Goal: Answer question/provide support: Share knowledge or assist other users

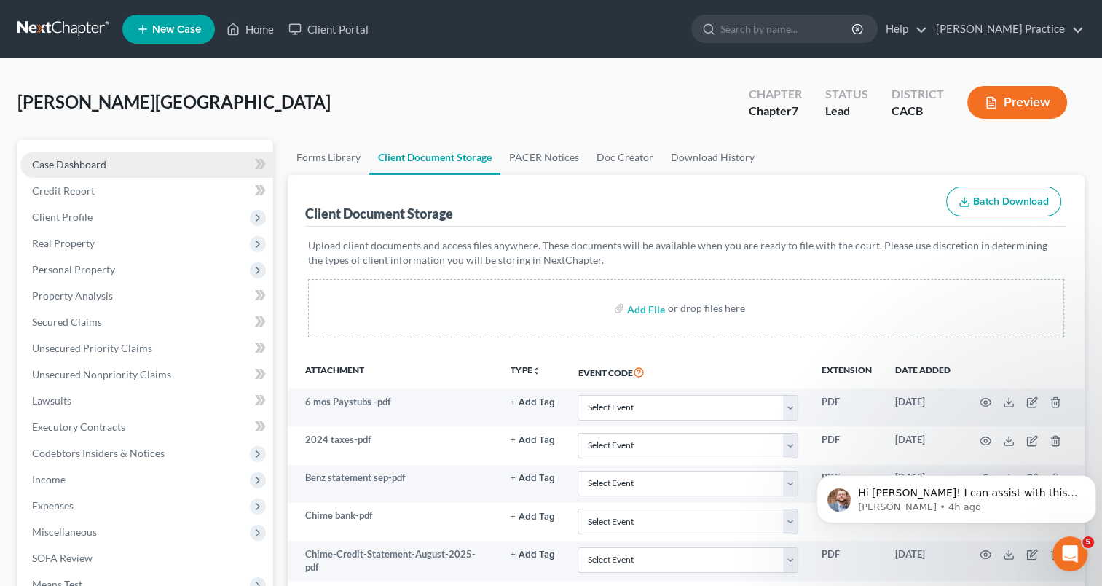
click at [101, 160] on span "Case Dashboard" at bounding box center [69, 164] width 74 height 12
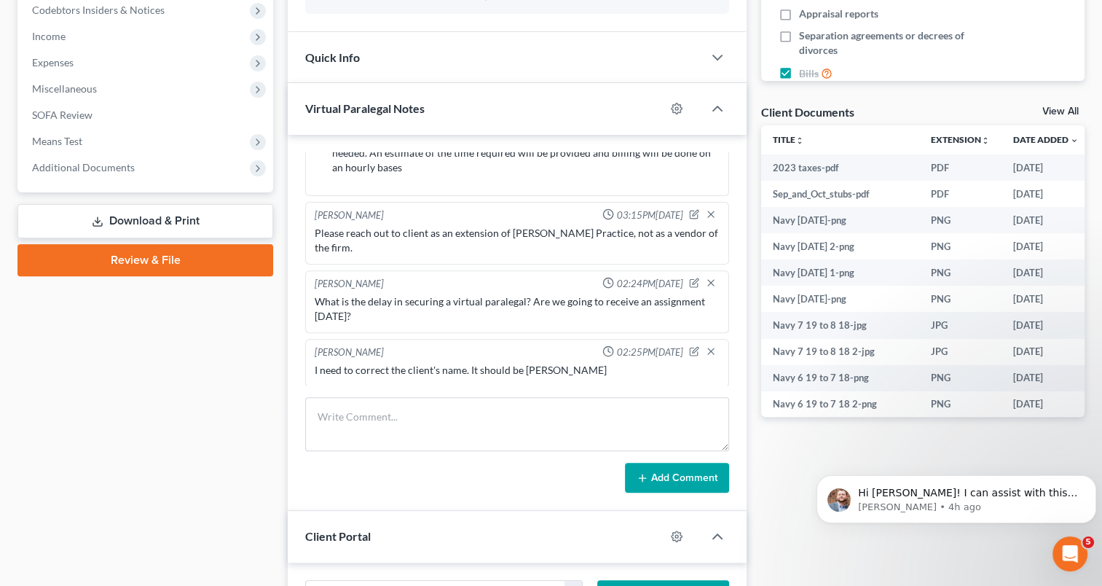
scroll to position [447, 0]
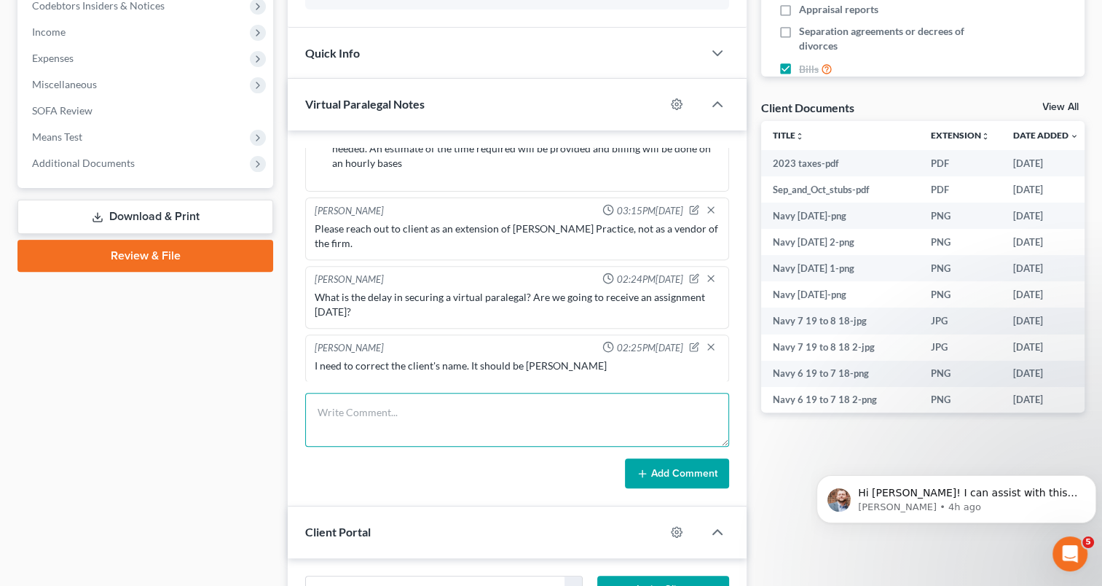
click at [512, 422] on textarea at bounding box center [517, 420] width 424 height 54
type textarea "[PERSON_NAME], any update on timing of draft?"
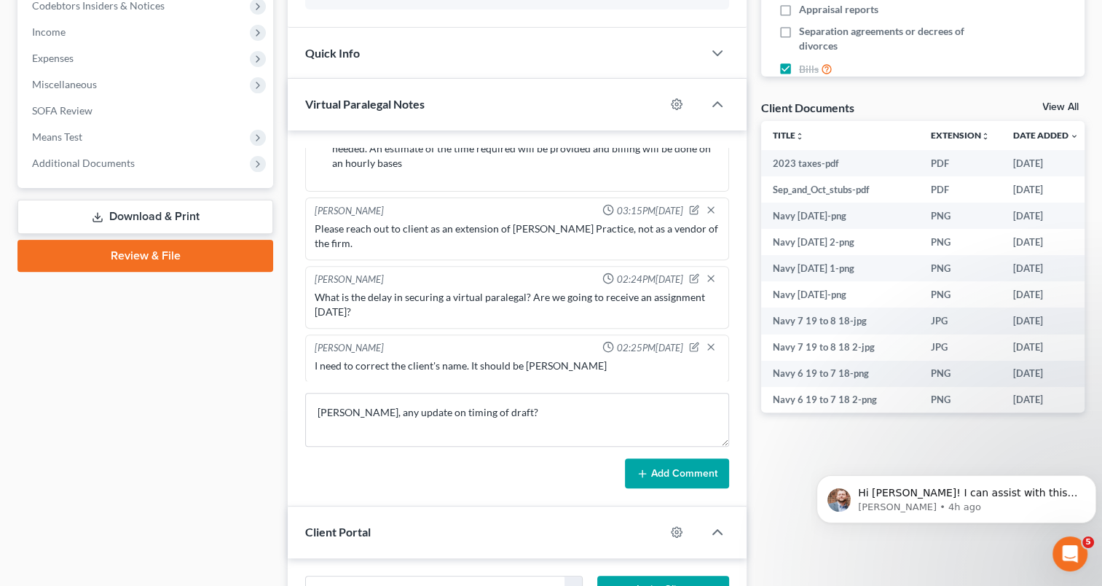
click at [687, 463] on button "Add Comment" at bounding box center [677, 473] width 104 height 31
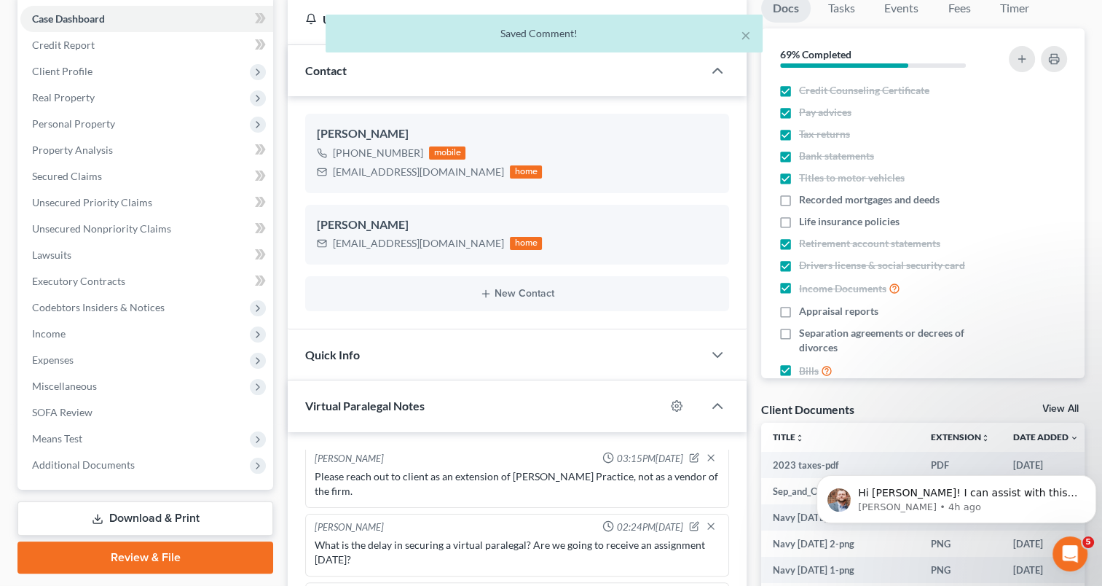
scroll to position [0, 0]
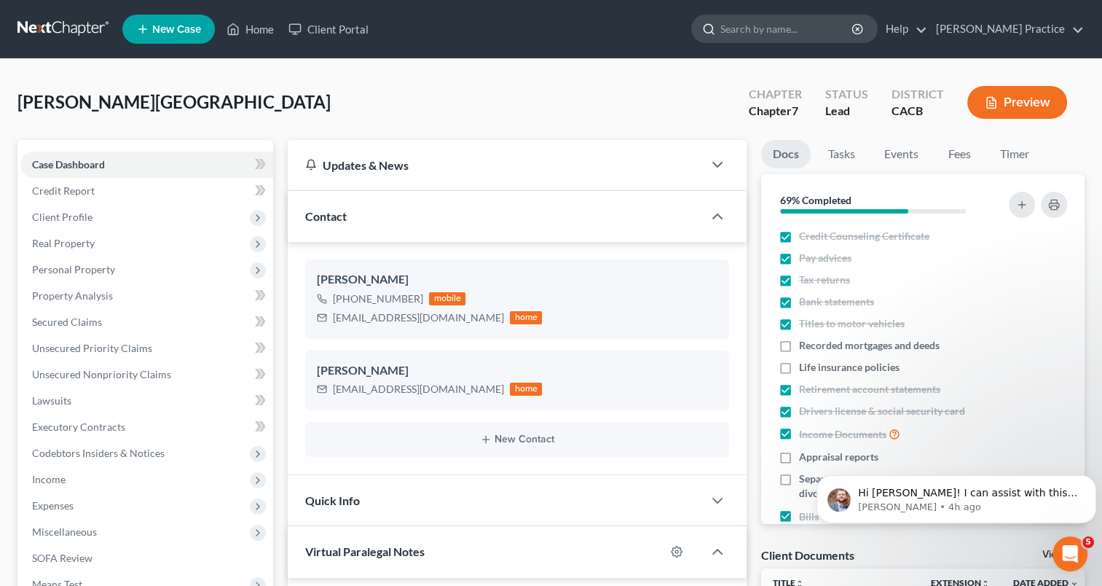
click at [782, 34] on input "search" at bounding box center [786, 28] width 133 height 27
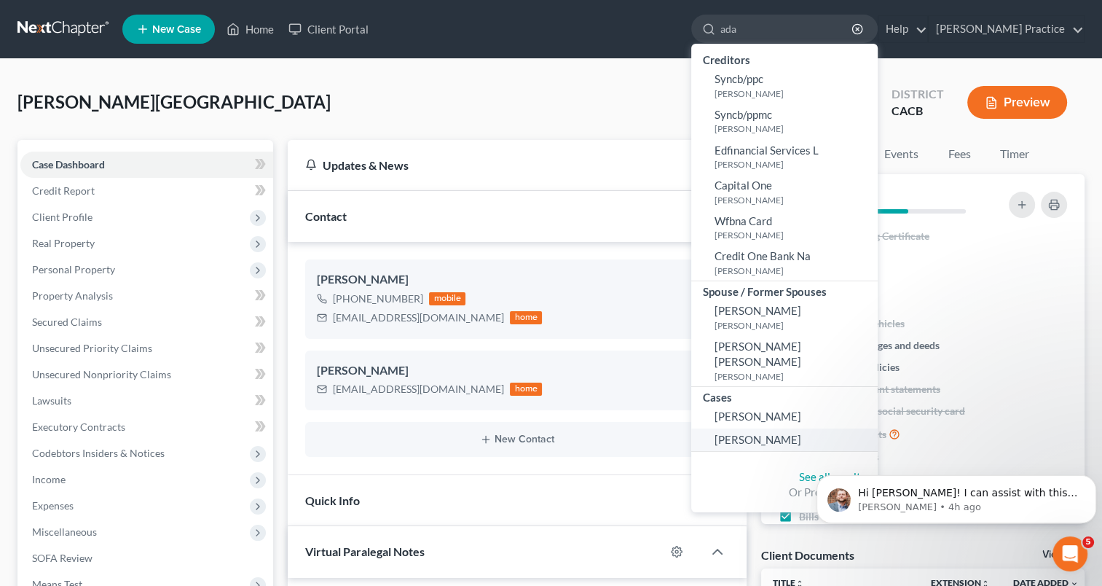
type input "ada"
click at [789, 433] on span "[PERSON_NAME]" at bounding box center [758, 439] width 87 height 13
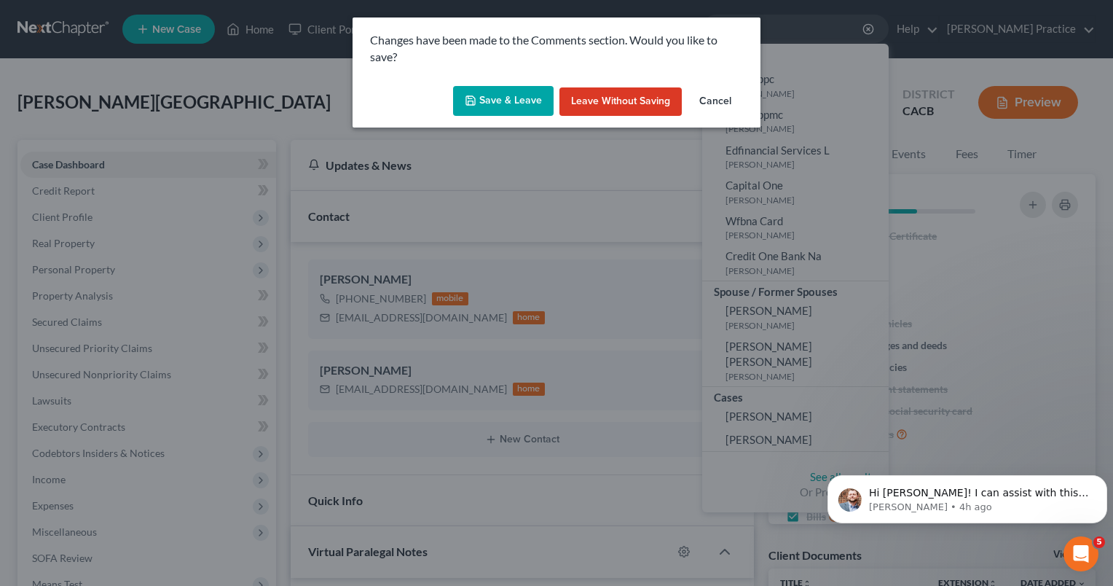
click at [513, 96] on button "Save & Leave" at bounding box center [503, 101] width 101 height 31
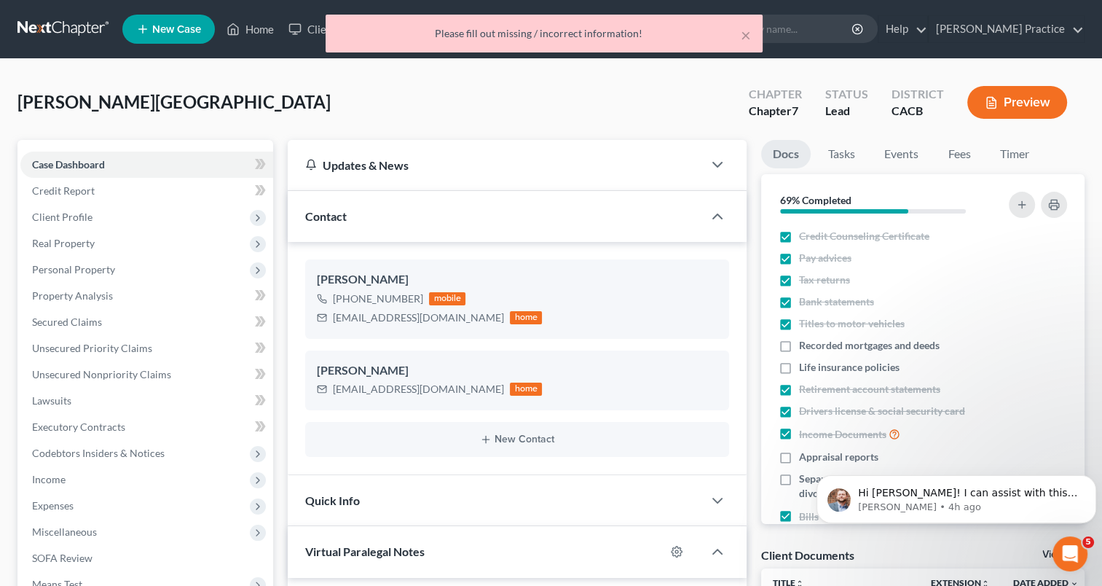
scroll to position [396, 0]
click at [548, 37] on div "Please fill out missing / incorrect information!" at bounding box center [544, 33] width 414 height 15
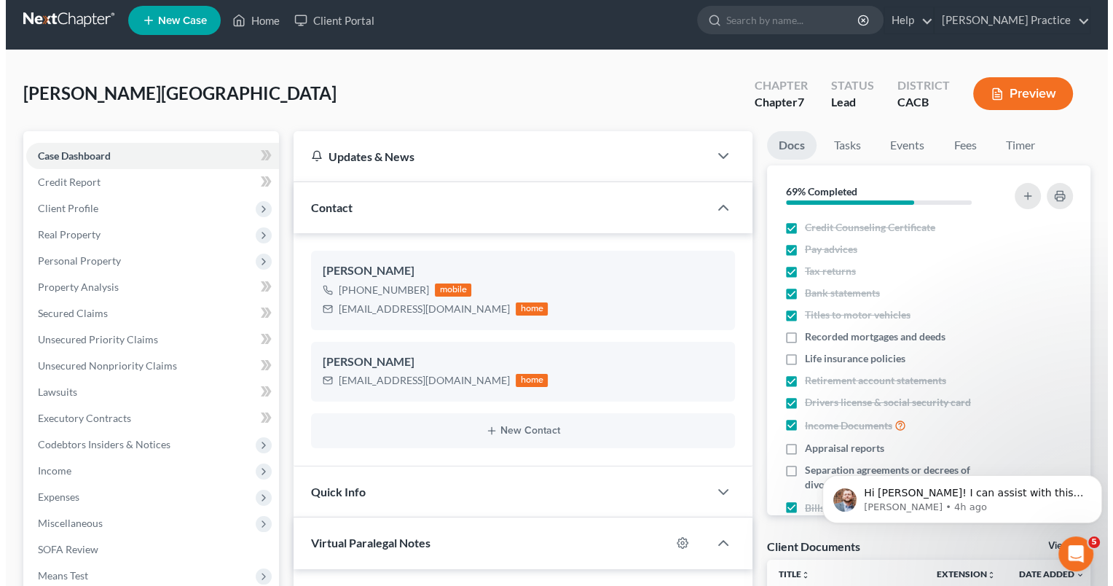
scroll to position [0, 0]
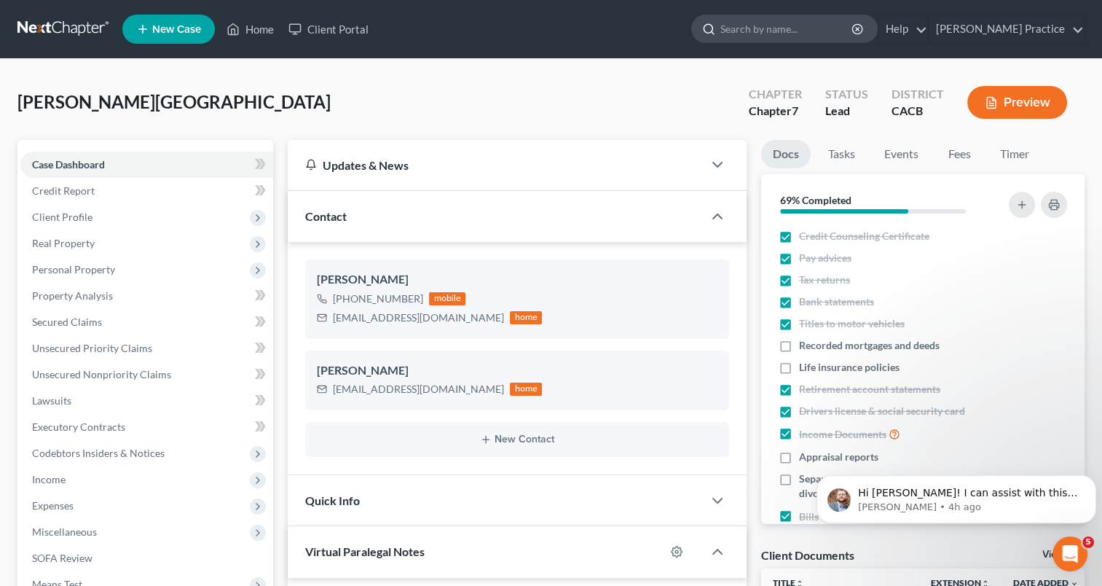
click at [822, 34] on input "search" at bounding box center [786, 28] width 133 height 27
type input "[PERSON_NAME]"
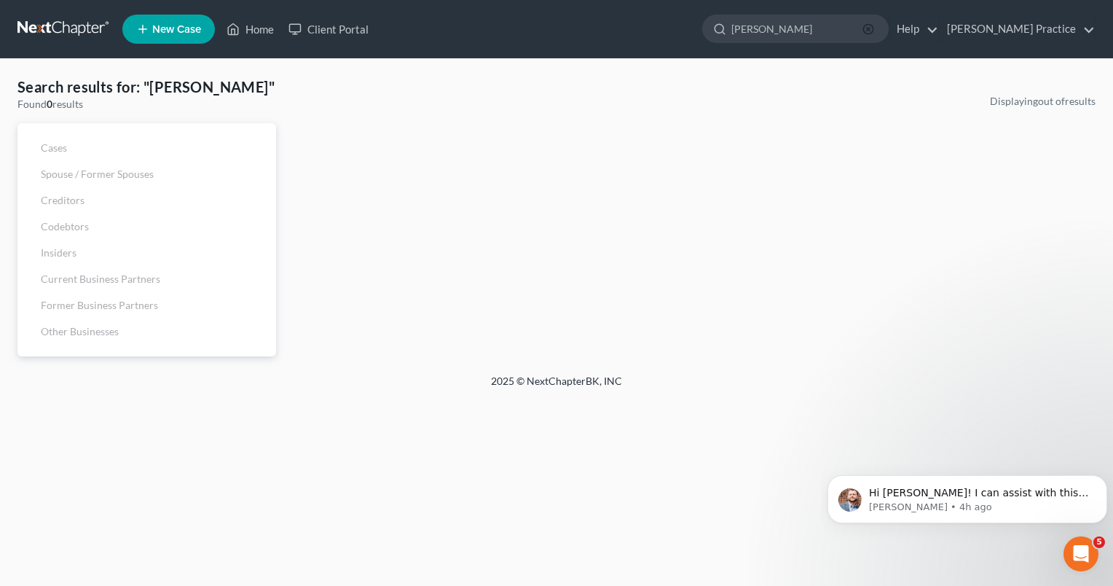
click at [874, 29] on icon "button" at bounding box center [868, 29] width 12 height 12
click at [959, 504] on p "[PERSON_NAME] • 4h ago" at bounding box center [979, 506] width 220 height 13
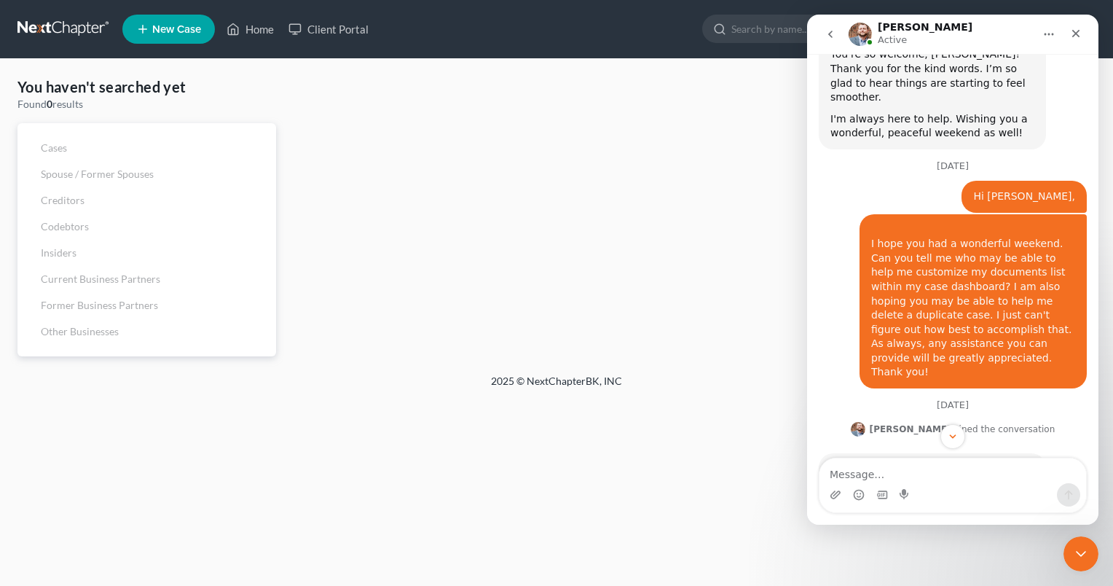
scroll to position [1636, 0]
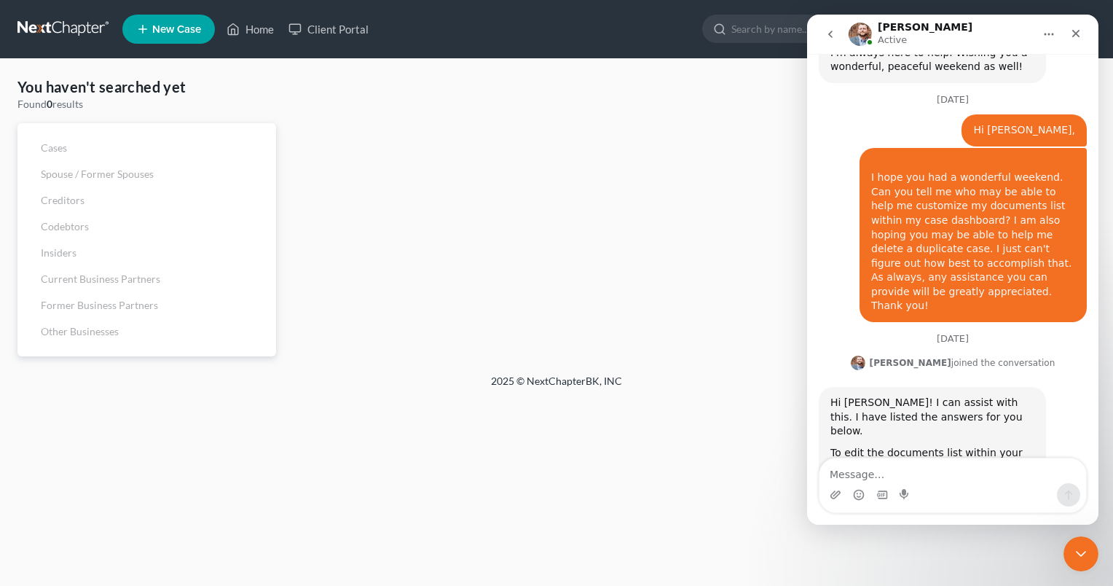
drag, startPoint x: 1093, startPoint y: 101, endPoint x: 1919, endPoint y: 458, distance: 900.1
click at [859, 467] on textarea "Message…" at bounding box center [952, 470] width 267 height 25
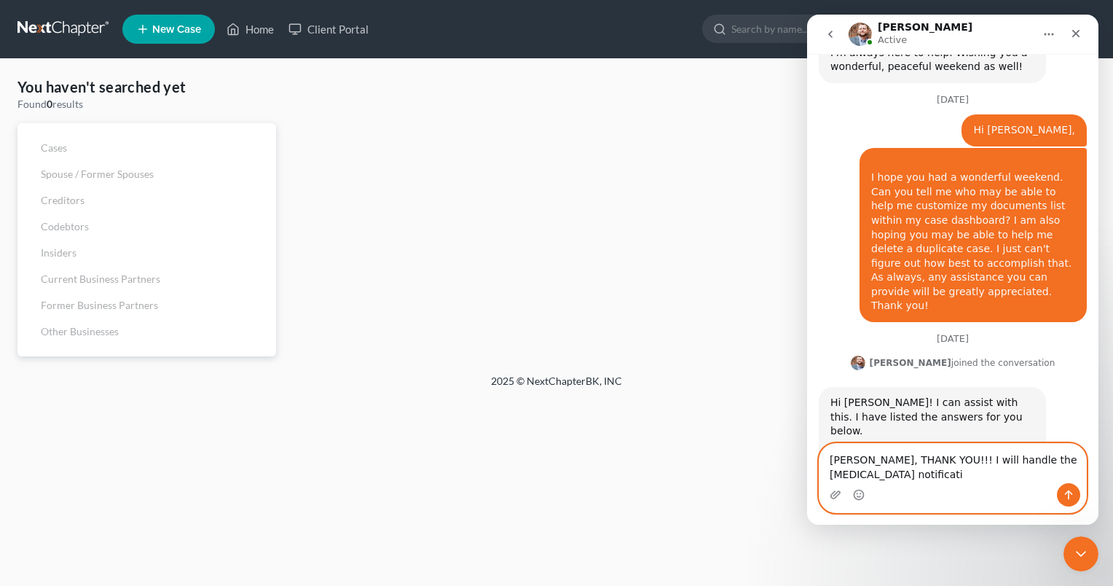
scroll to position [0, 0]
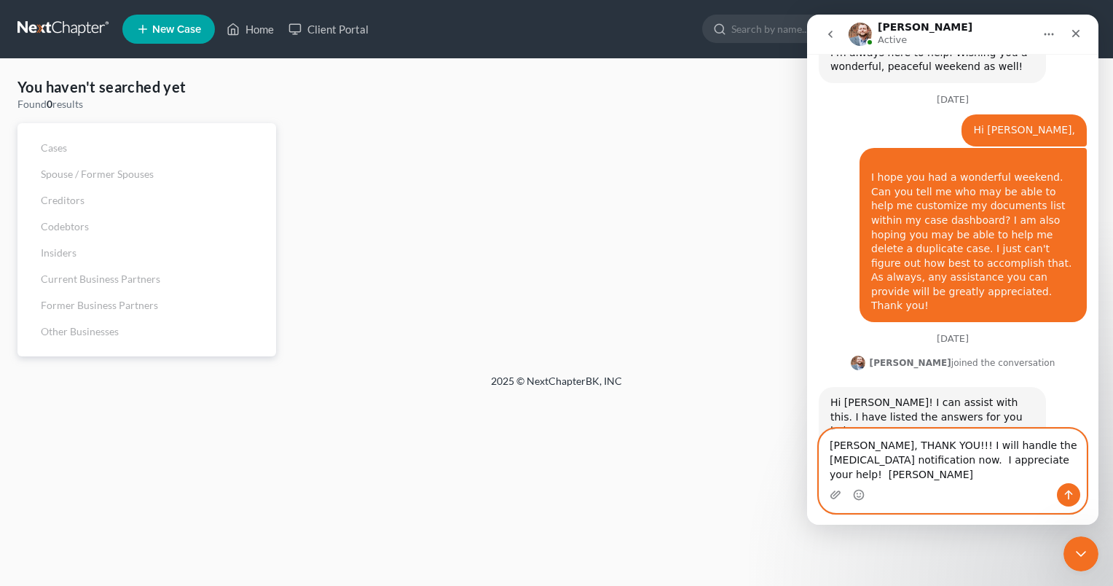
type textarea "[PERSON_NAME], THANK YOU!!! I will handle the [MEDICAL_DATA] notification now. …"
click at [1060, 487] on button "Send a message…" at bounding box center [1068, 494] width 23 height 23
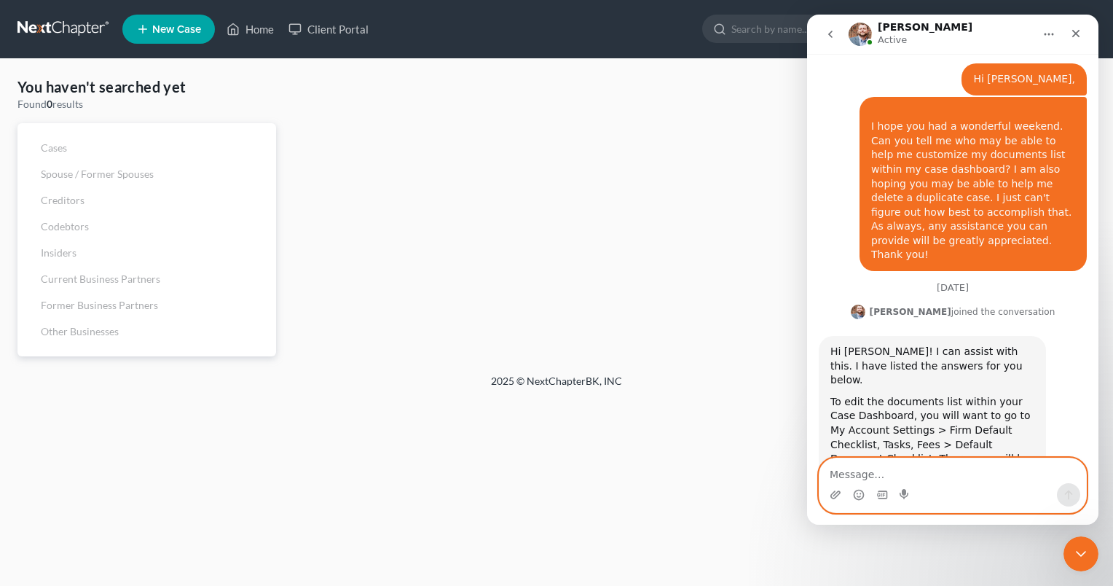
scroll to position [1708, 0]
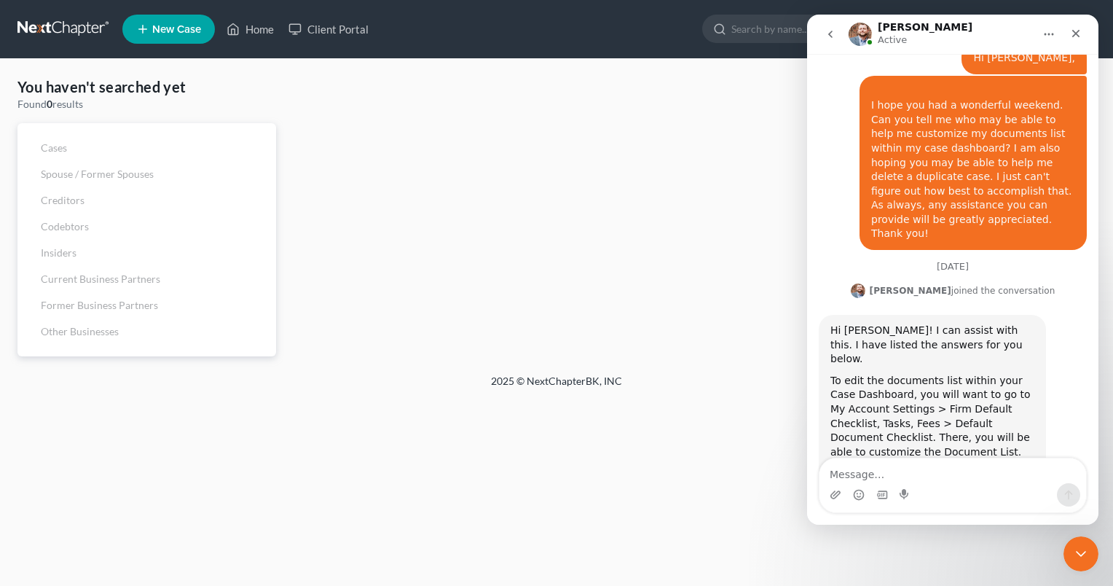
click at [494, 176] on div "Displaying out of results" at bounding box center [692, 225] width 819 height 262
click at [764, 28] on input "search" at bounding box center [797, 28] width 133 height 27
click at [1077, 35] on icon "Close" at bounding box center [1076, 34] width 12 height 12
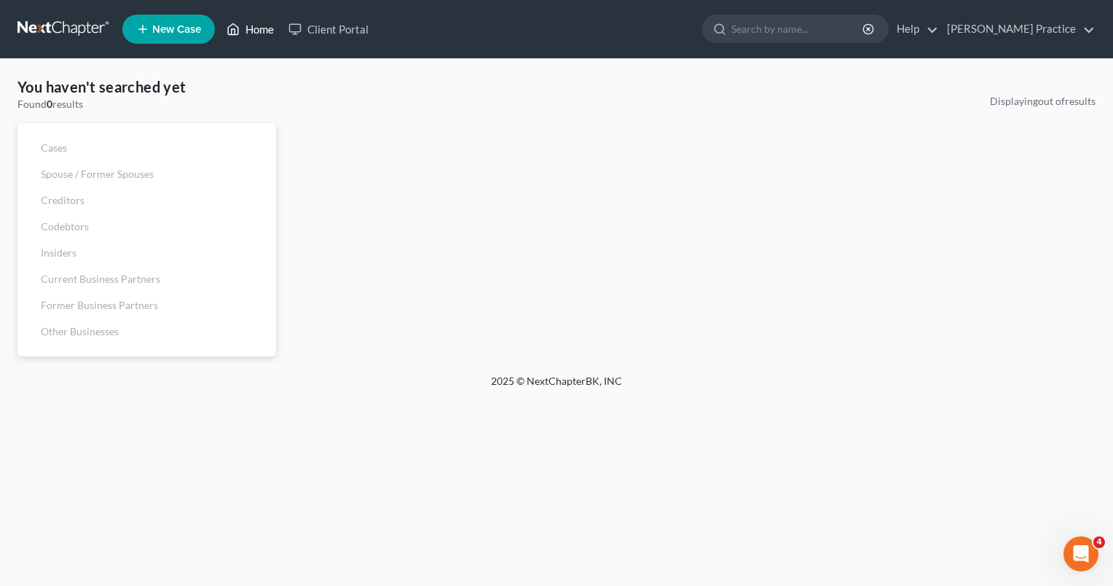
click at [268, 28] on link "Home" at bounding box center [250, 29] width 62 height 26
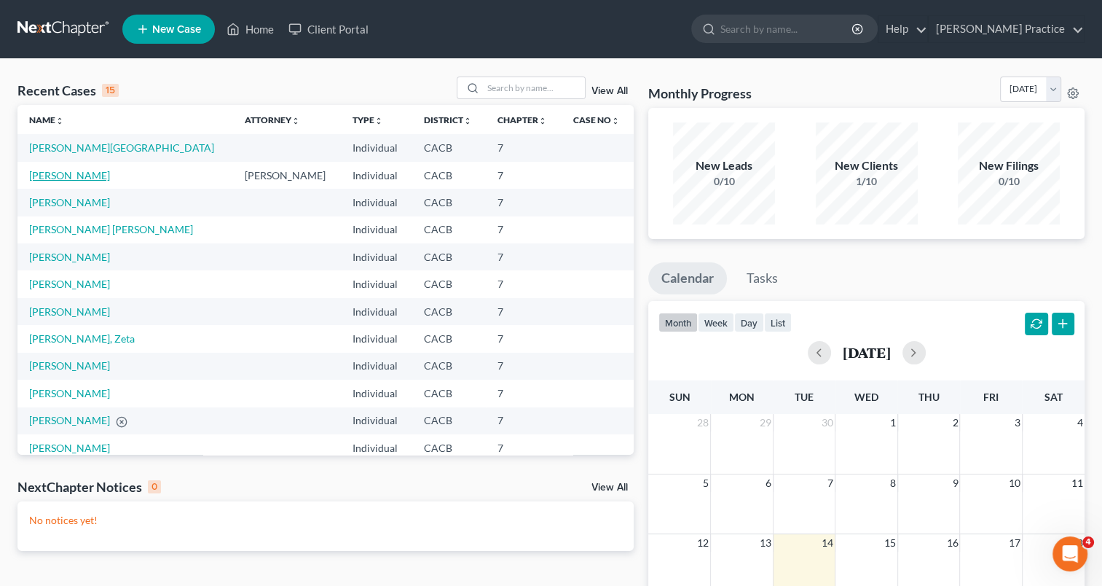
click at [69, 171] on link "[PERSON_NAME]" at bounding box center [69, 175] width 81 height 12
select select "3"
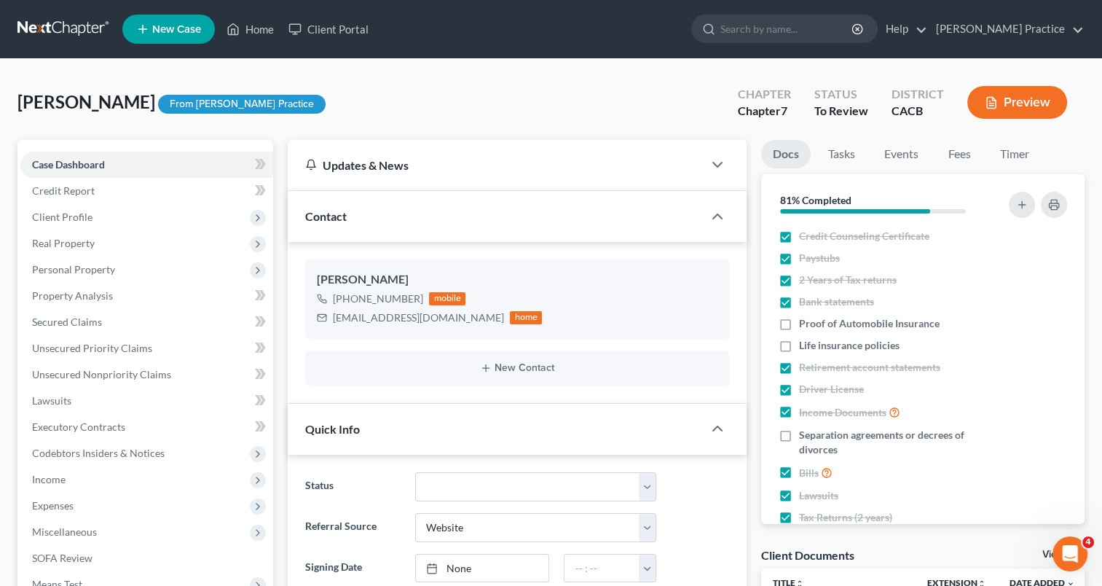
scroll to position [546, 0]
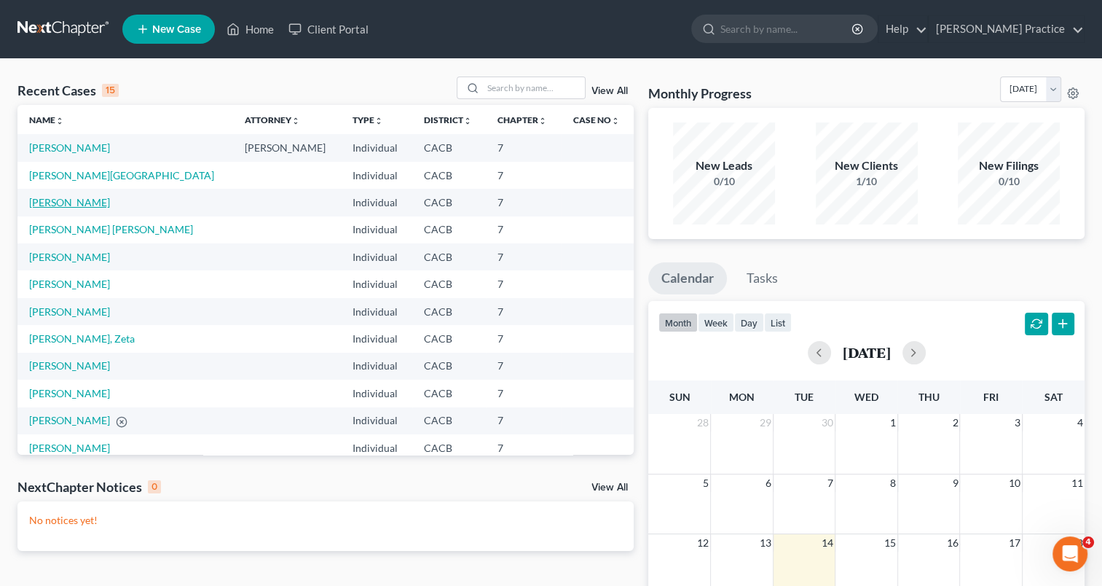
click at [44, 200] on link "[PERSON_NAME]" at bounding box center [69, 202] width 81 height 12
click at [43, 200] on link "[PERSON_NAME]" at bounding box center [69, 202] width 81 height 12
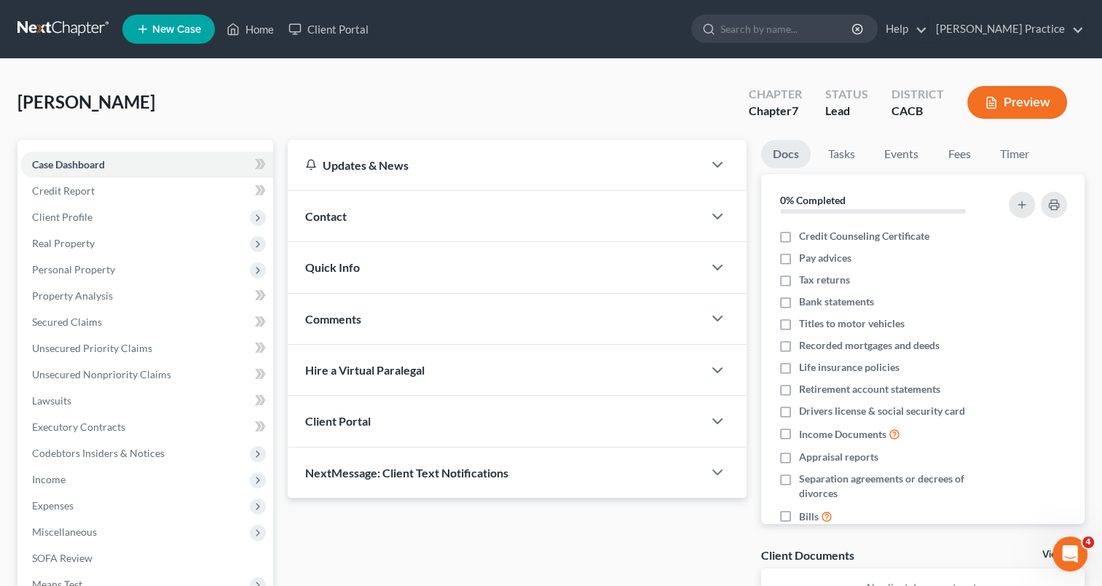
click at [103, 103] on span "[PERSON_NAME]" at bounding box center [86, 101] width 138 height 21
click at [113, 102] on span "[PERSON_NAME]" at bounding box center [86, 101] width 138 height 21
click at [837, 156] on link "Tasks" at bounding box center [841, 154] width 50 height 28
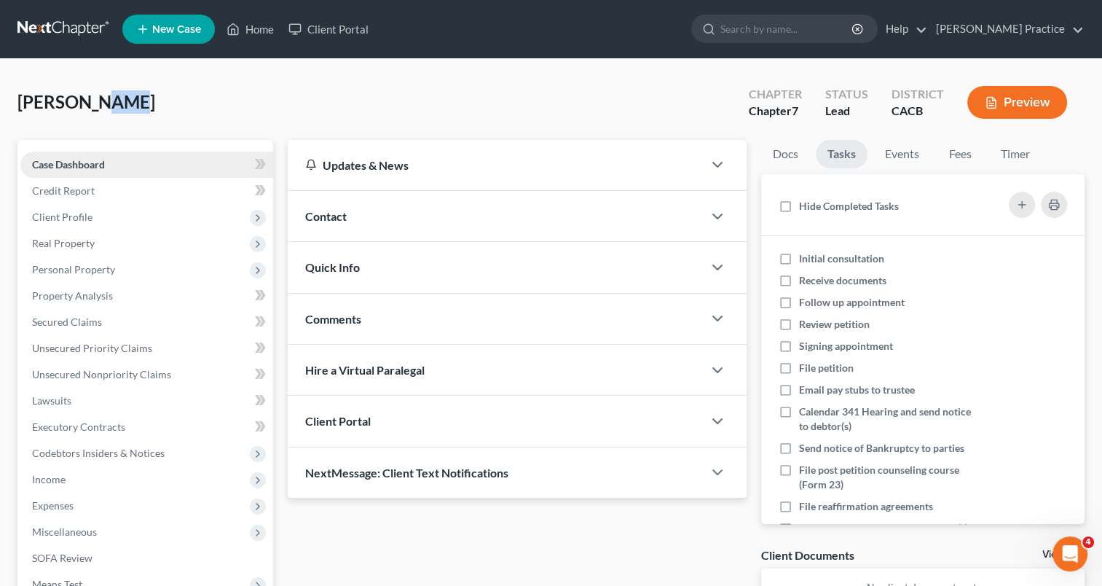
click at [53, 160] on span "Case Dashboard" at bounding box center [68, 164] width 73 height 12
click at [48, 161] on span "Case Dashboard" at bounding box center [68, 164] width 73 height 12
drag, startPoint x: 48, startPoint y: 161, endPoint x: 52, endPoint y: 215, distance: 54.0
click at [52, 215] on span "Client Profile" at bounding box center [62, 216] width 60 height 12
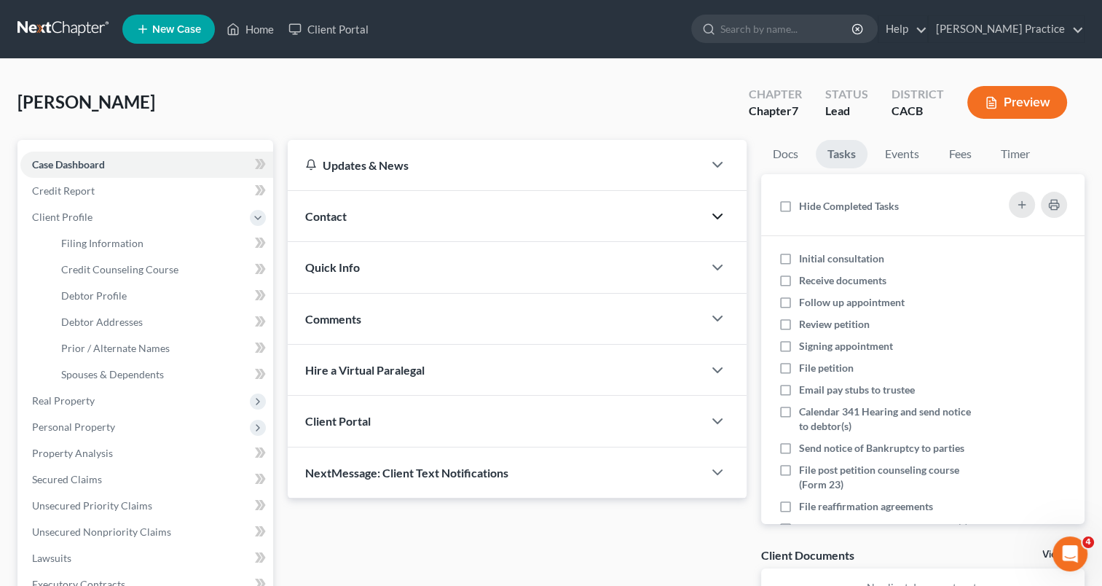
click at [710, 215] on div at bounding box center [725, 216] width 44 height 29
click at [717, 215] on icon "button" at bounding box center [717, 216] width 17 height 17
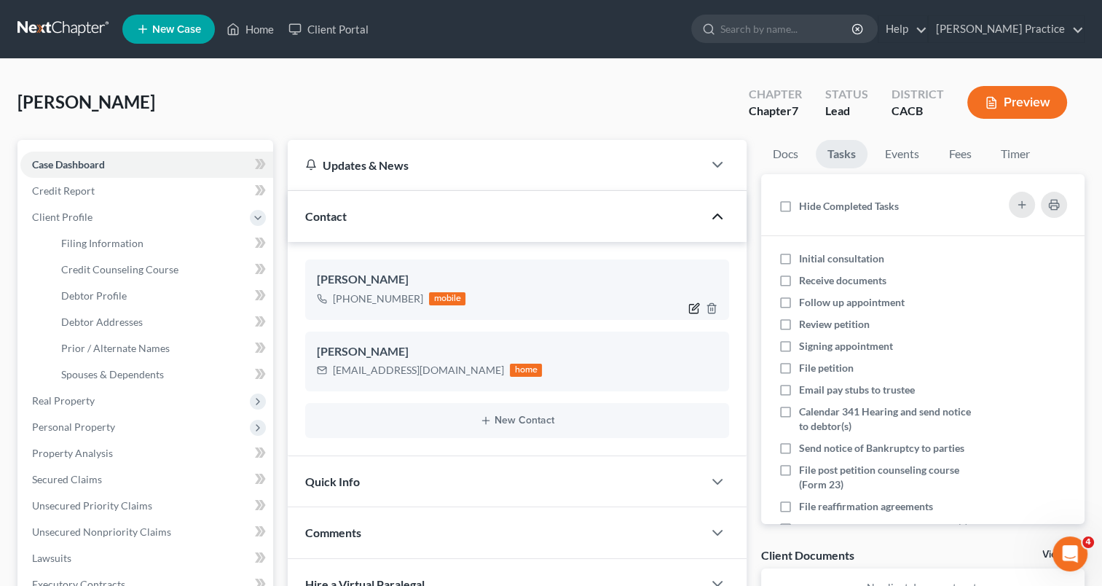
click at [691, 304] on icon "button" at bounding box center [694, 308] width 12 height 12
select select "0"
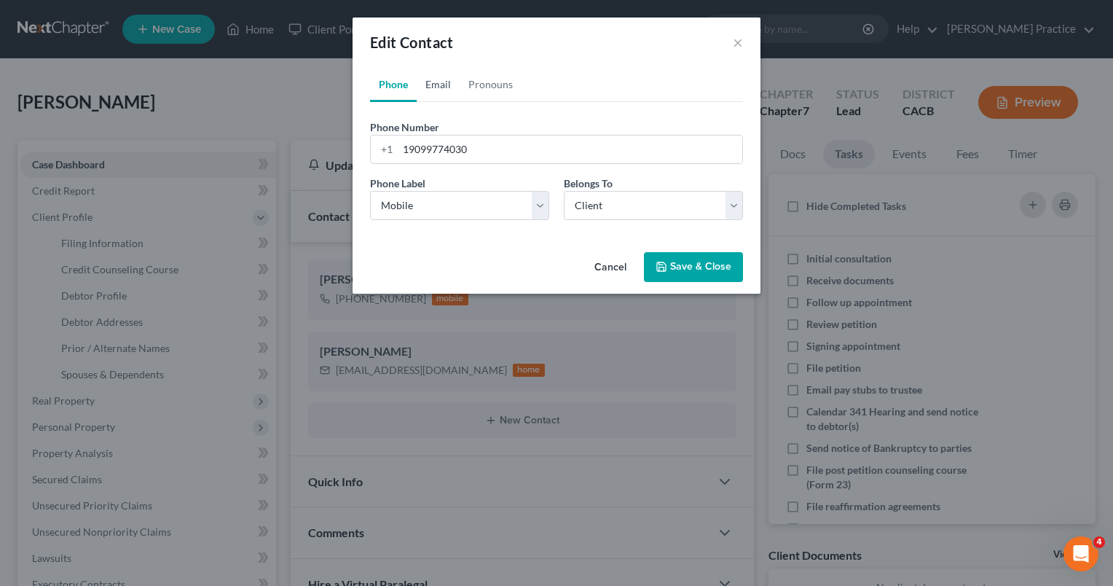
click at [431, 84] on link "Email" at bounding box center [438, 84] width 43 height 35
click at [387, 87] on link "Phone" at bounding box center [393, 84] width 47 height 35
click at [733, 41] on button "×" at bounding box center [738, 42] width 10 height 17
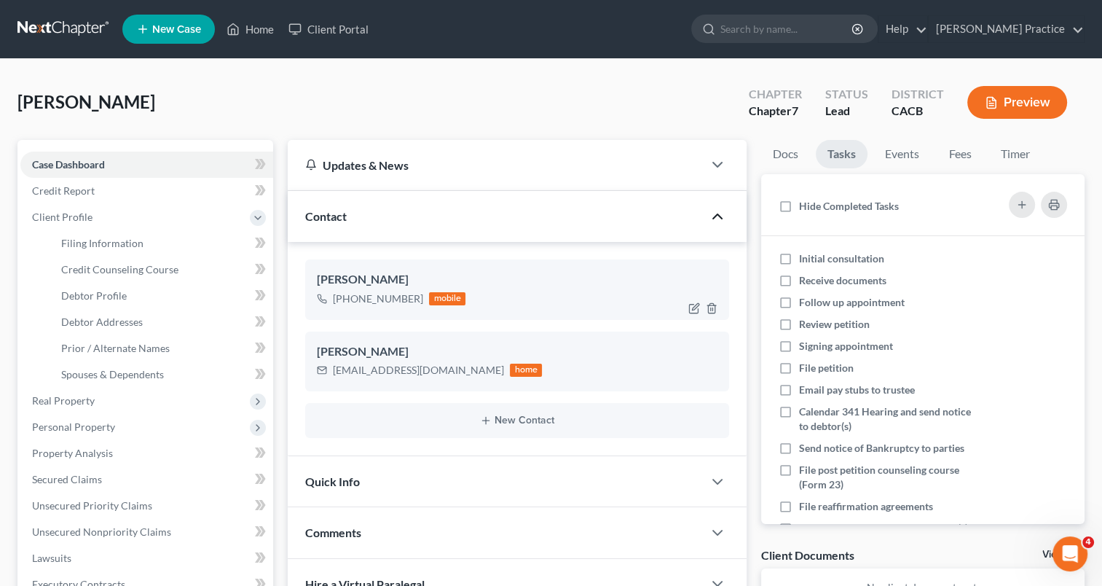
click at [366, 275] on div "[PERSON_NAME]" at bounding box center [517, 279] width 401 height 17
click at [364, 275] on div "[PERSON_NAME]" at bounding box center [517, 279] width 401 height 17
drag, startPoint x: 364, startPoint y: 275, endPoint x: 642, endPoint y: 288, distance: 277.8
click at [642, 289] on div "[PHONE_NUMBER] mobile" at bounding box center [517, 298] width 401 height 19
click at [696, 306] on icon "button" at bounding box center [694, 308] width 12 height 12
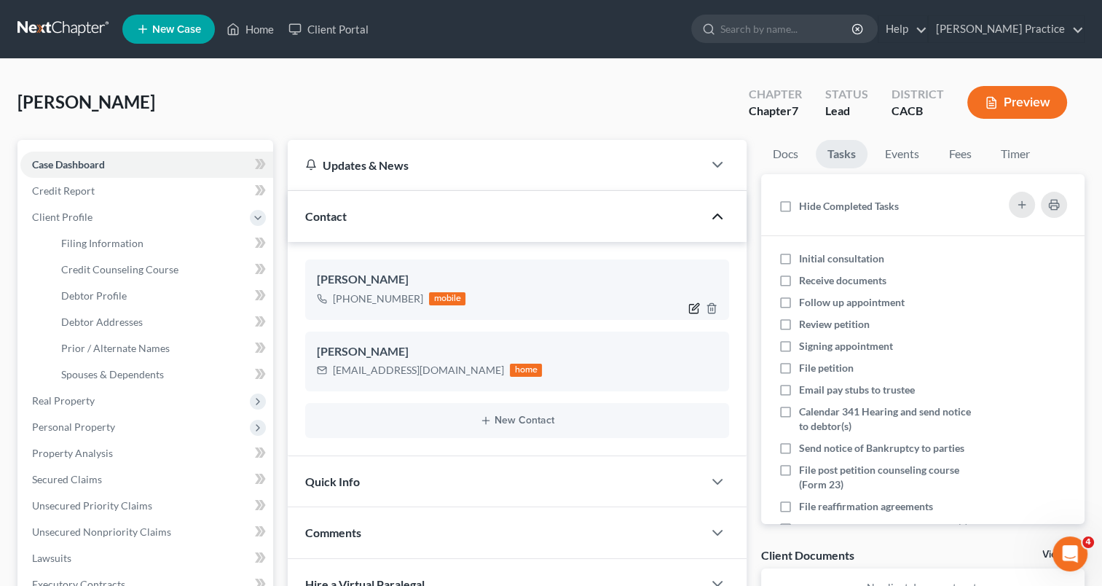
select select "0"
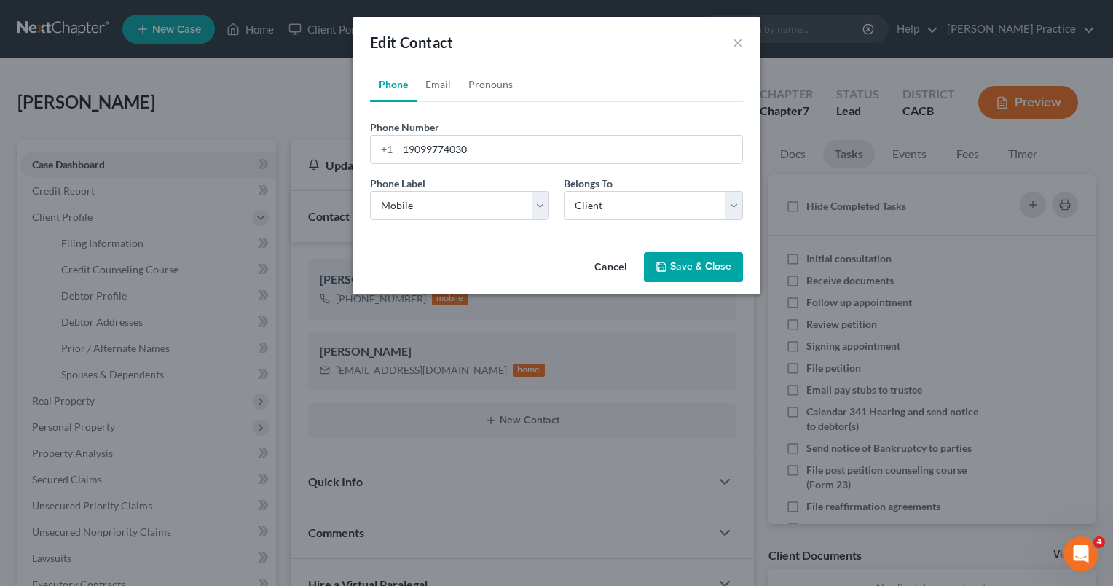
click at [614, 268] on button "Cancel" at bounding box center [610, 267] width 55 height 29
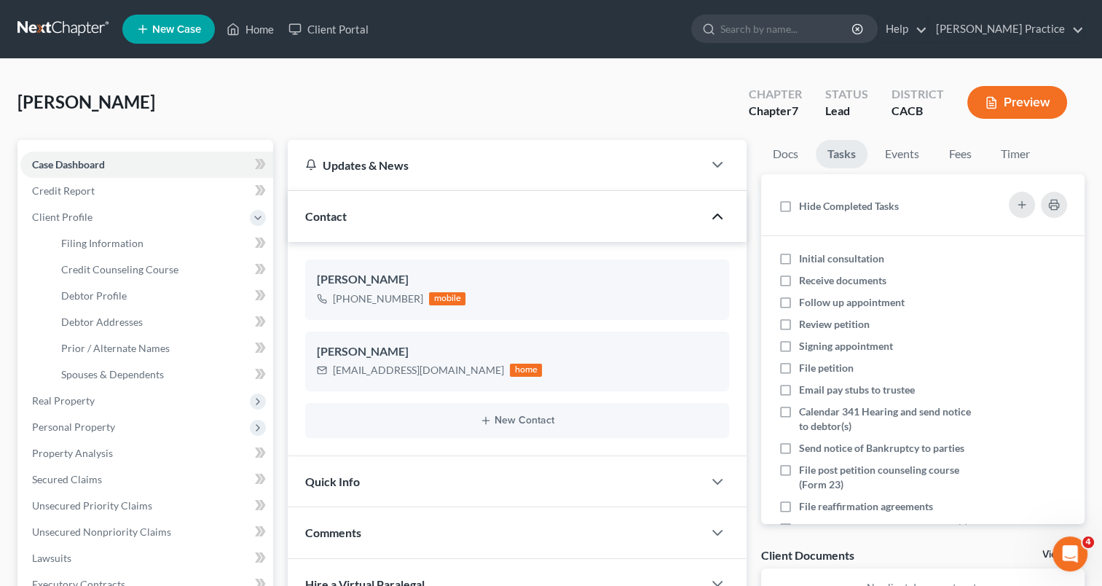
click at [350, 96] on div "[PERSON_NAME] Upgraded Chapter Chapter 7 Status Lead District CACB Preview" at bounding box center [550, 107] width 1067 height 63
click at [1069, 549] on icon "Open Intercom Messenger" at bounding box center [1068, 552] width 24 height 24
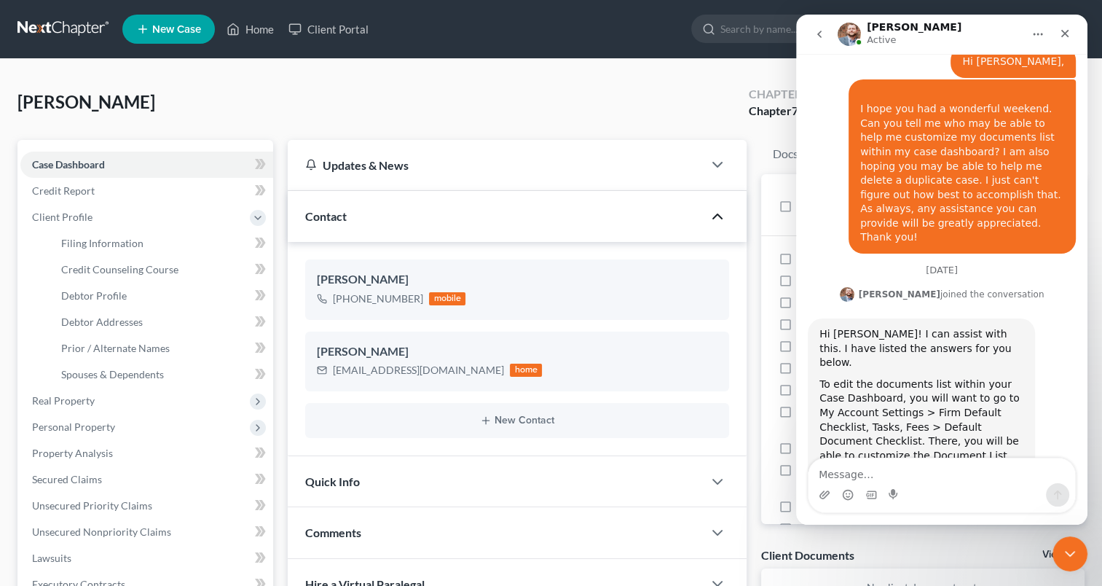
scroll to position [1708, 0]
click at [907, 469] on textarea "Message…" at bounding box center [941, 470] width 267 height 25
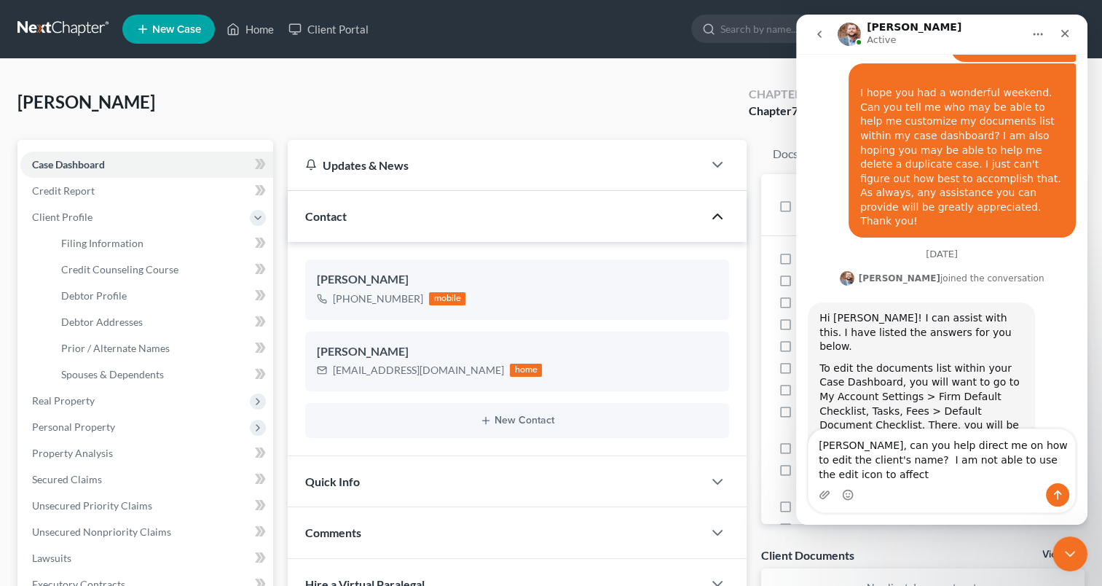
scroll to position [1737, 0]
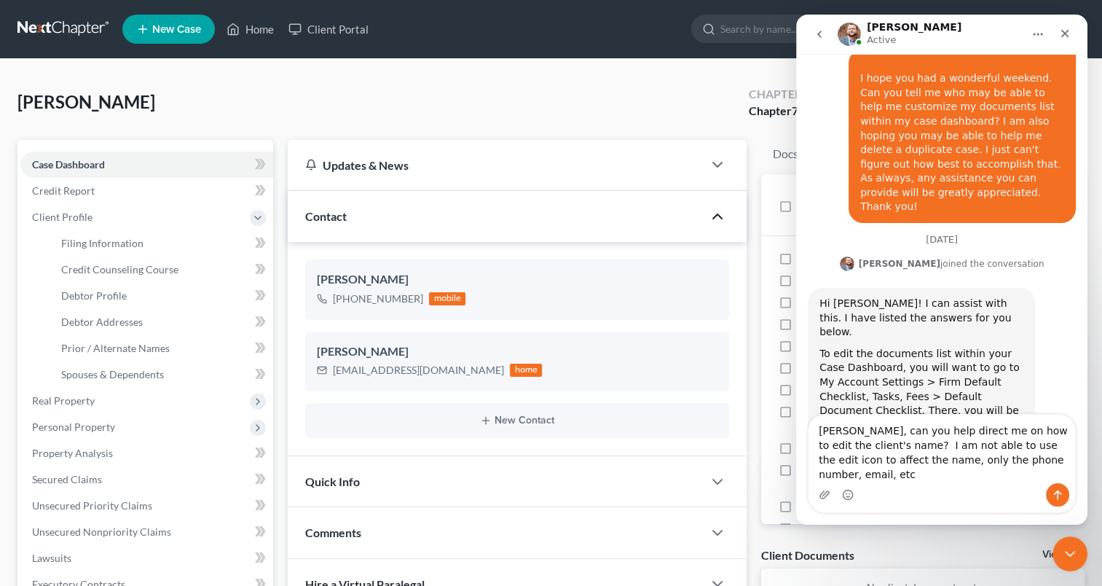
type textarea "[PERSON_NAME], can you help direct me on how to edit the client's name? I am no…"
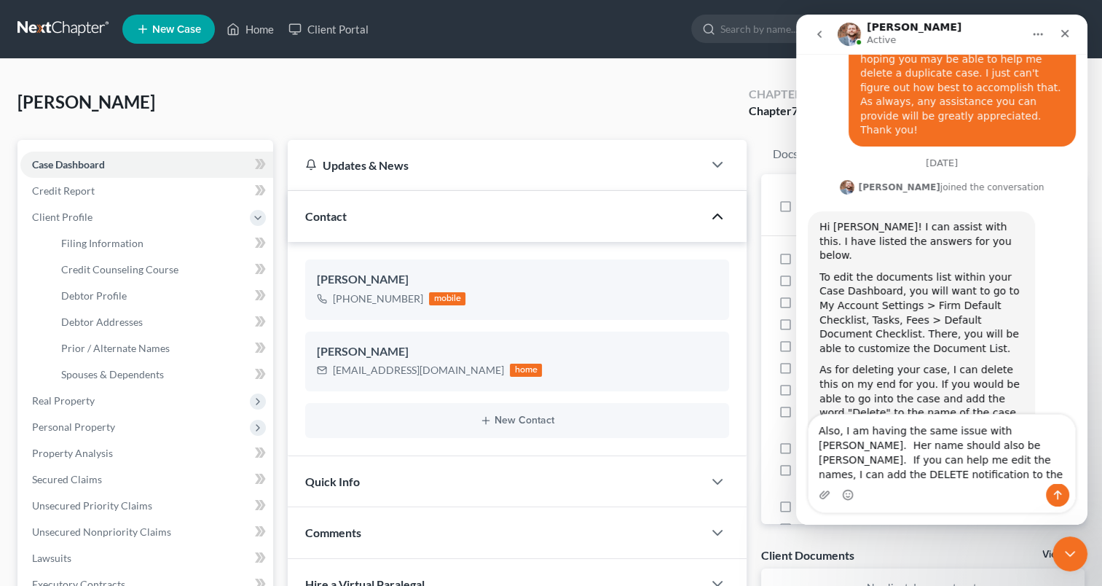
scroll to position [1828, 0]
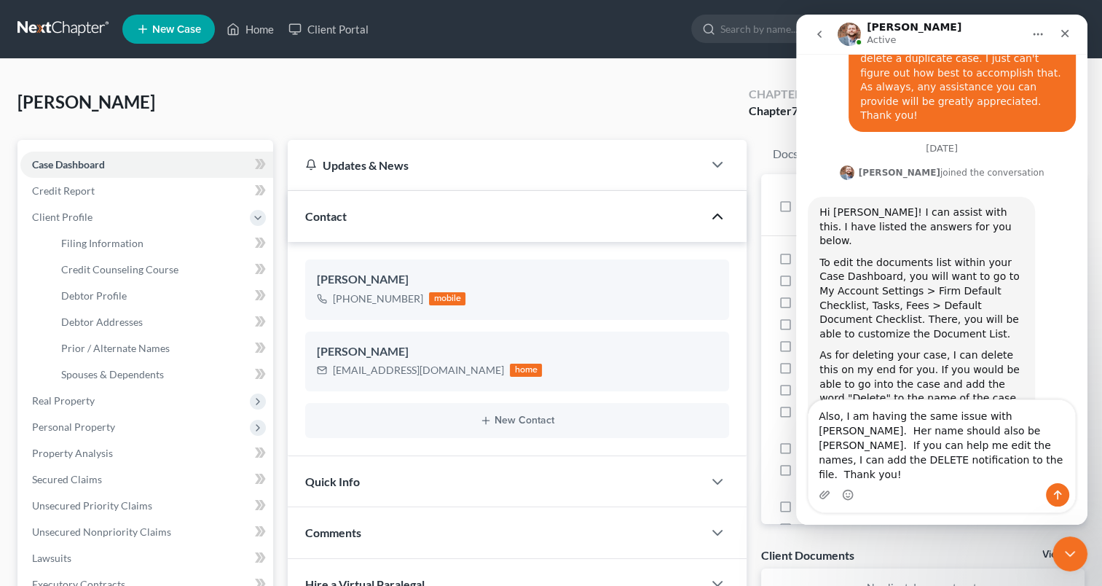
type textarea "Also, I am having the same issue with [PERSON_NAME]. Her name should also be [P…"
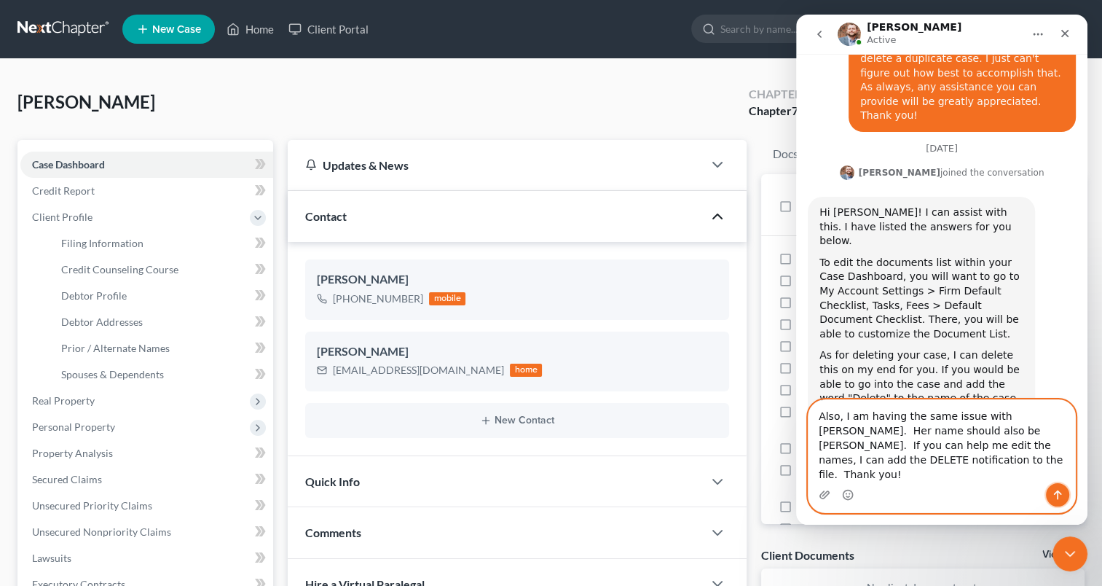
click at [1052, 490] on icon "Send a message…" at bounding box center [1058, 495] width 12 height 12
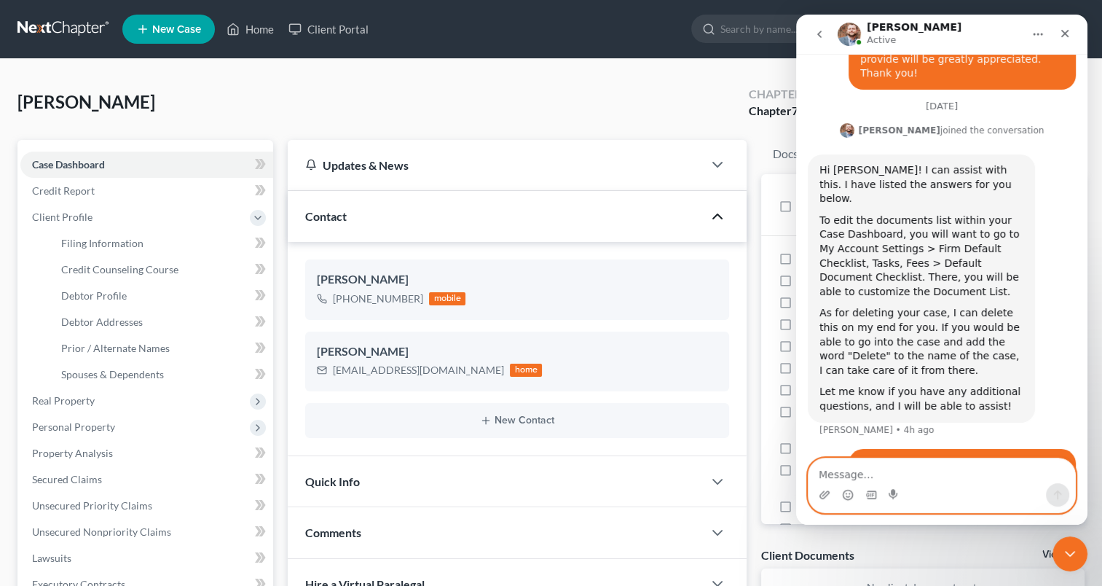
scroll to position [1875, 0]
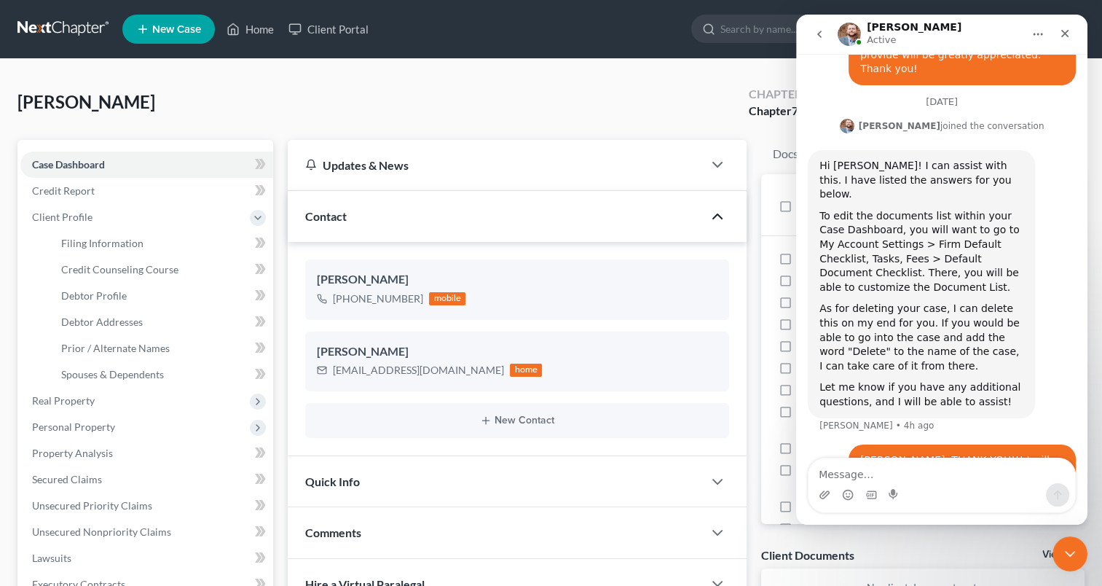
click at [256, 87] on div "[PERSON_NAME] Upgraded Chapter Chapter 7 Status Lead District CACB Preview" at bounding box center [550, 107] width 1067 height 63
click at [1065, 39] on icon "Close" at bounding box center [1065, 34] width 12 height 12
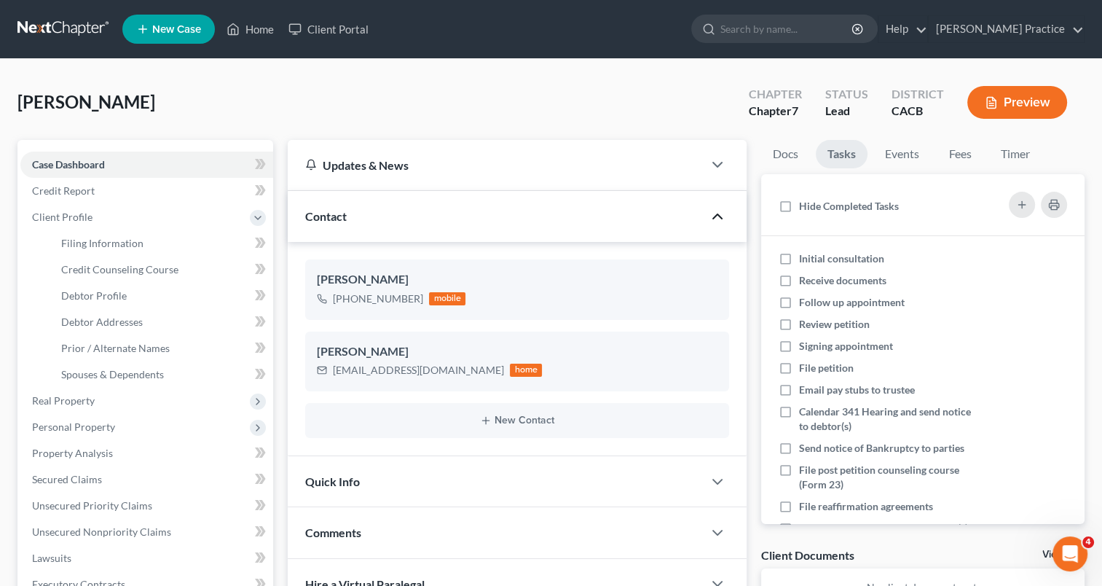
drag, startPoint x: 446, startPoint y: 96, endPoint x: 266, endPoint y: 101, distance: 180.7
click at [267, 101] on div "[PERSON_NAME] Upgraded Chapter Chapter 7 Status Lead District CACB Preview" at bounding box center [550, 107] width 1067 height 63
click at [259, 32] on link "Home" at bounding box center [250, 29] width 62 height 26
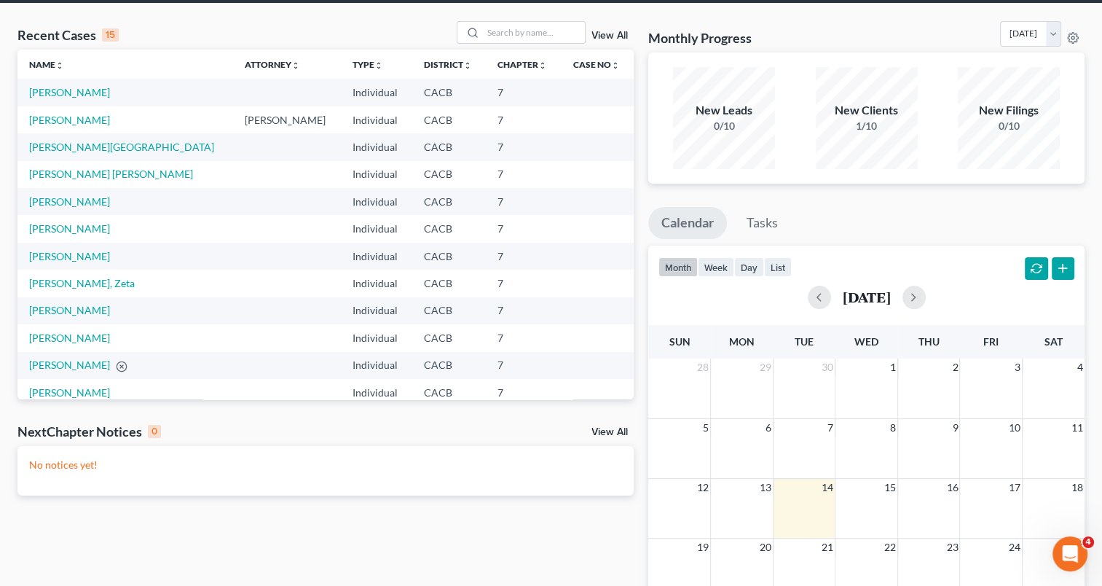
scroll to position [58, 0]
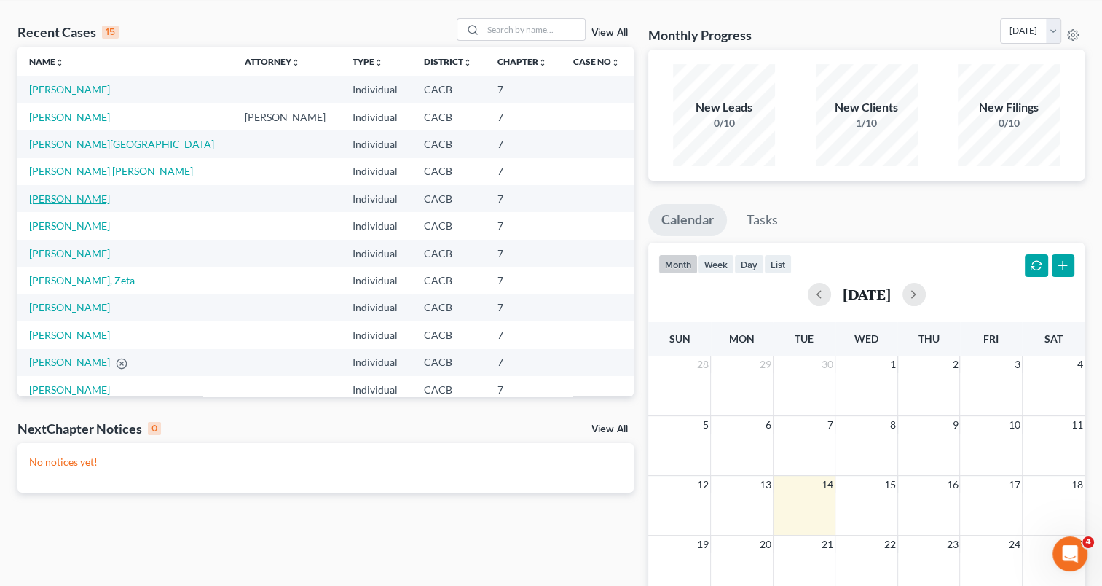
click at [83, 200] on link "[PERSON_NAME]" at bounding box center [69, 198] width 81 height 12
select select "4"
select select "3"
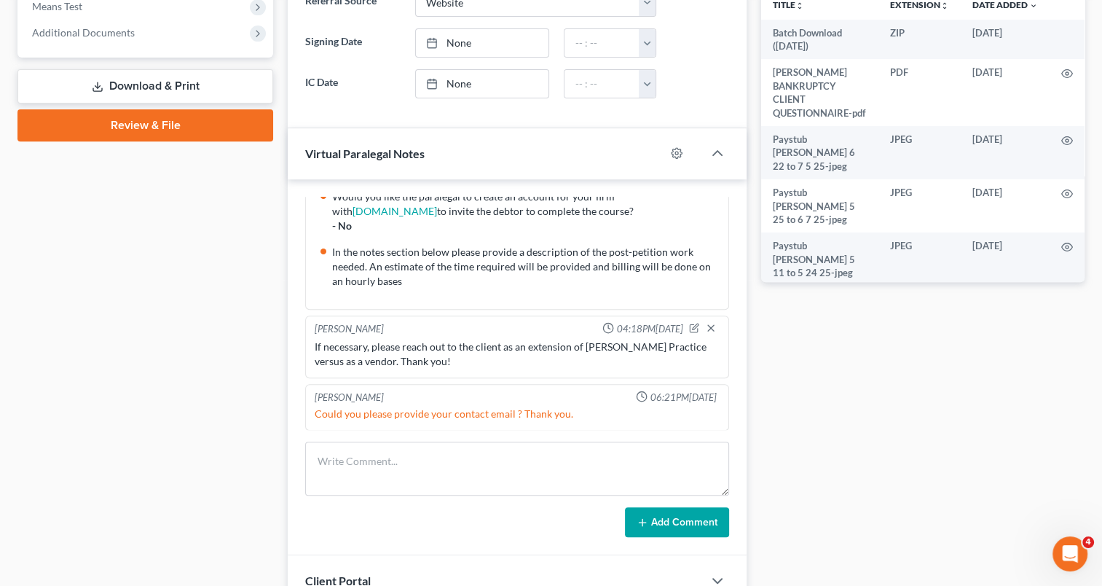
scroll to position [580, 0]
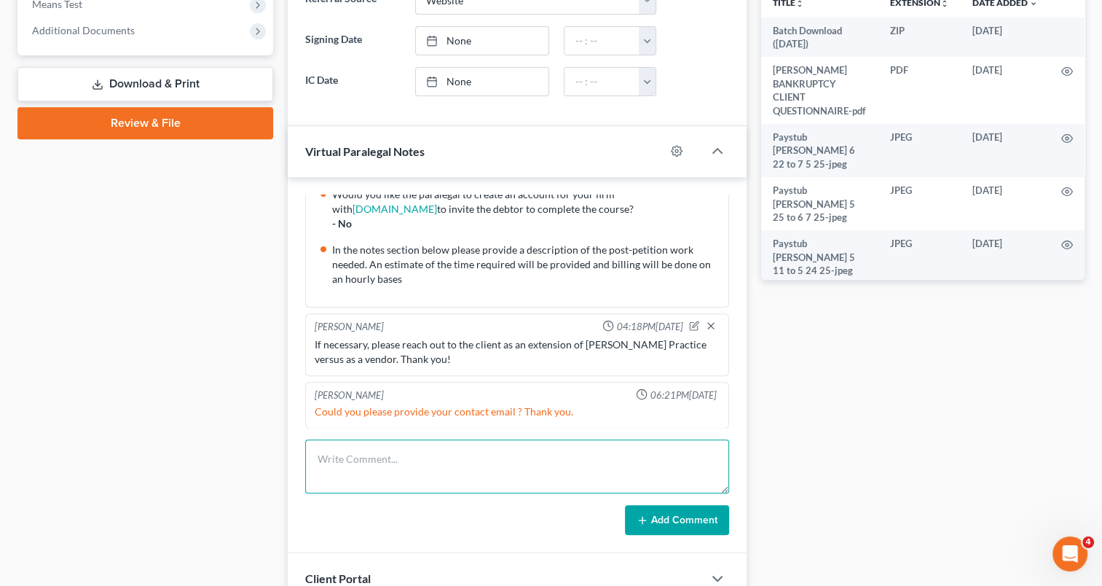
click at [502, 457] on textarea at bounding box center [517, 466] width 424 height 54
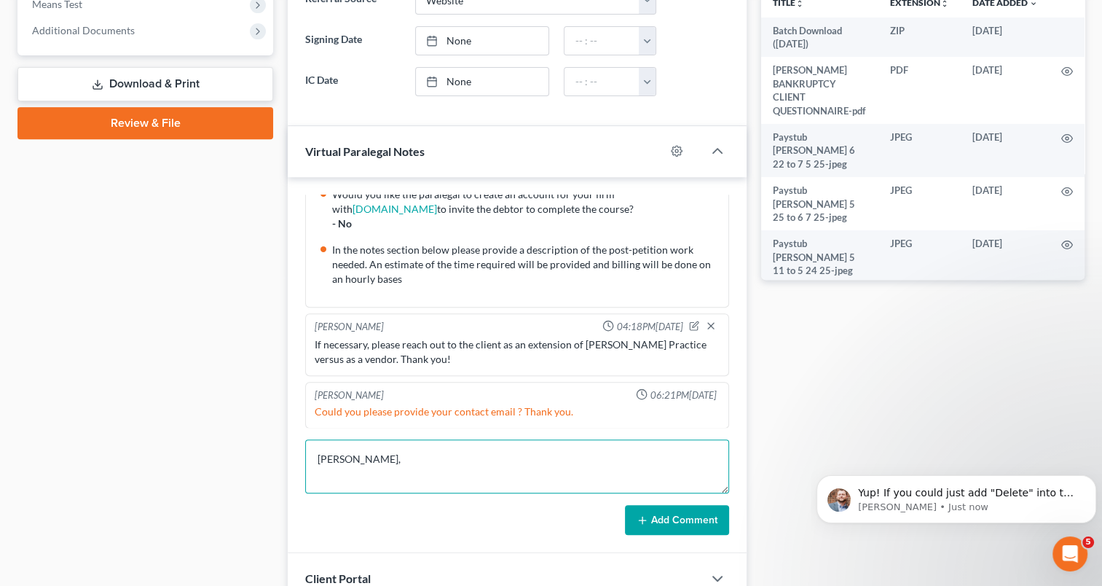
scroll to position [1946, 0]
type textarea "[PERSON_NAME], any update on draft timing?"
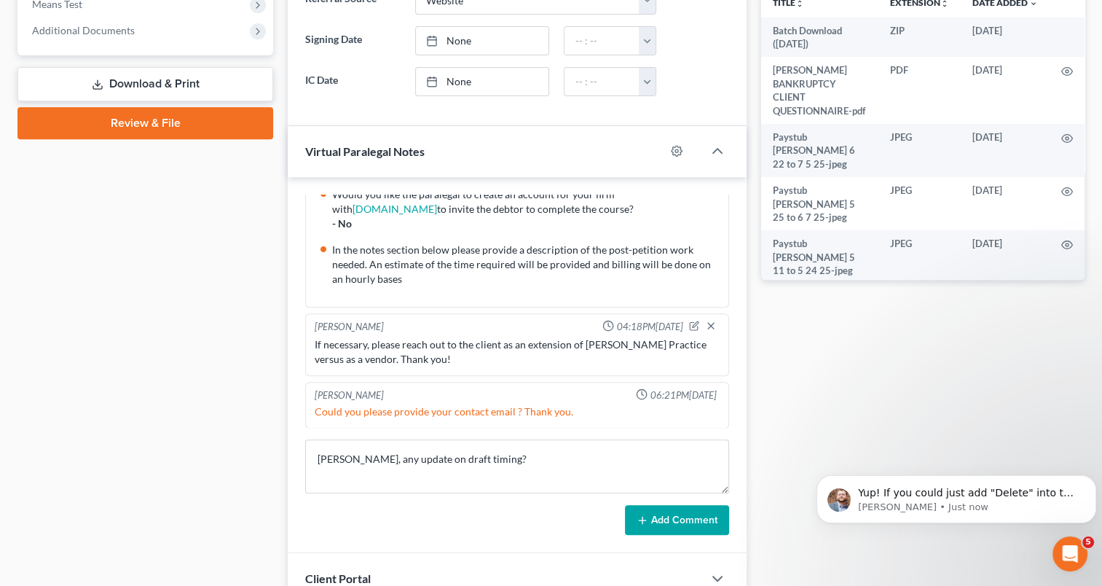
click at [696, 516] on button "Add Comment" at bounding box center [677, 520] width 104 height 31
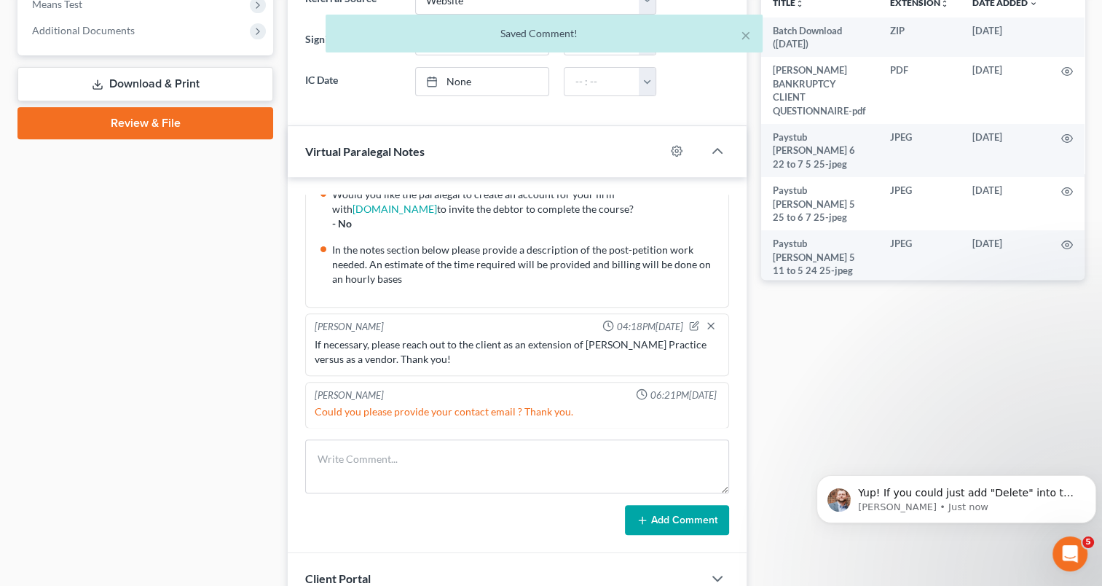
scroll to position [326, 0]
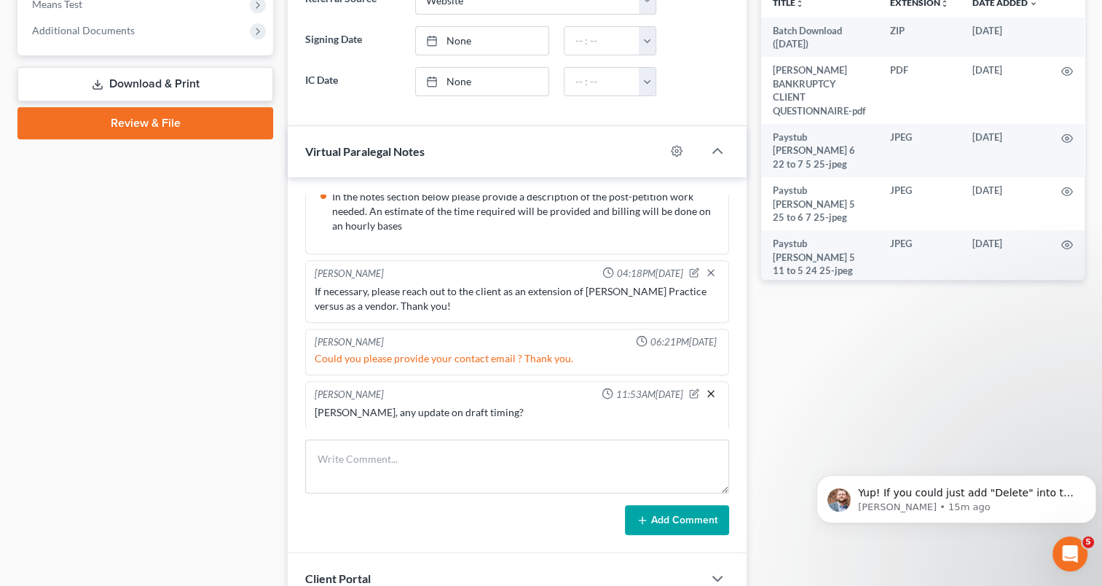
click at [705, 387] on icon "button" at bounding box center [711, 393] width 12 height 12
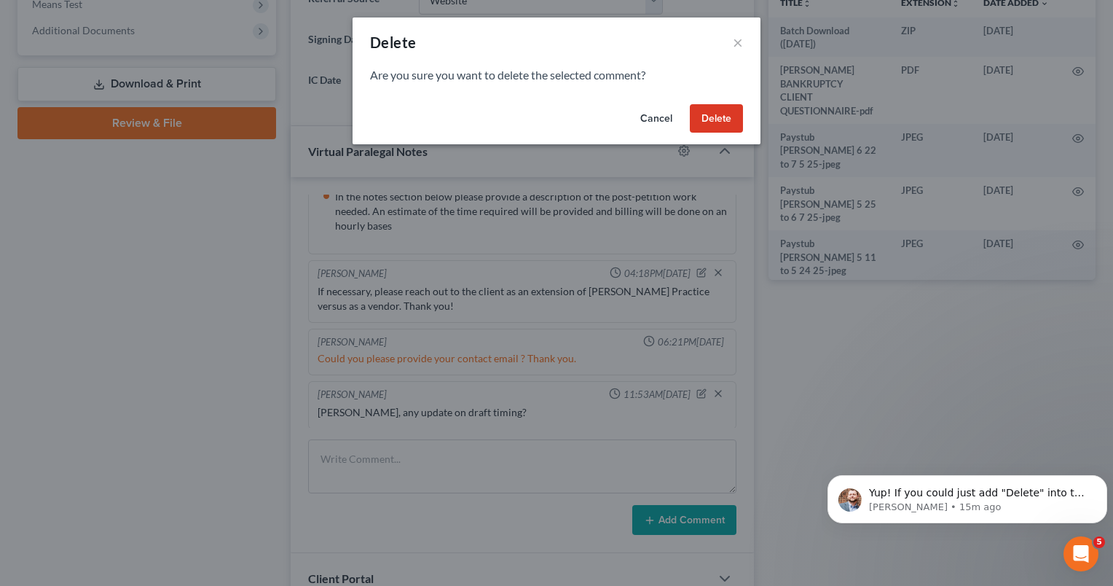
click at [729, 117] on button "Delete" at bounding box center [716, 118] width 53 height 29
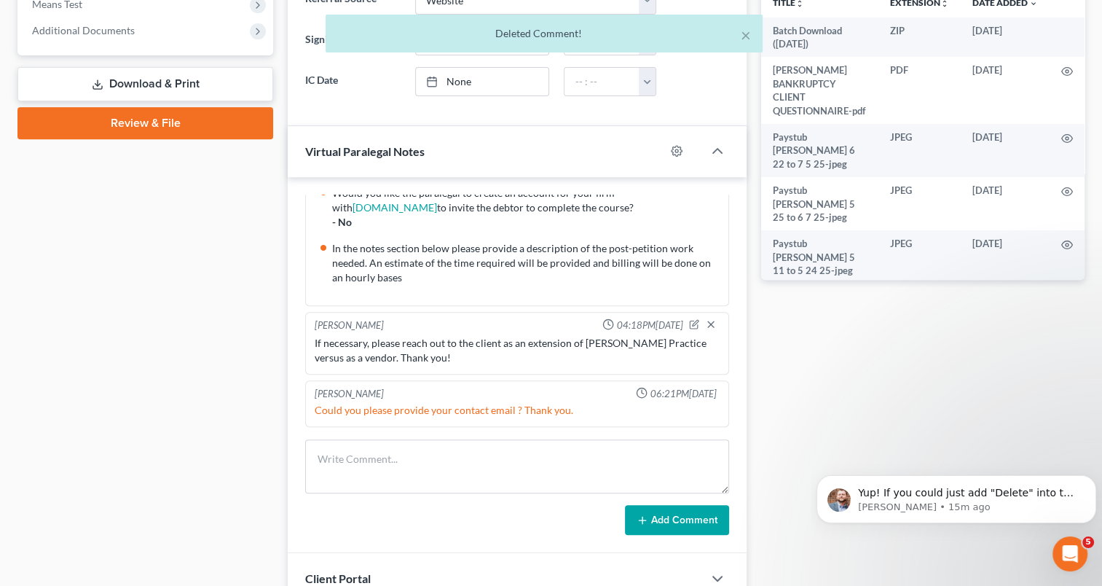
scroll to position [273, 0]
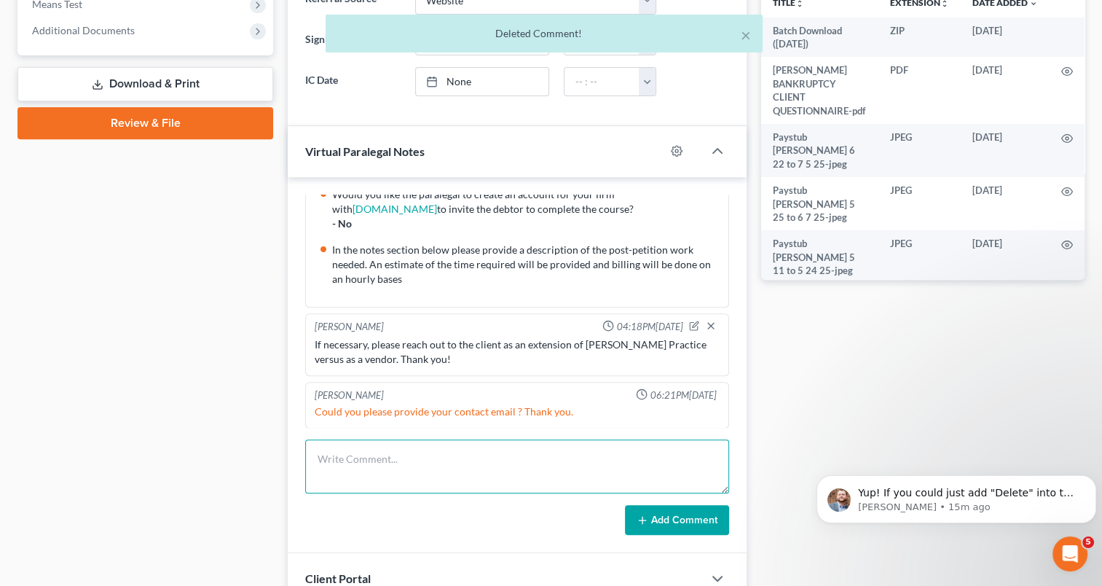
click at [373, 451] on textarea at bounding box center [517, 466] width 424 height 54
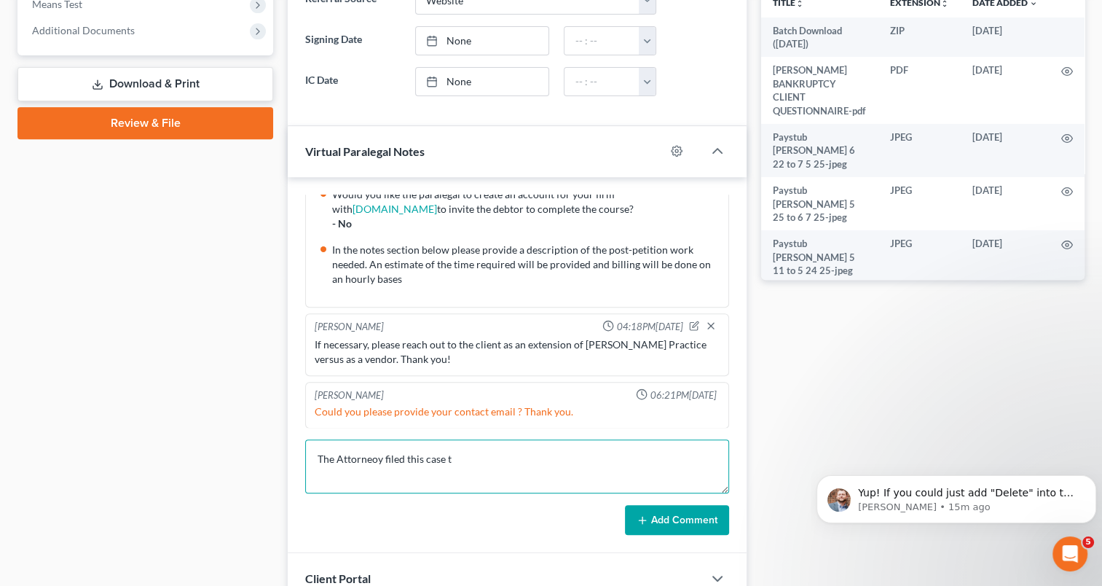
click at [373, 450] on textarea "The Attorneoy filed this case t" at bounding box center [517, 466] width 424 height 54
type textarea "The Attorney filed this case to preserve client satisfaction."
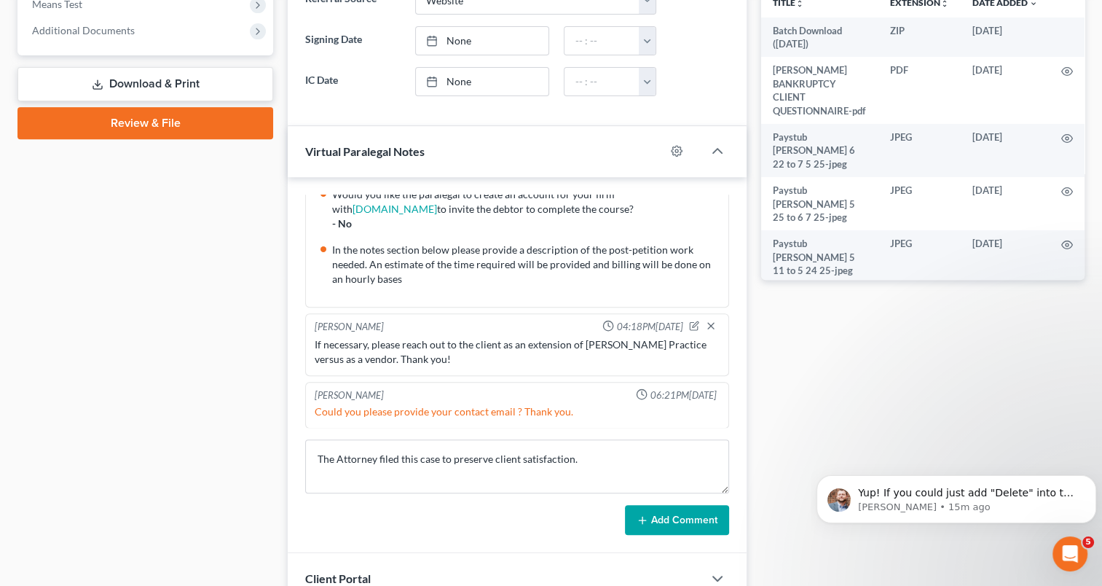
click at [678, 516] on button "Add Comment" at bounding box center [677, 520] width 104 height 31
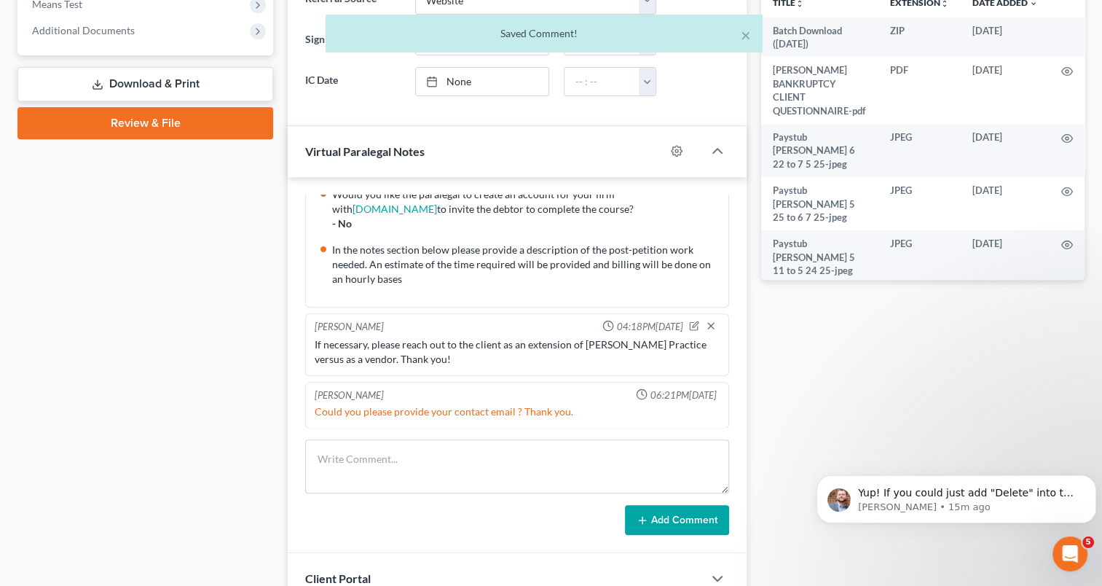
scroll to position [326, 0]
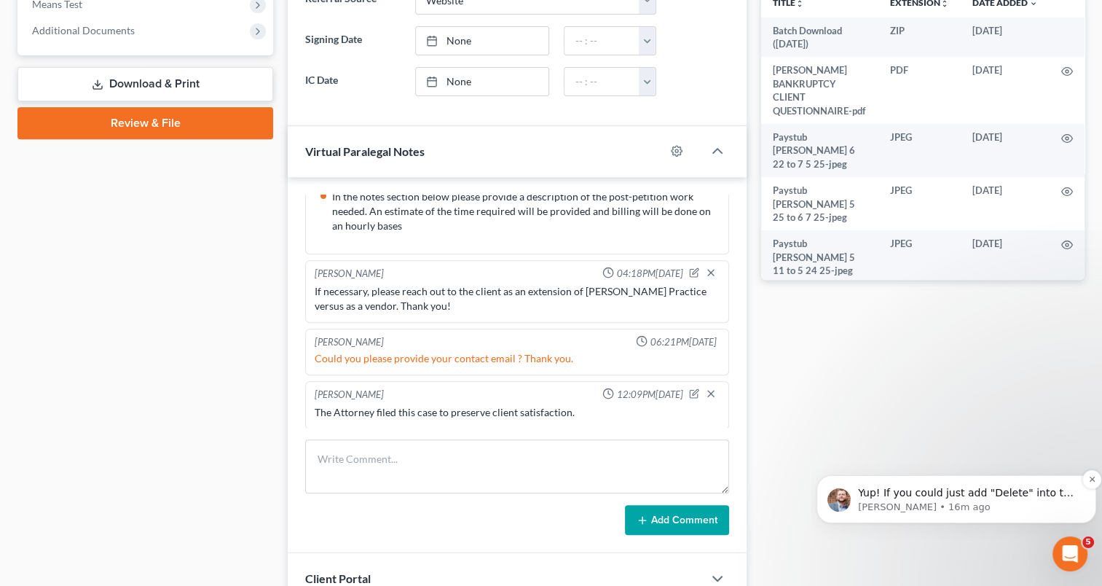
click at [1019, 495] on span "Yup! If you could just add "Delete" into the name of the case, I will be able t…" at bounding box center [967, 507] width 219 height 41
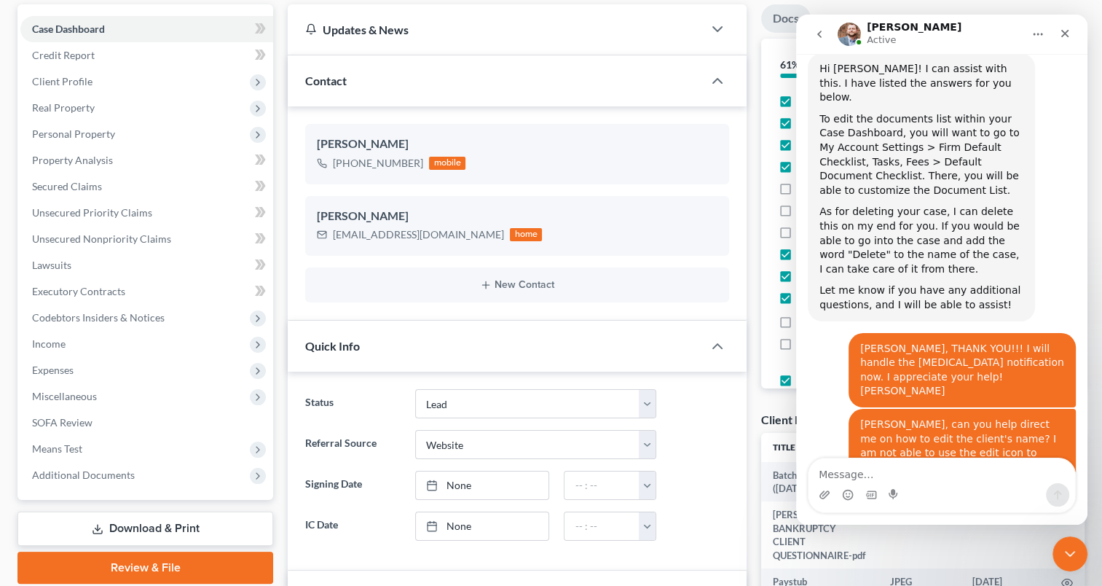
scroll to position [0, 0]
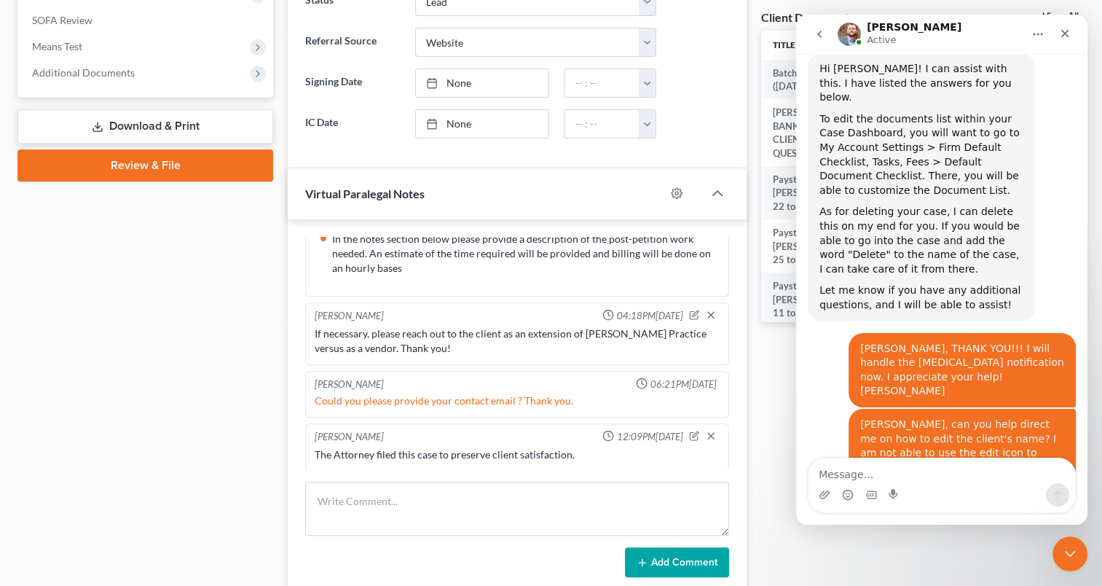
drag, startPoint x: 1109, startPoint y: 84, endPoint x: 280, endPoint y: 306, distance: 858.1
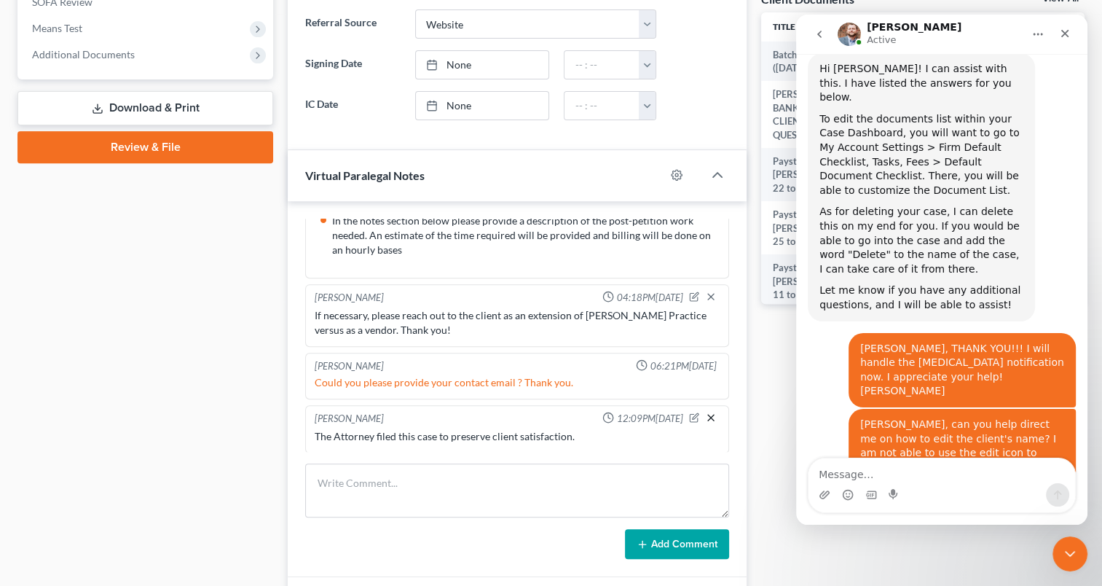
click at [705, 414] on icon "button" at bounding box center [711, 418] width 12 height 12
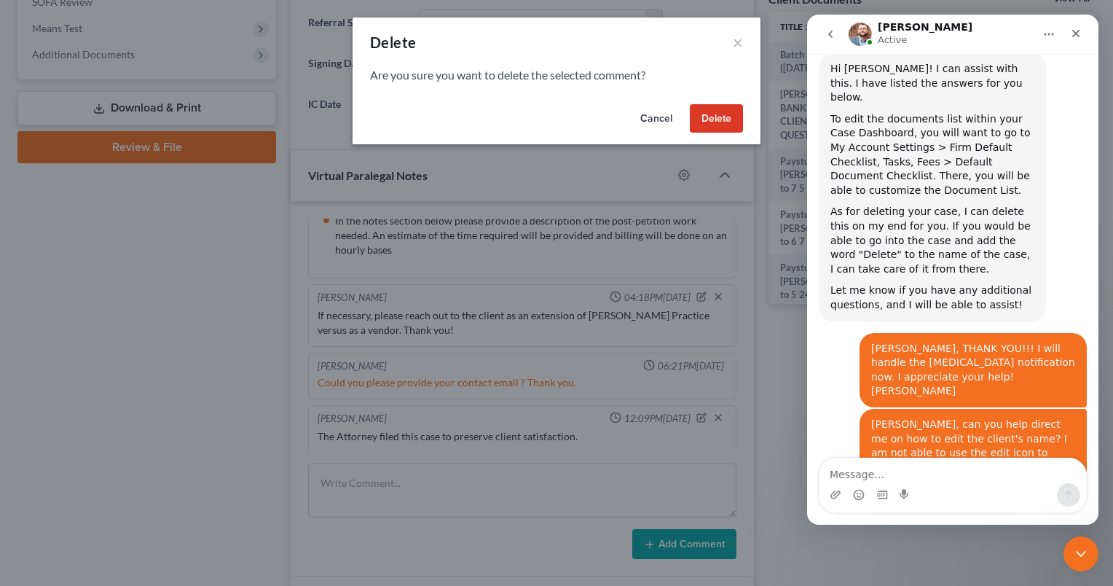
click at [716, 122] on button "Delete" at bounding box center [716, 118] width 53 height 29
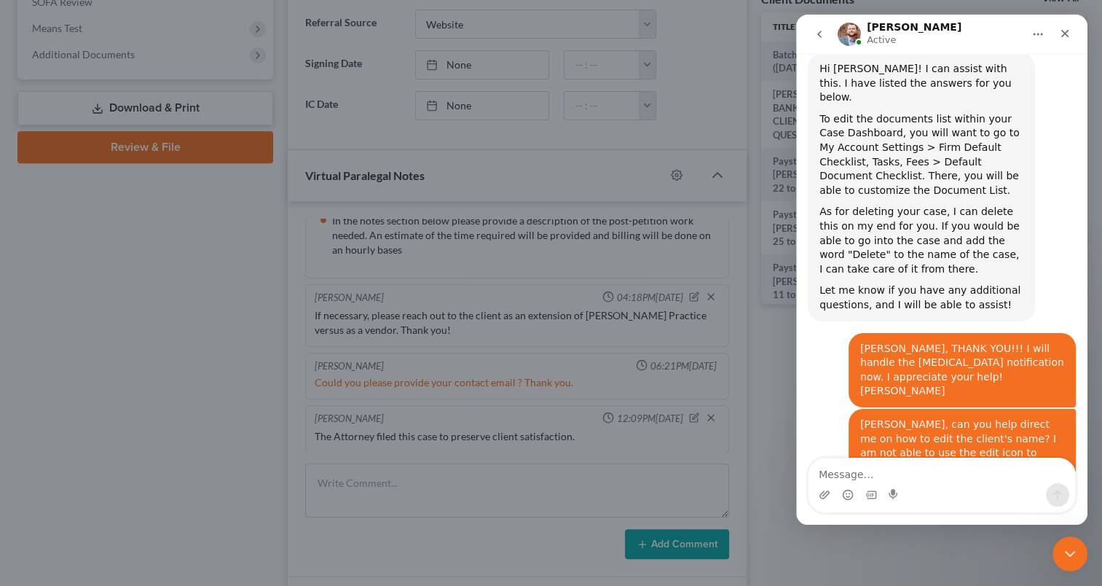
scroll to position [273, 0]
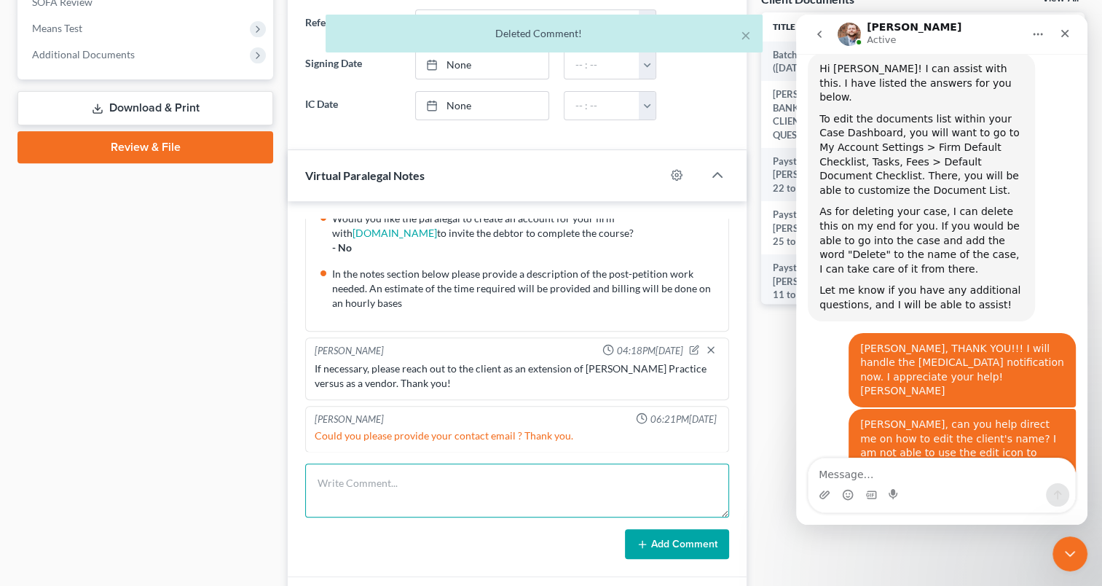
click at [353, 489] on textarea at bounding box center [517, 490] width 424 height 54
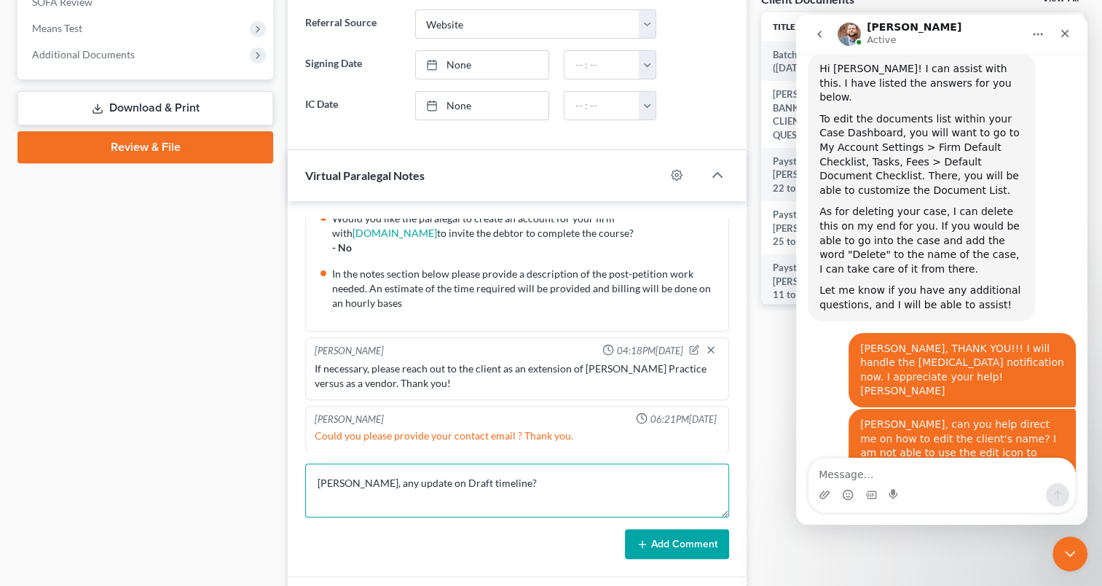
type textarea "[PERSON_NAME], any update on Draft timeline?"
click at [693, 533] on button "Add Comment" at bounding box center [677, 544] width 104 height 31
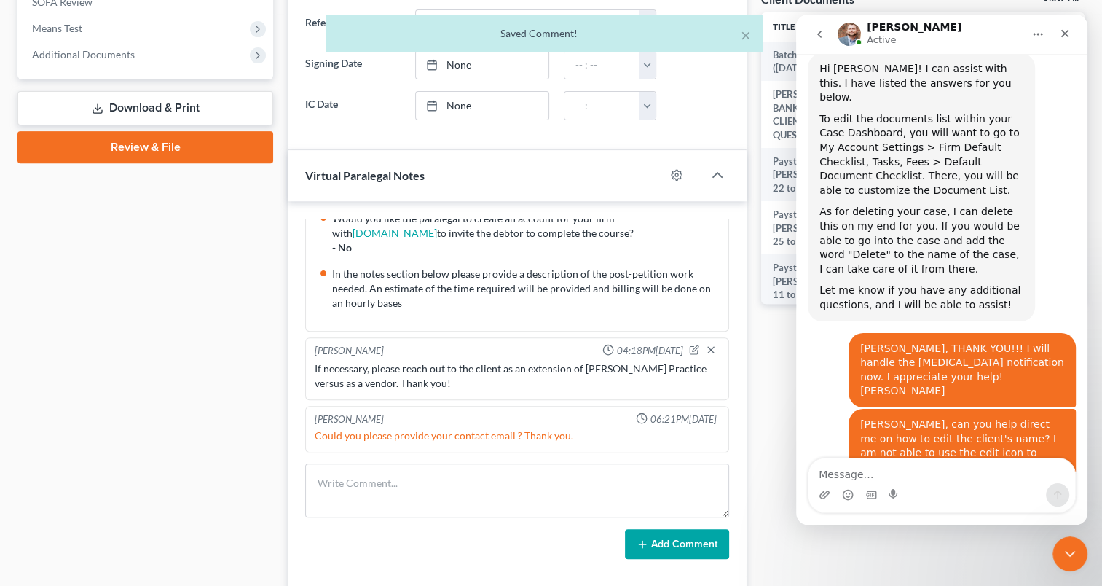
scroll to position [326, 0]
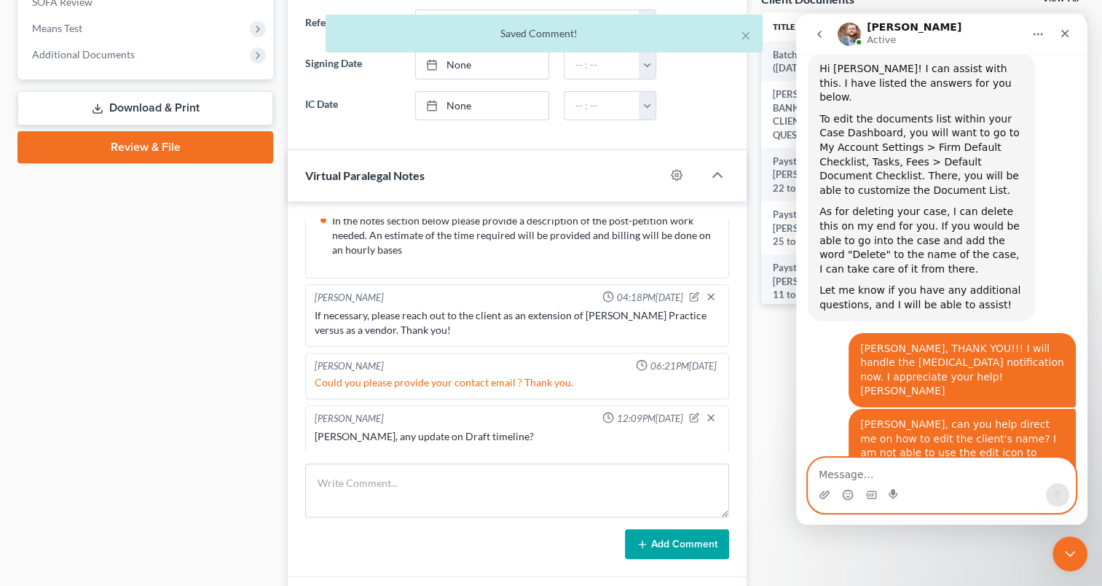
click at [910, 471] on textarea "Message…" at bounding box center [941, 470] width 267 height 25
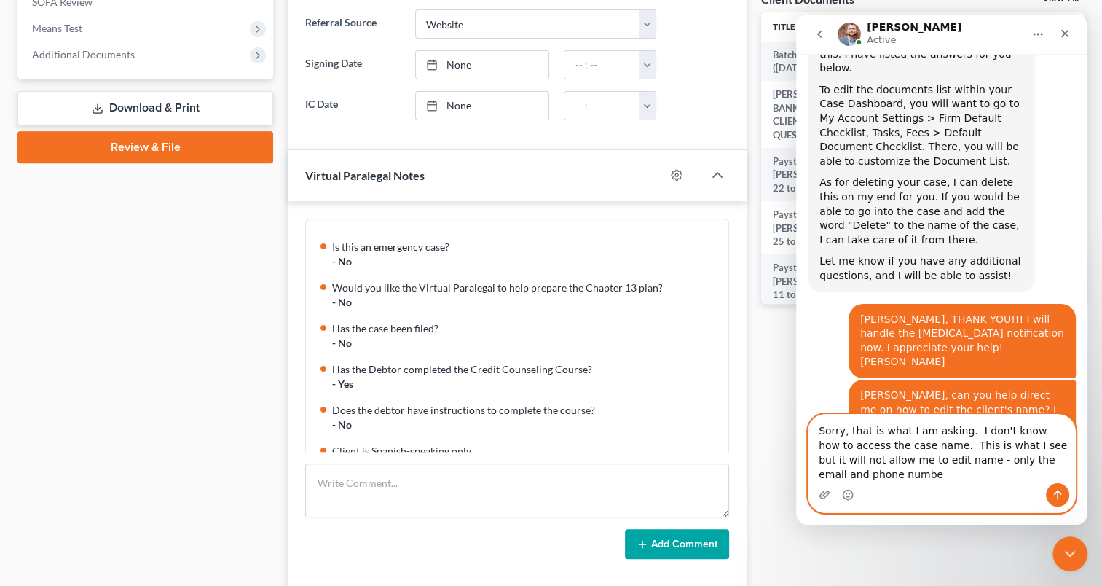
scroll to position [2014, 0]
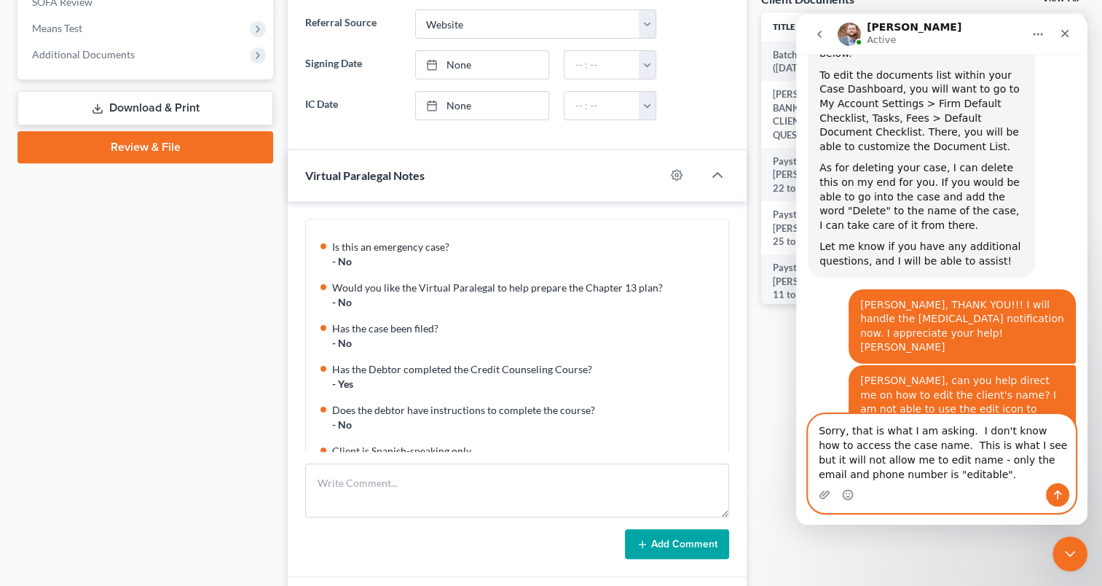
type textarea "Sorry, that is what I am asking. I don't know how to access the case name. This…"
click at [1056, 491] on icon "Send a message…" at bounding box center [1058, 494] width 8 height 9
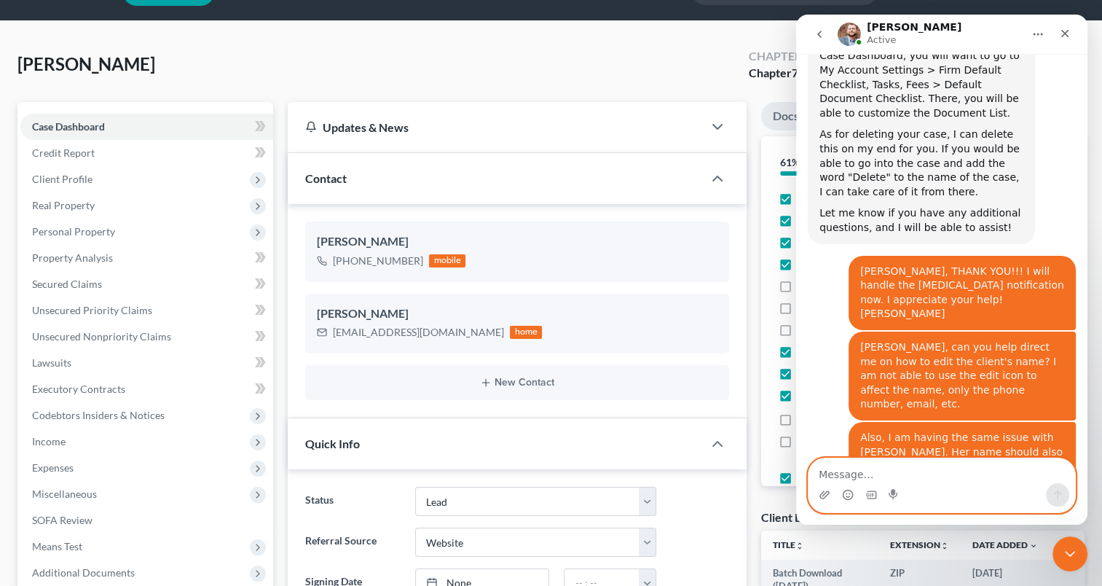
scroll to position [69, 0]
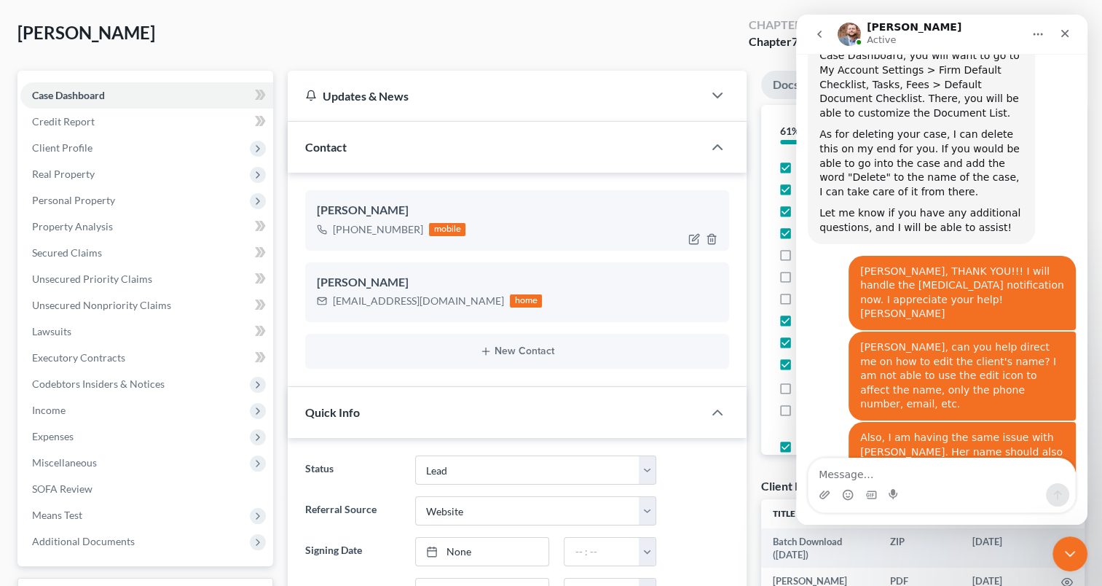
click at [560, 237] on div "[PHONE_NUMBER] mobile" at bounding box center [517, 229] width 401 height 19
drag, startPoint x: 844, startPoint y: 375, endPoint x: 856, endPoint y: 405, distance: 32.1
click at [856, 405] on div "Have a quick question or need help finding something? Send us a chat! 😀 Standar…" at bounding box center [941, 289] width 291 height 471
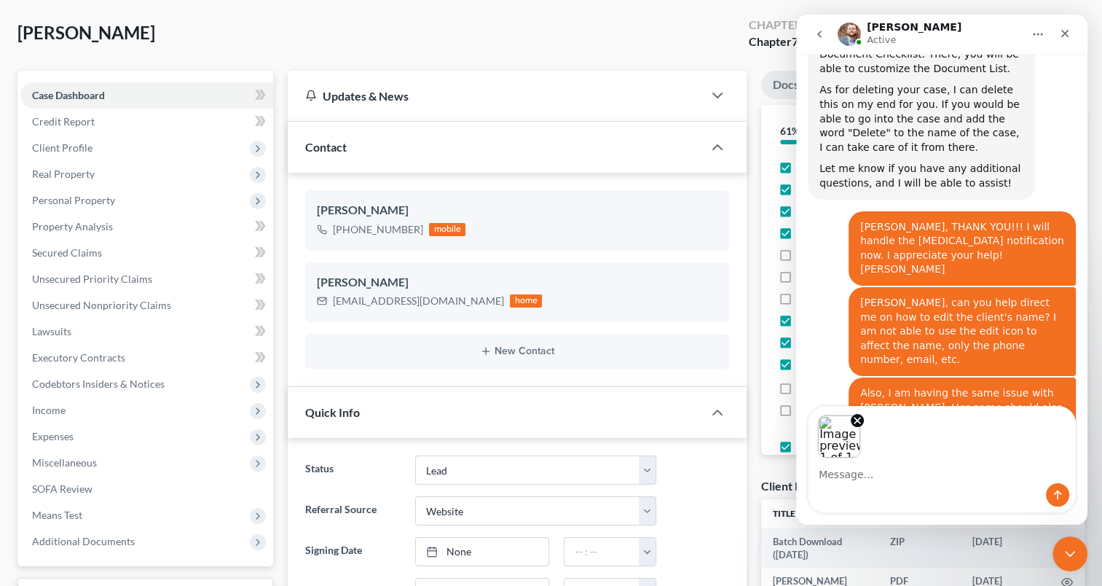
scroll to position [2099, 0]
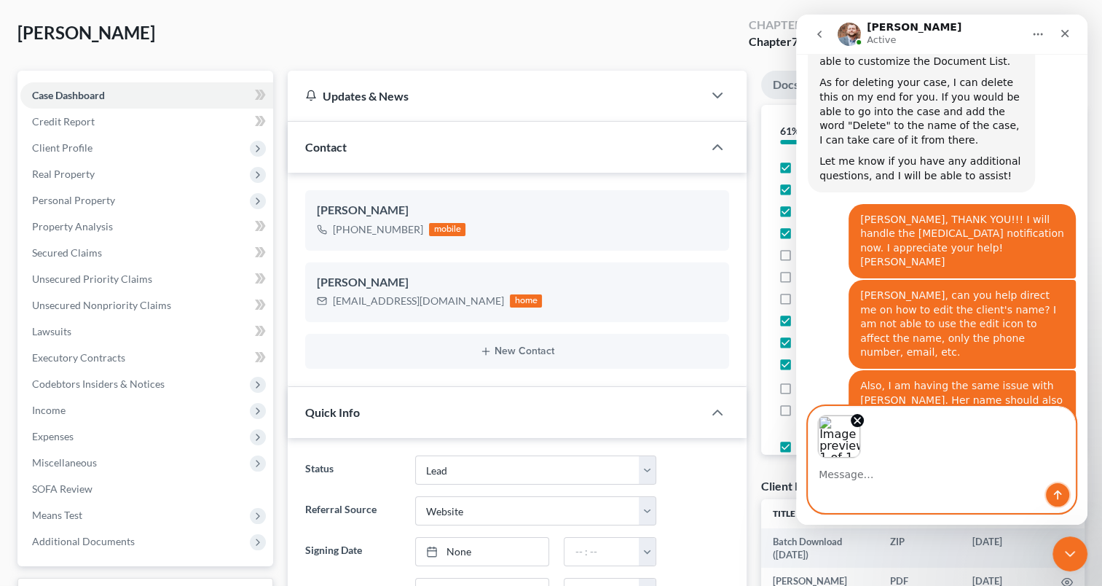
click at [1055, 487] on button "Send a message…" at bounding box center [1057, 494] width 23 height 23
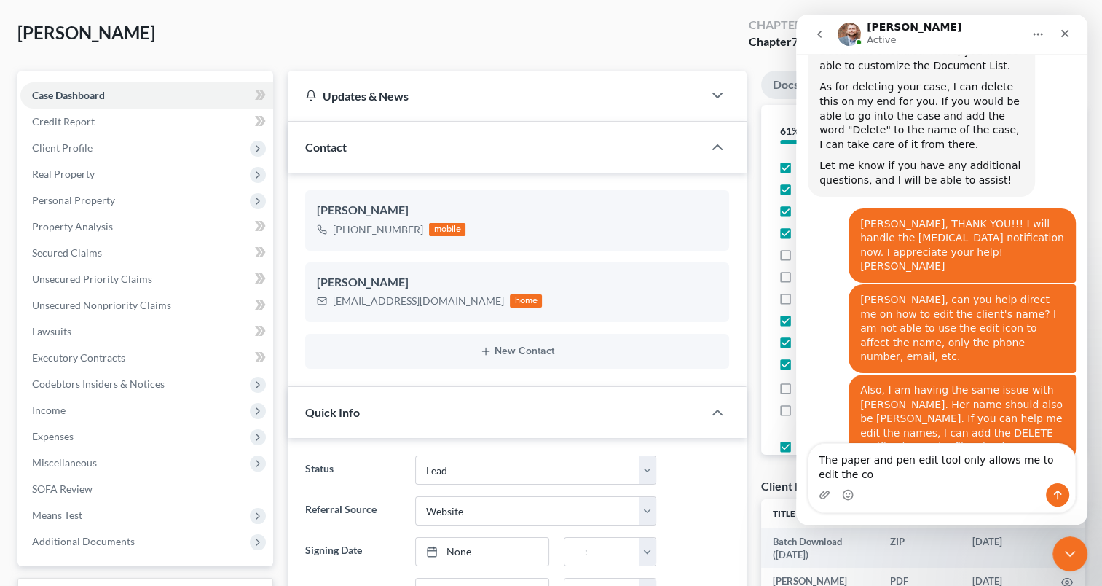
scroll to position [2109, 0]
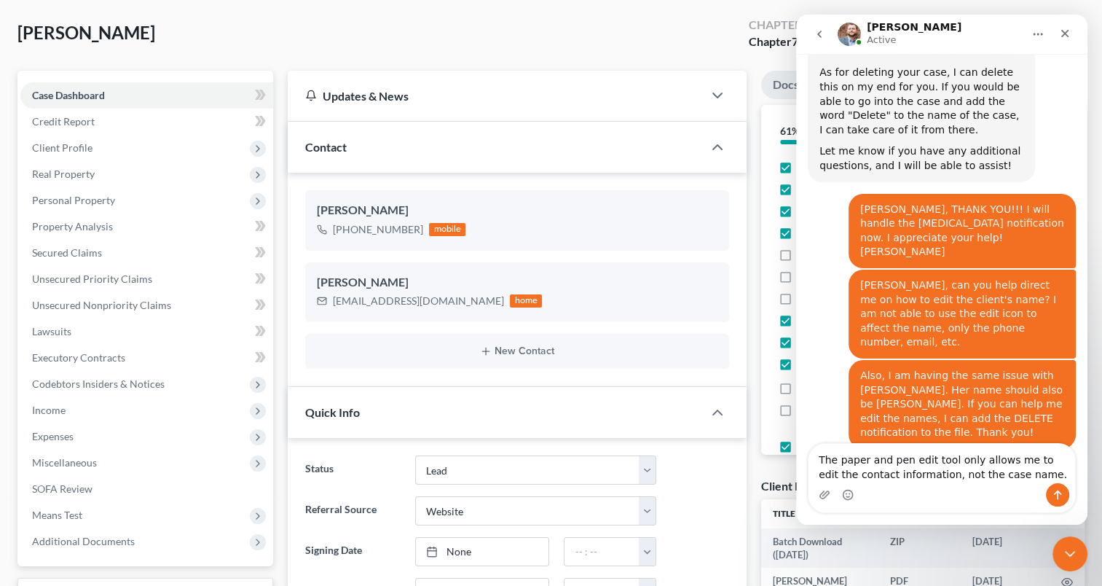
type textarea "The paper and pen edit tool only allows me to edit the contact information, not…"
click at [1050, 489] on button "Send a message…" at bounding box center [1057, 494] width 23 height 23
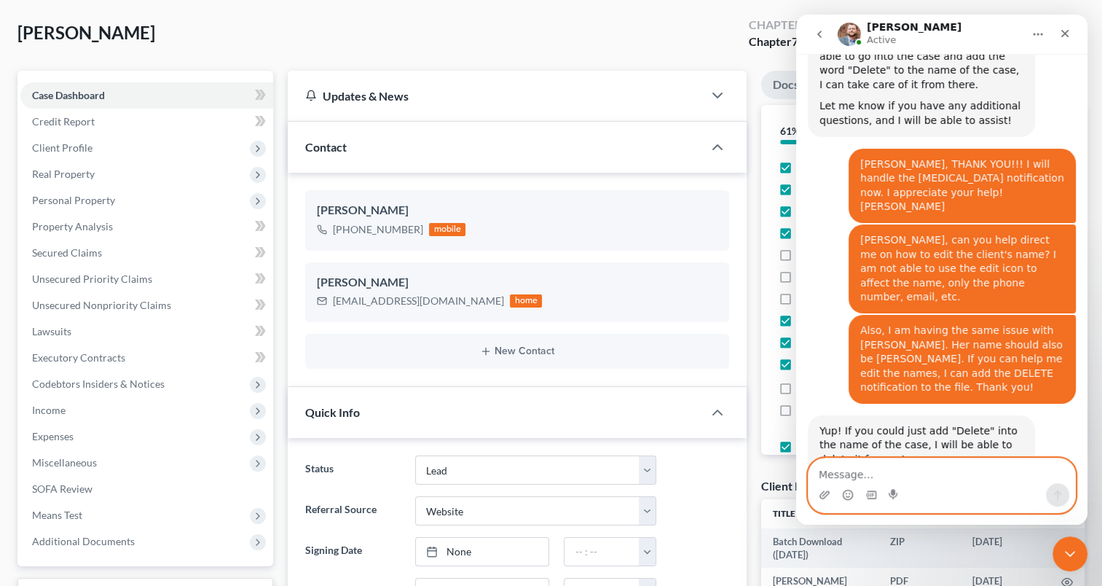
scroll to position [2157, 0]
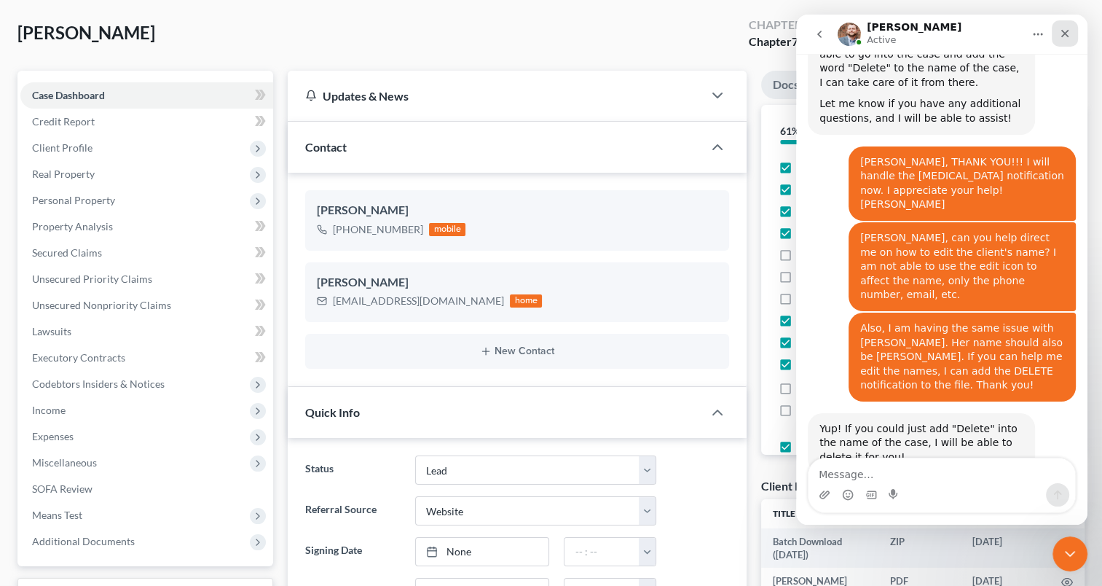
click at [1063, 33] on icon "Close" at bounding box center [1065, 34] width 12 height 12
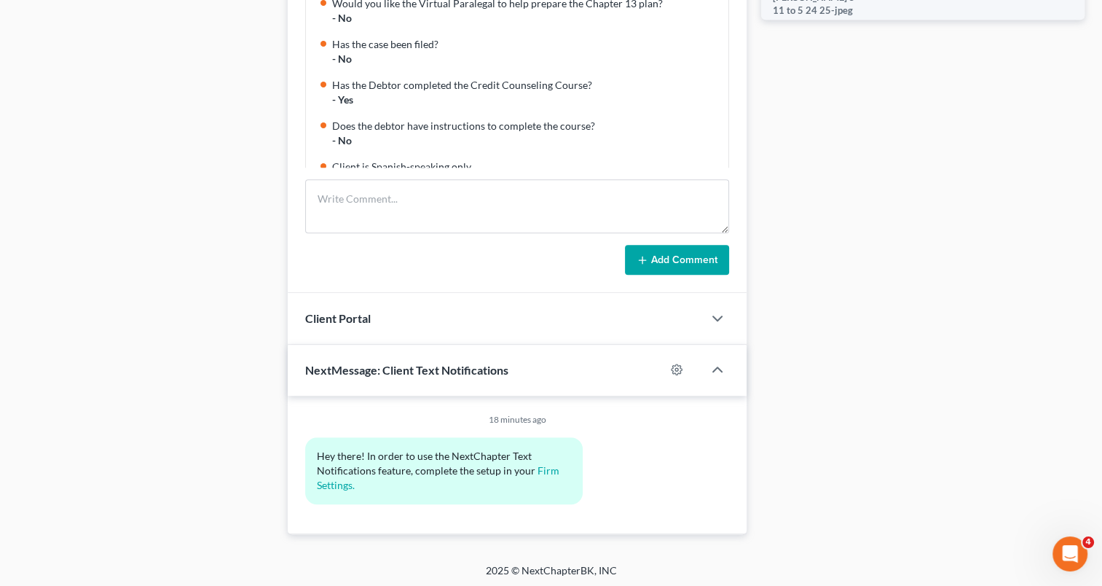
scroll to position [326, 0]
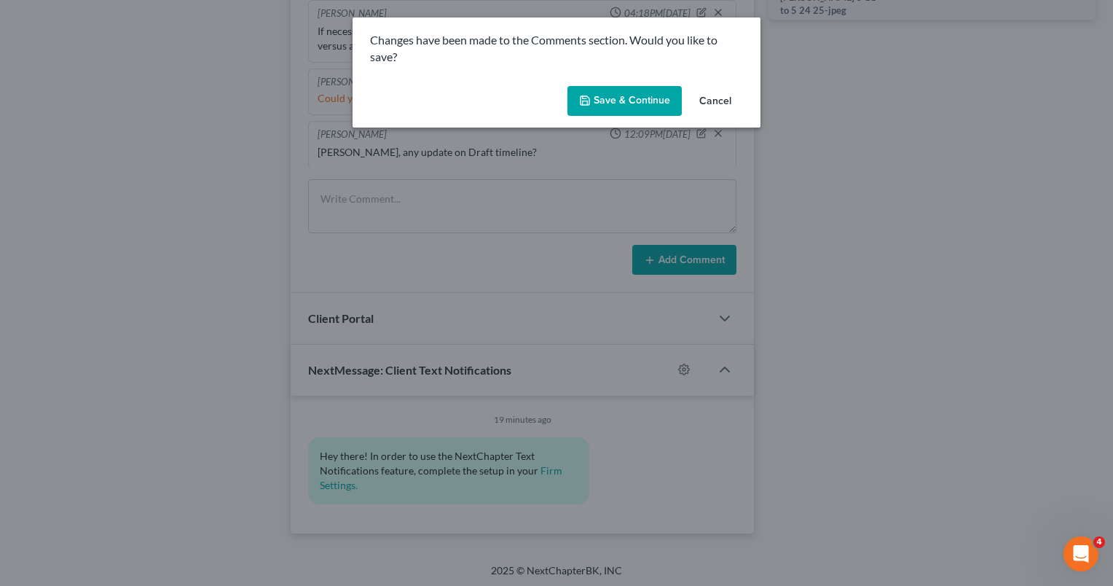
click at [631, 97] on button "Save & Continue" at bounding box center [624, 101] width 114 height 31
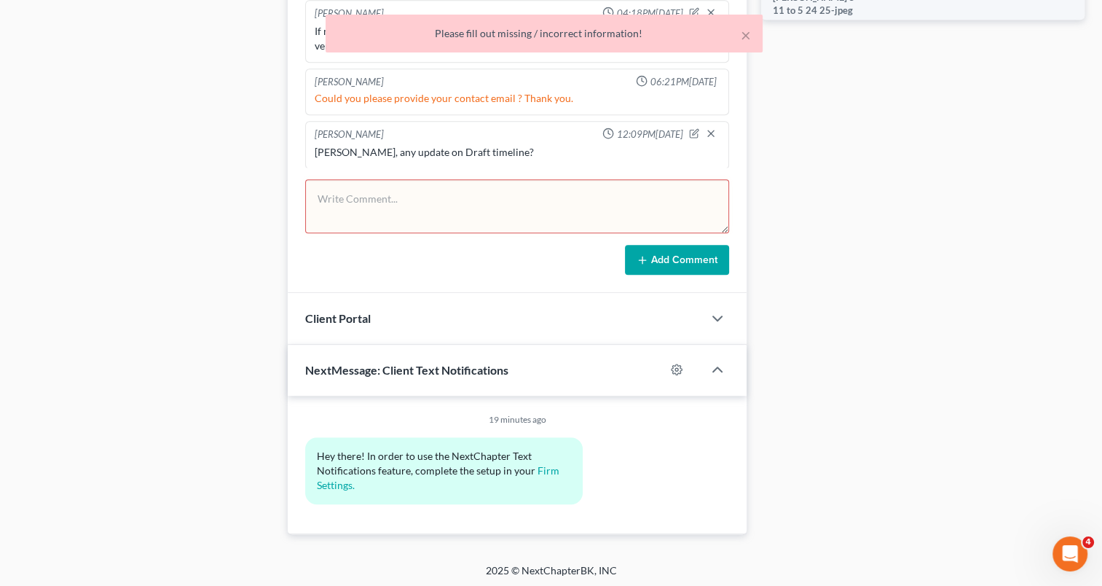
click at [402, 263] on div "Add Comment" at bounding box center [517, 260] width 424 height 31
click at [497, 134] on div "[PERSON_NAME] 12:09PM[DATE]" at bounding box center [517, 134] width 411 height 15
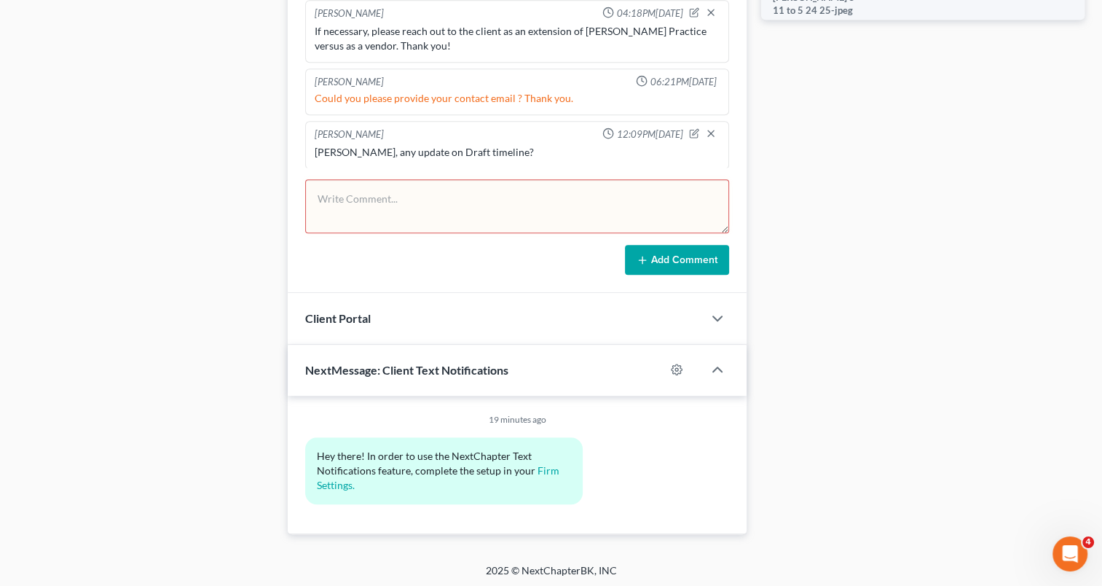
drag, startPoint x: 693, startPoint y: 202, endPoint x: 948, endPoint y: 210, distance: 254.3
click at [434, 303] on div "Client Portal" at bounding box center [495, 318] width 415 height 50
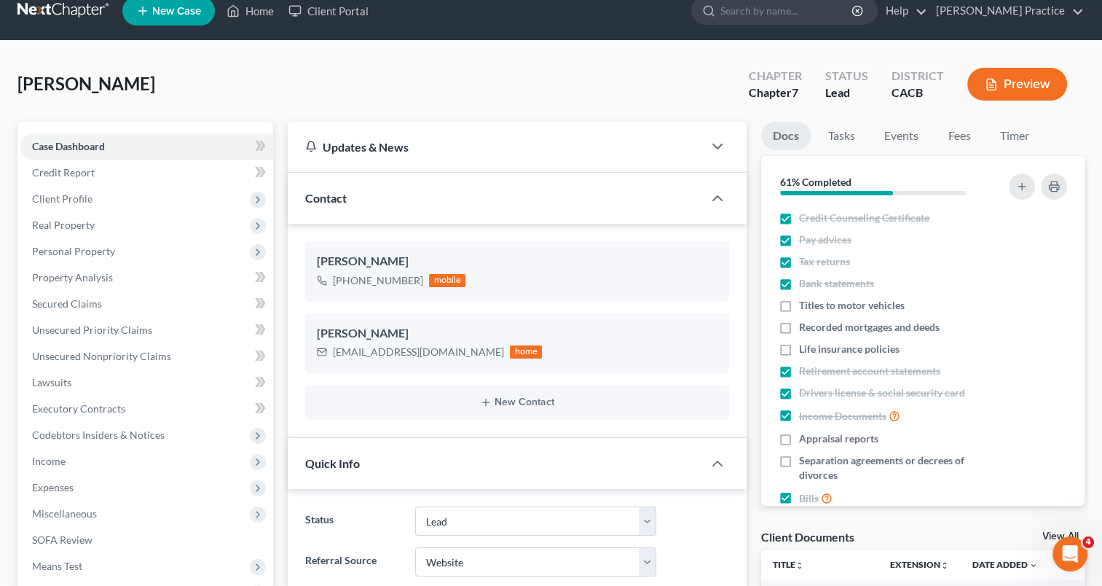
scroll to position [0, 0]
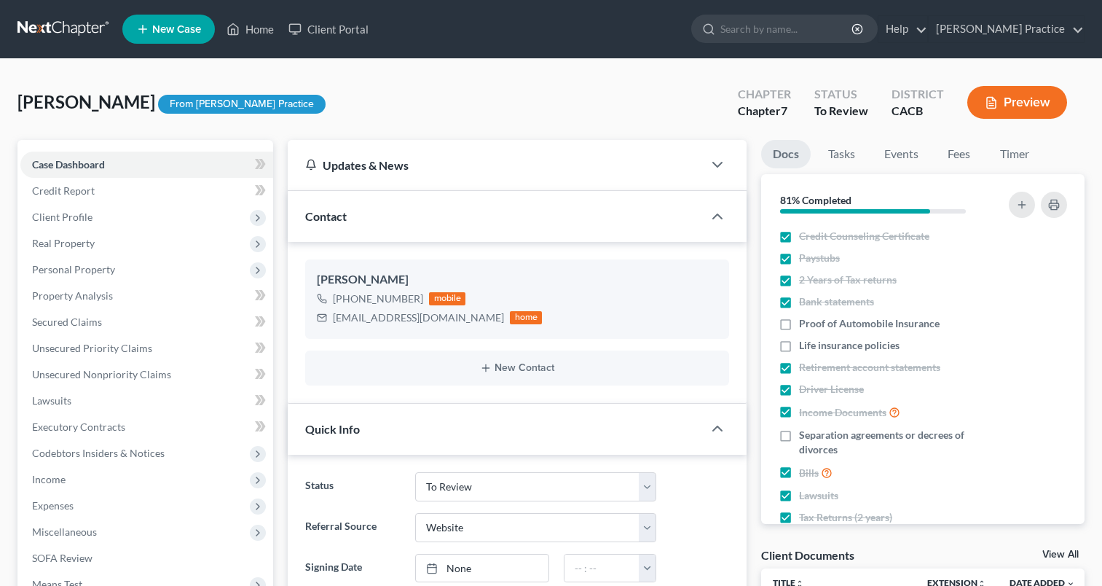
select select "7"
select select "3"
click at [796, 26] on input "search" at bounding box center [786, 28] width 133 height 27
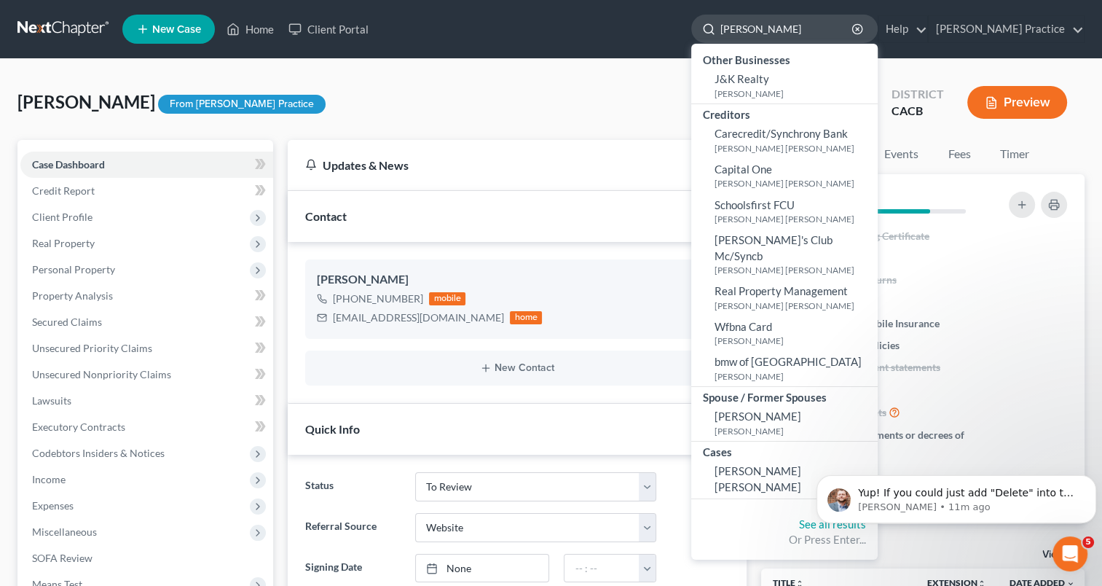
scroll to position [0, 0]
type input "cardenas"
click at [782, 464] on span "[PERSON_NAME] [PERSON_NAME]" at bounding box center [758, 478] width 87 height 28
click at [774, 464] on span "[PERSON_NAME] [PERSON_NAME]" at bounding box center [758, 478] width 87 height 28
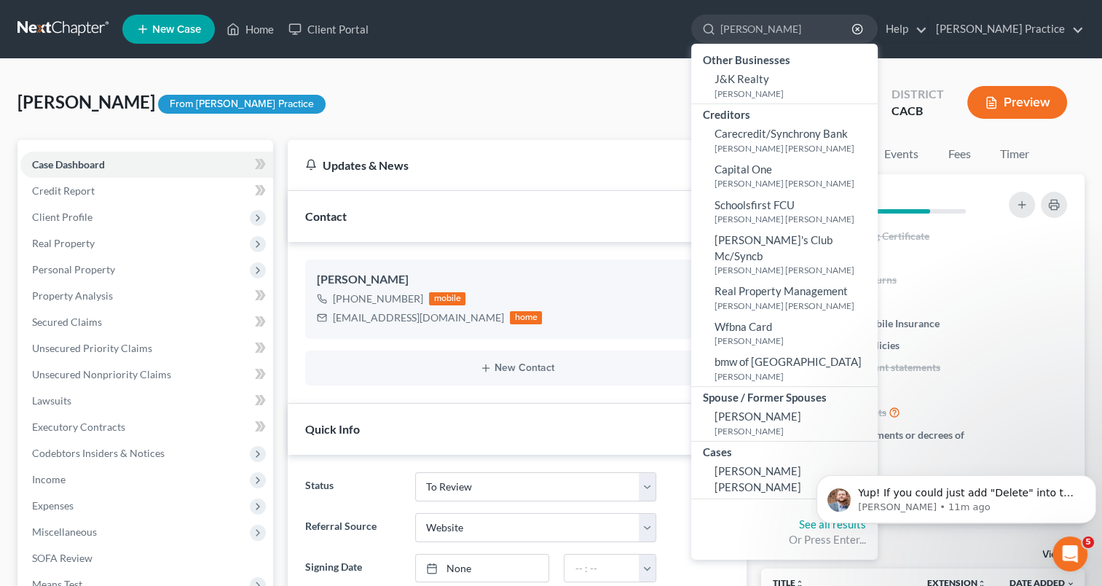
click at [825, 449] on html "Yup! If you could just add "Delete" into the name of the case, I will be able t…" at bounding box center [956, 495] width 291 height 102
click at [825, 450] on body "Yup! If you could just add "Delete" into the name of the case, I will be able t…" at bounding box center [956, 495] width 280 height 90
click at [822, 449] on html "Yup! If you could just add "Delete" into the name of the case, I will be able t…" at bounding box center [956, 495] width 291 height 102
click at [822, 451] on body "Yup! If you could just add "Delete" into the name of the case, I will be able t…" at bounding box center [956, 495] width 280 height 90
click at [859, 28] on line "button" at bounding box center [857, 29] width 3 height 3
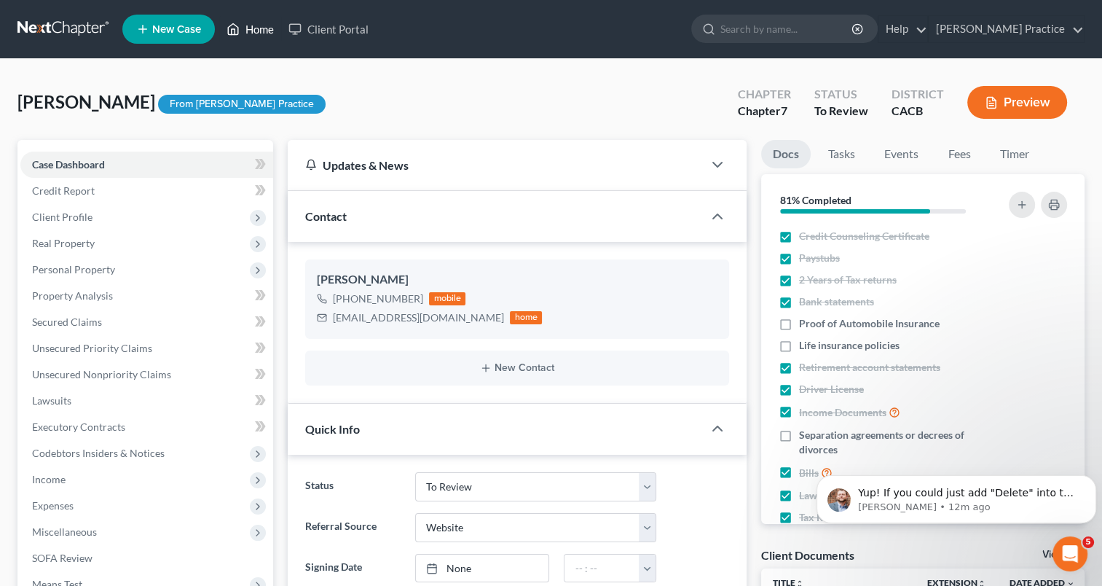
click at [246, 25] on link "Home" at bounding box center [250, 29] width 62 height 26
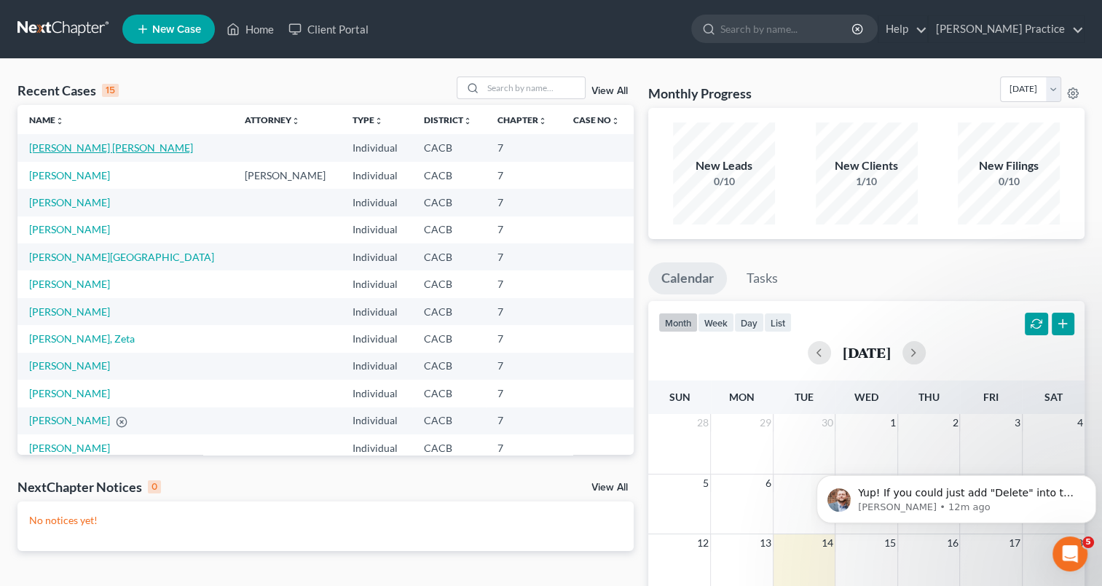
click at [101, 146] on link "[PERSON_NAME] [PERSON_NAME]" at bounding box center [111, 147] width 164 height 12
select select "6"
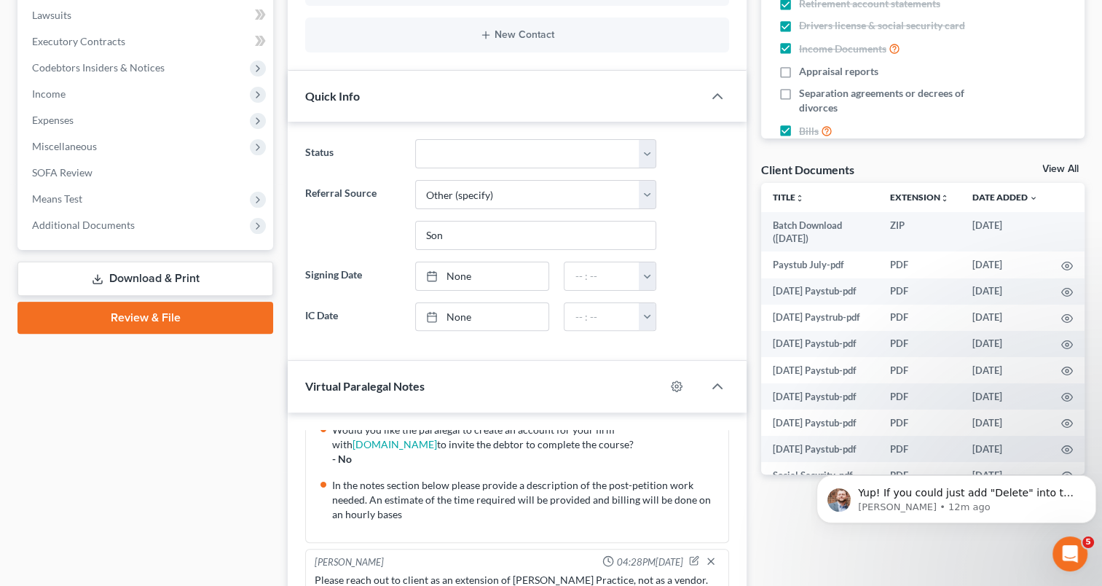
scroll to position [398, 0]
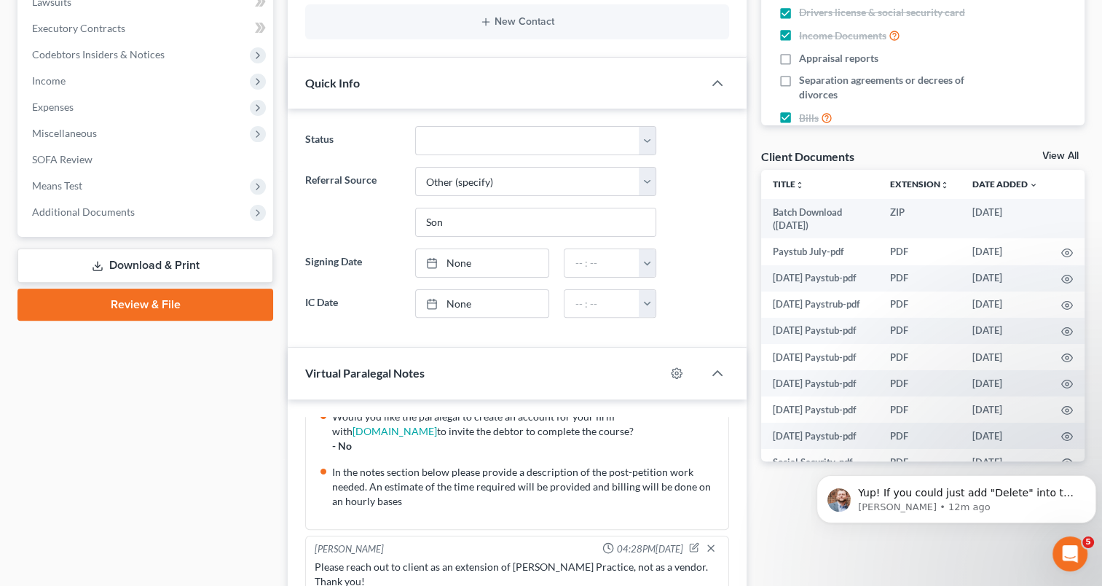
click at [1060, 151] on link "View All" at bounding box center [1060, 156] width 36 height 10
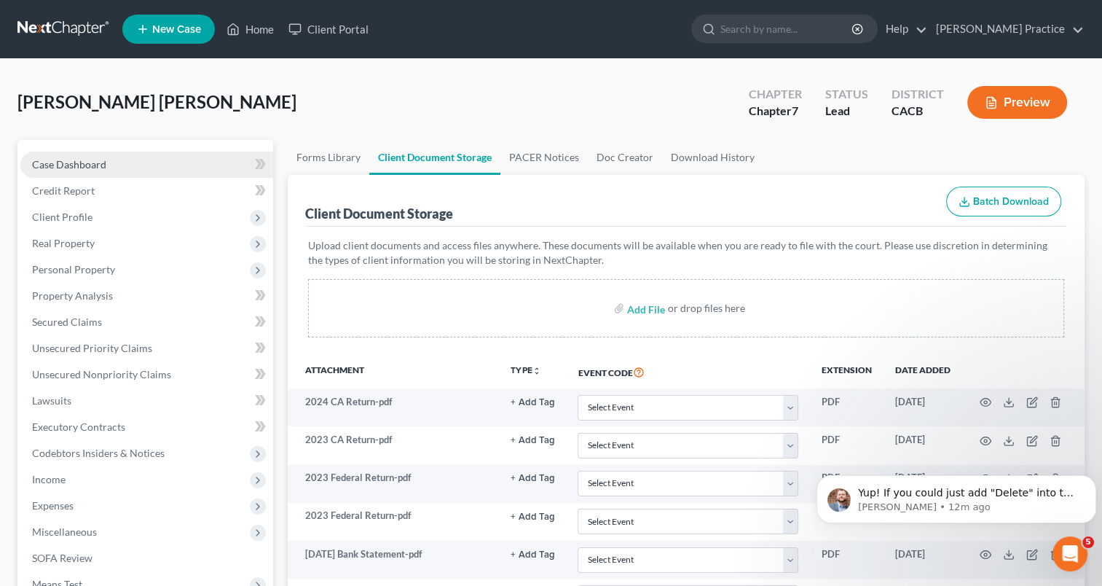
click at [54, 169] on span "Case Dashboard" at bounding box center [69, 164] width 74 height 12
select select "6"
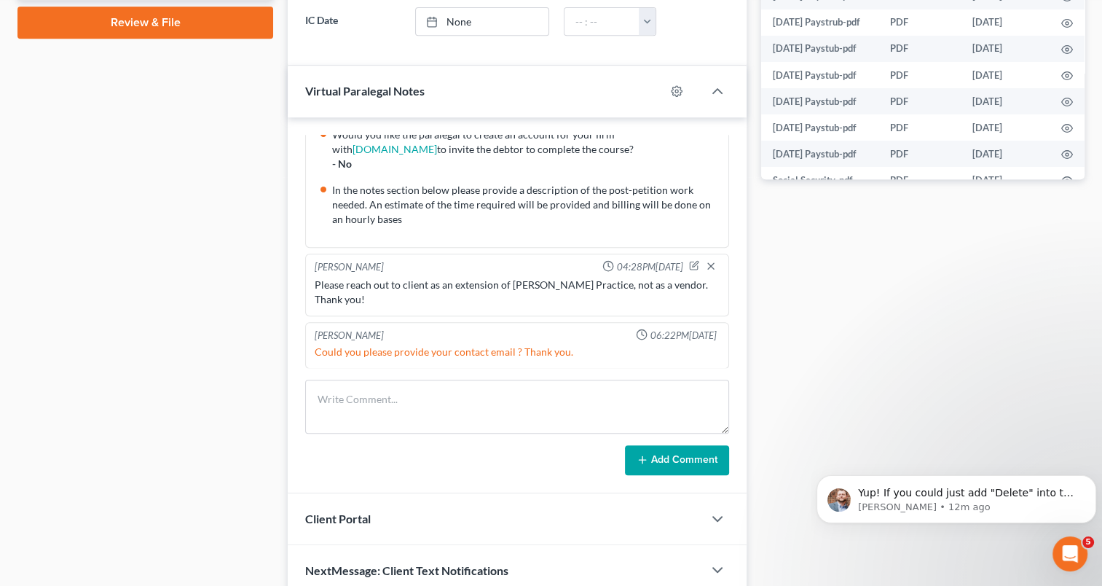
scroll to position [683, 0]
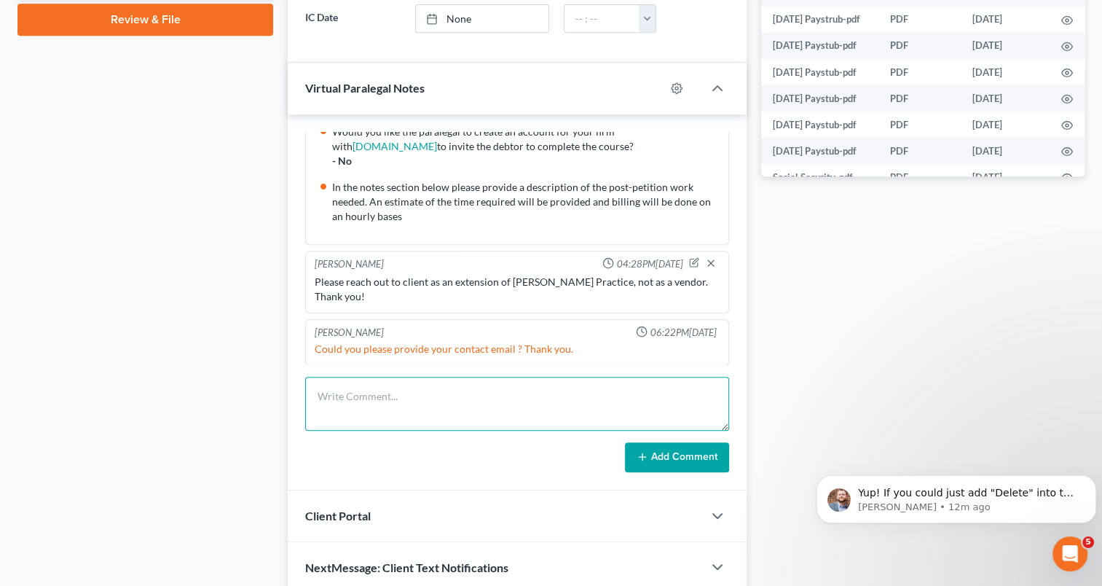
click at [416, 398] on textarea at bounding box center [517, 404] width 424 height 54
type textarea "Kathleen, any update on Draft timeline? Answers to your questions:"
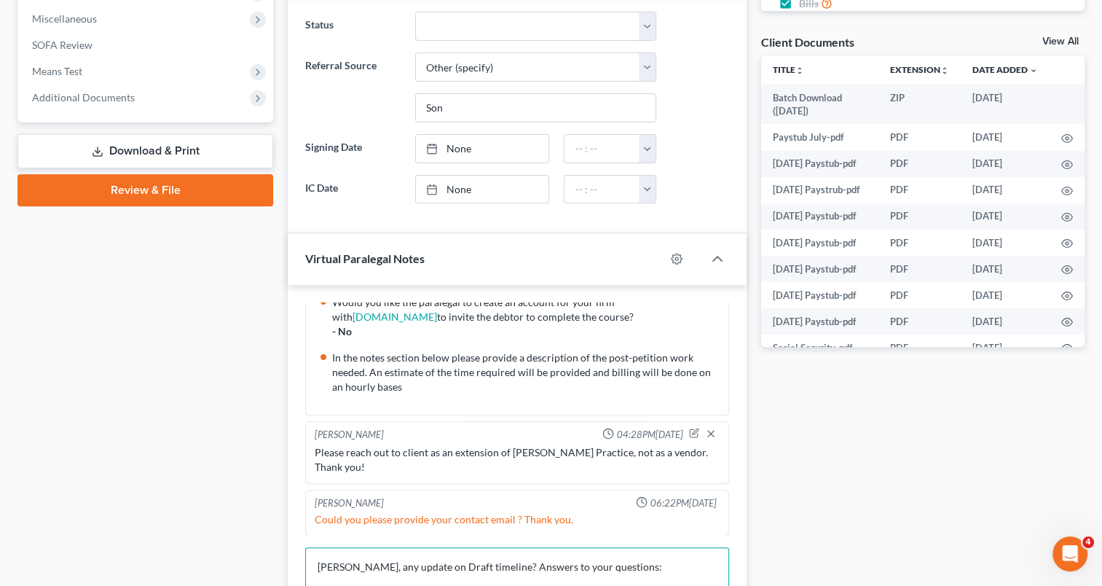
scroll to position [742, 0]
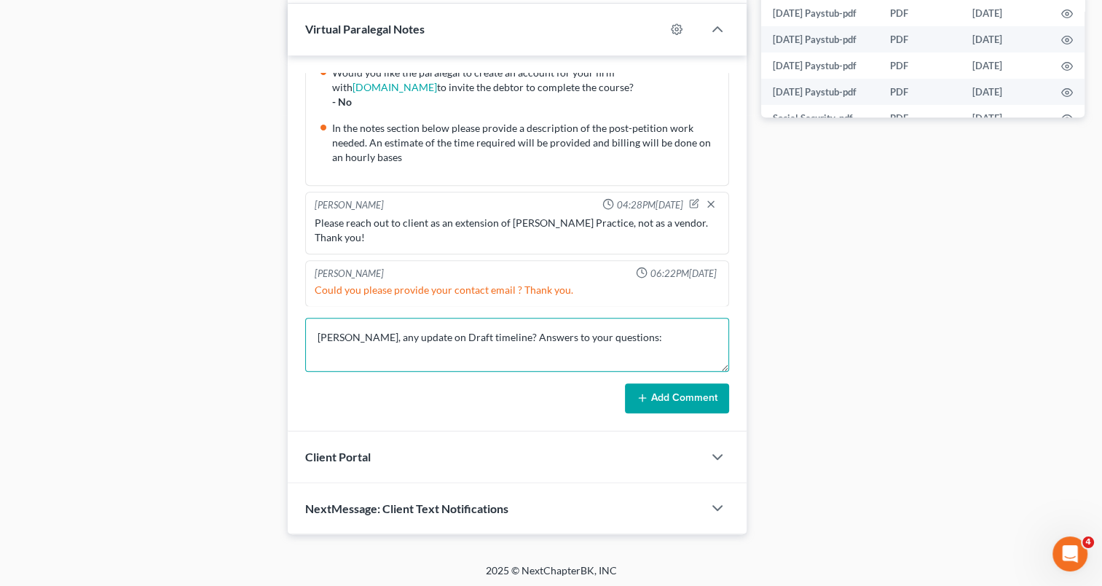
drag, startPoint x: 648, startPoint y: 332, endPoint x: 237, endPoint y: 320, distance: 411.0
type textarea "a"
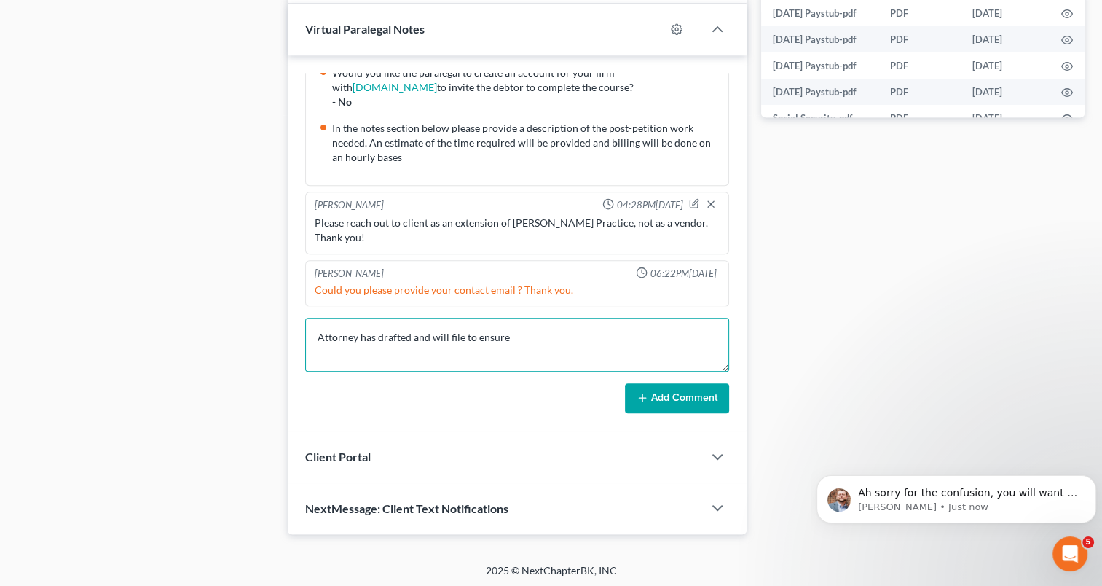
scroll to position [0, 0]
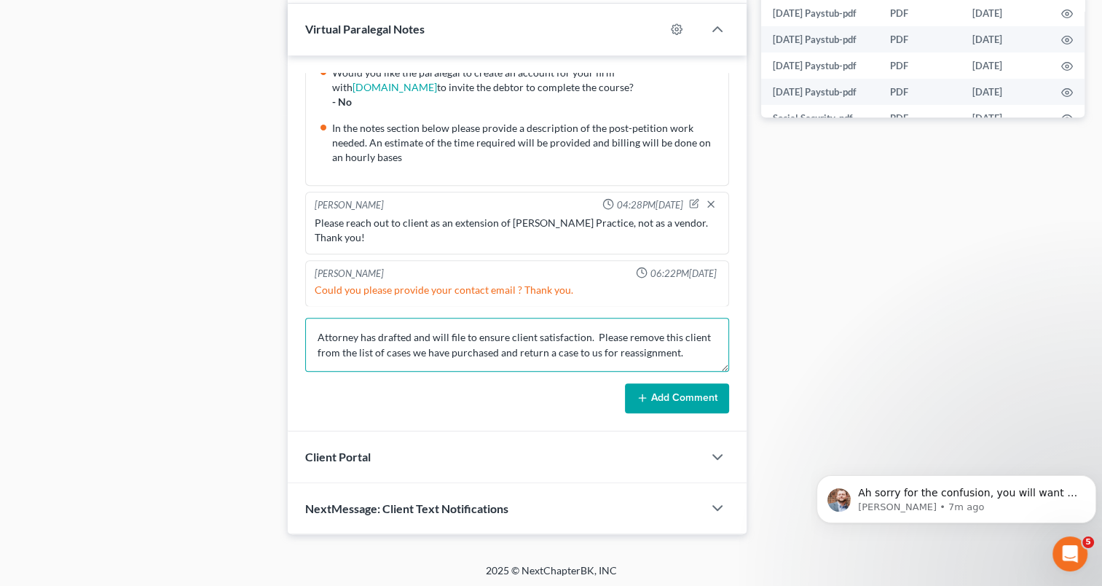
type textarea "Attorney has drafted and will file to ensure client satisfaction. Please remove…"
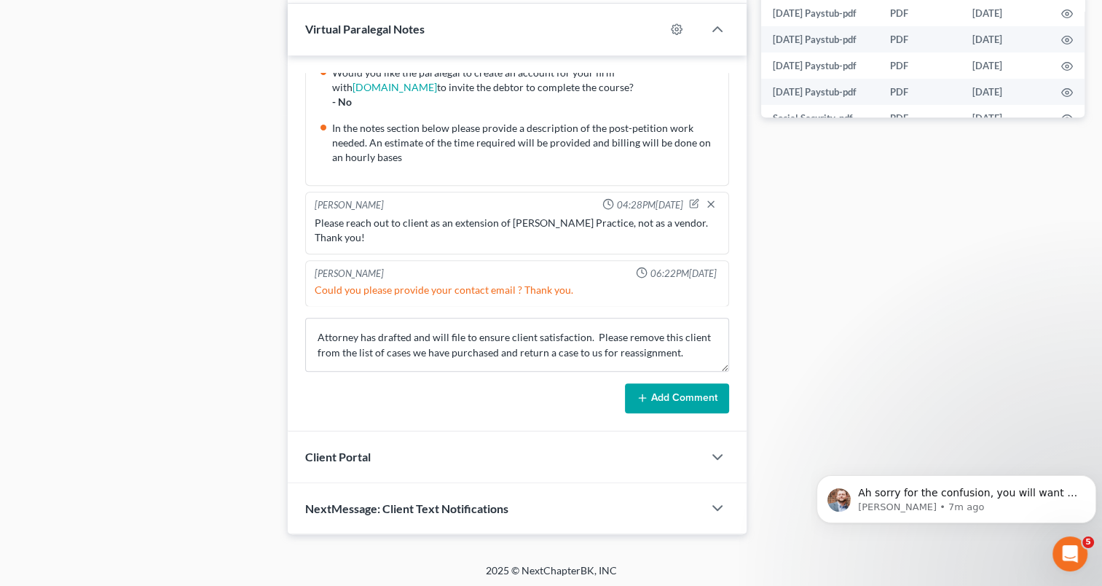
click at [657, 390] on button "Add Comment" at bounding box center [677, 398] width 104 height 31
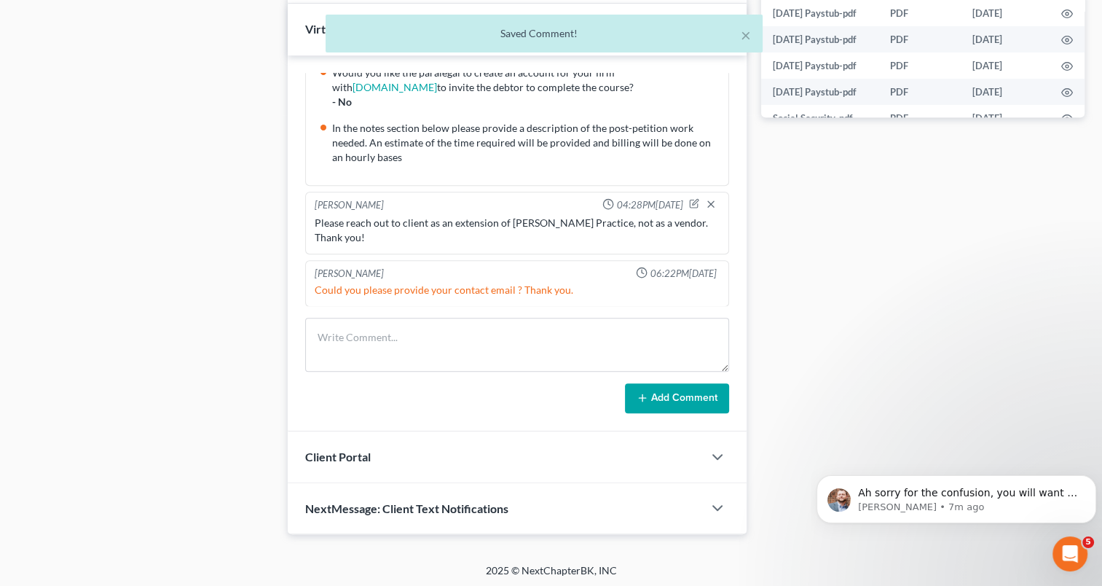
scroll to position [341, 0]
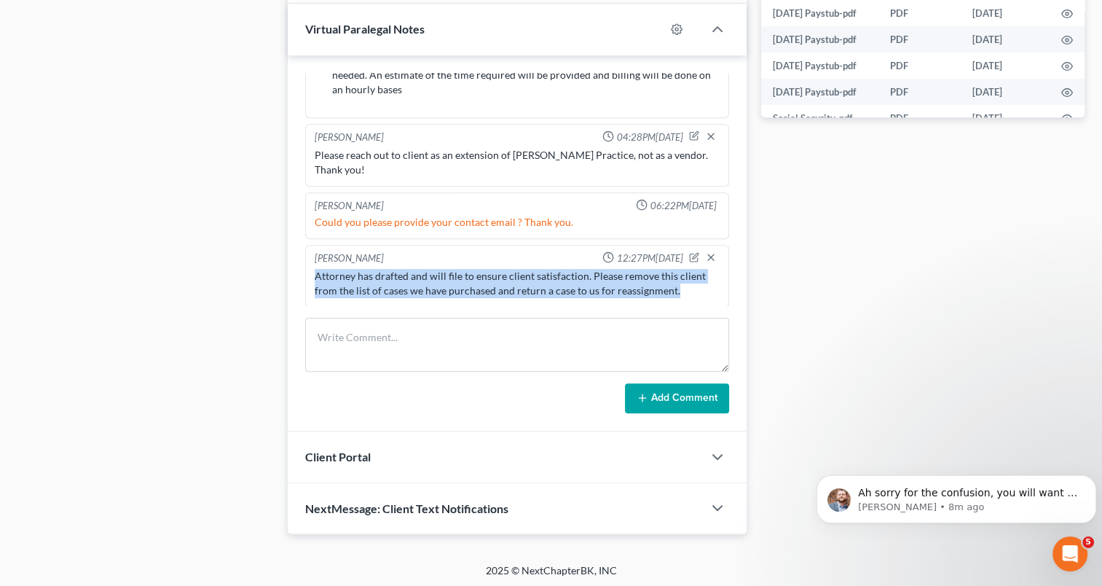
drag, startPoint x: 315, startPoint y: 265, endPoint x: 615, endPoint y: 294, distance: 301.5
click at [693, 286] on div "Attorney has drafted and will file to ensure client satisfaction. Please remove…" at bounding box center [517, 283] width 405 height 29
drag, startPoint x: 615, startPoint y: 294, endPoint x: 620, endPoint y: 276, distance: 18.9
copy div "Attorney has drafted and will file to ensure client satisfaction. Please remove…"
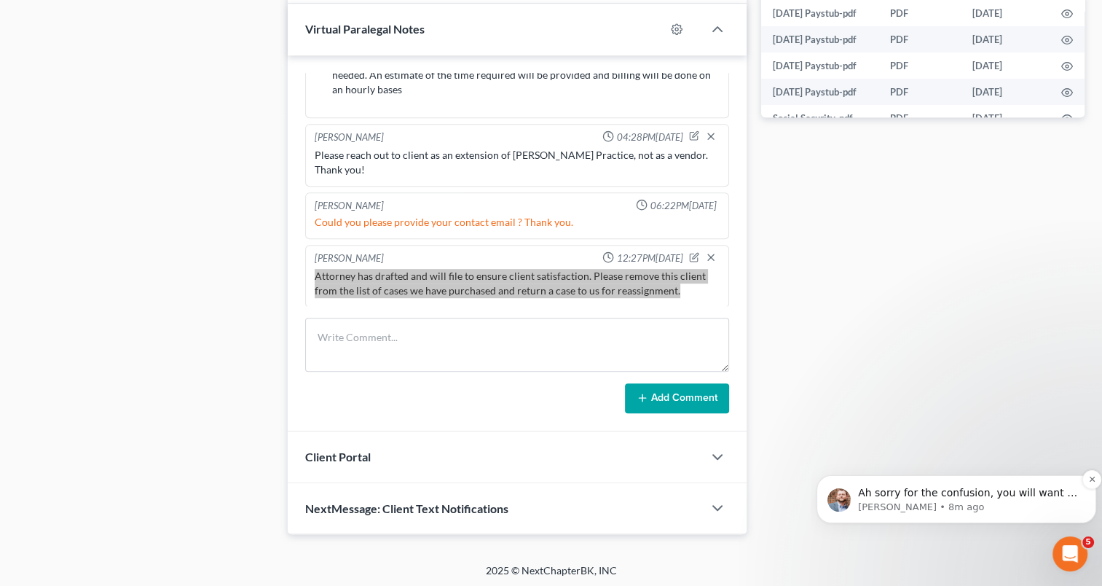
click at [956, 489] on span "Ah sorry for the confusion, you will want to go to Client Profile > Debtor Prof…" at bounding box center [967, 522] width 219 height 70
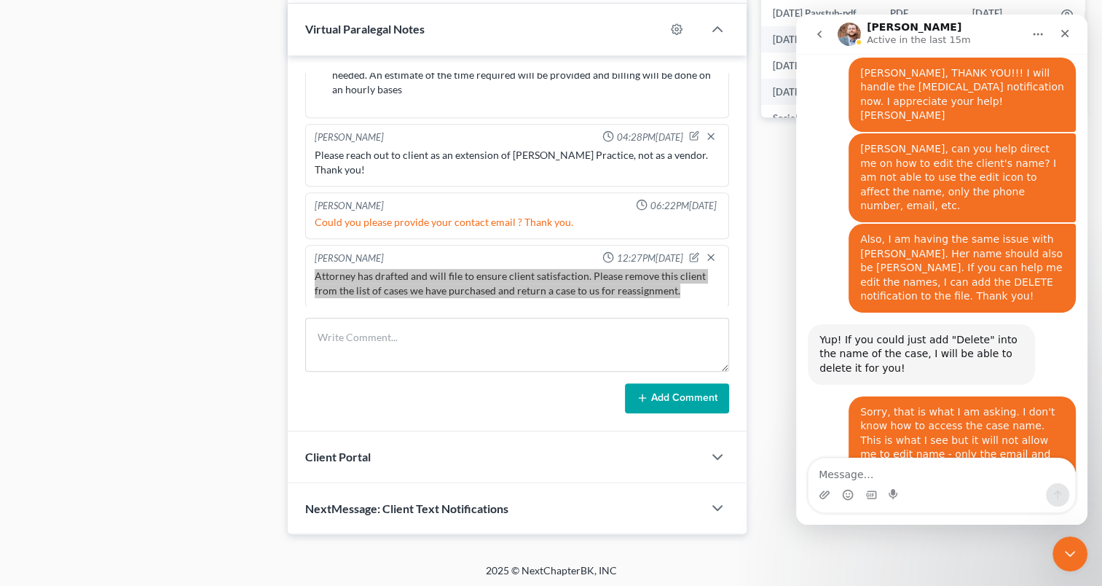
scroll to position [2267, 0]
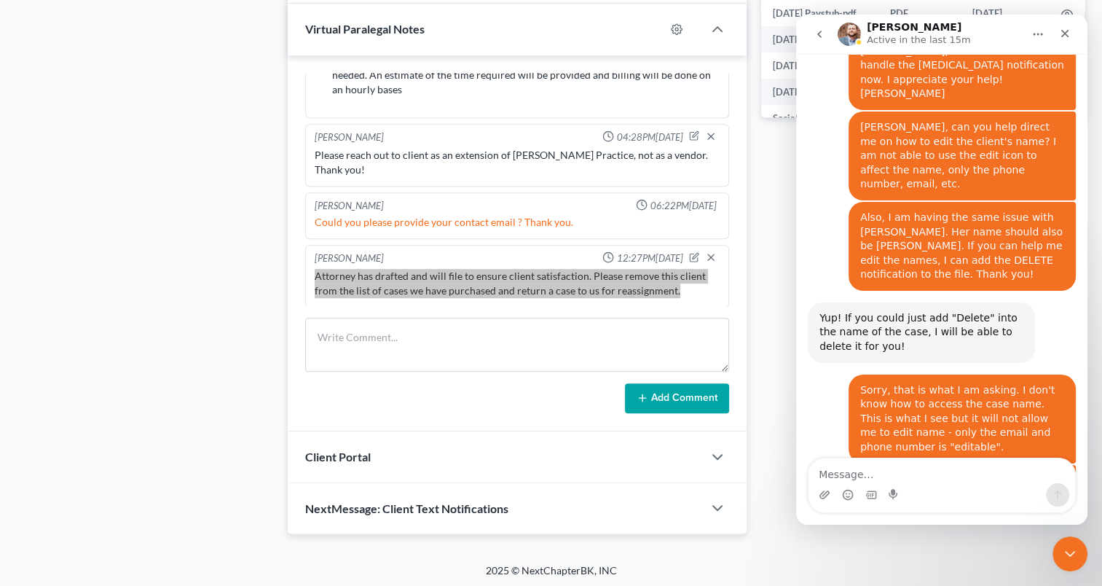
click at [908, 480] on textarea "Message…" at bounding box center [941, 470] width 267 height 25
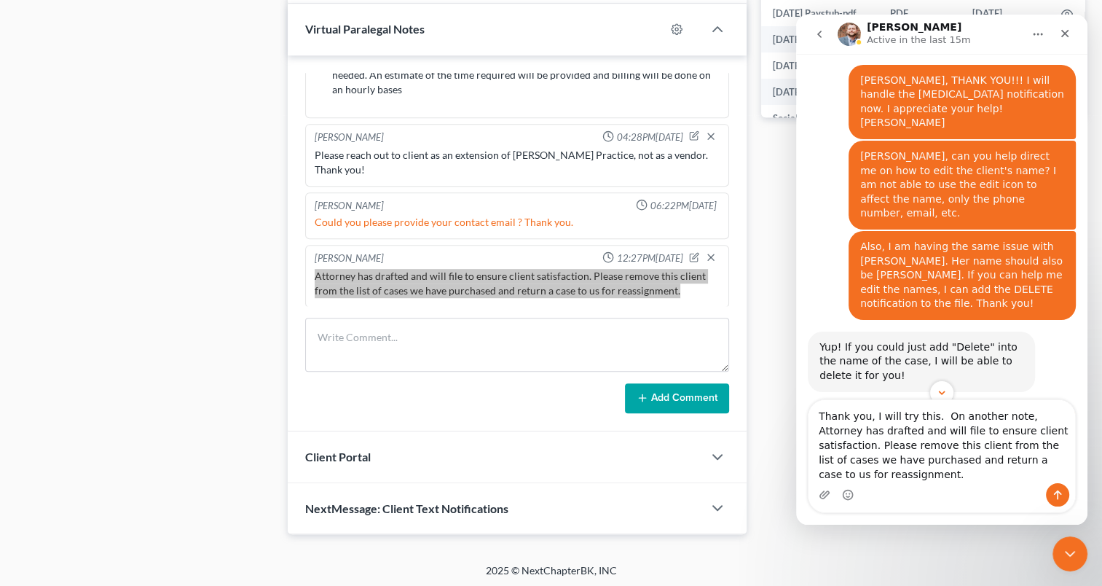
scroll to position [2165, 0]
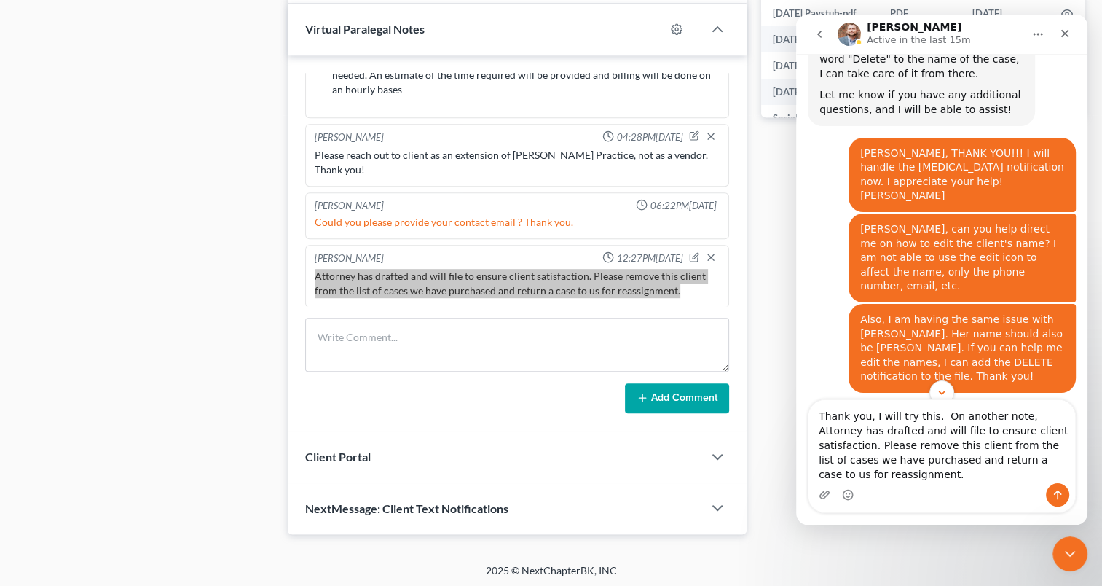
click at [932, 446] on textarea "Thank you, I will try this. On another note, Attorney has drafted and will file…" at bounding box center [941, 441] width 267 height 83
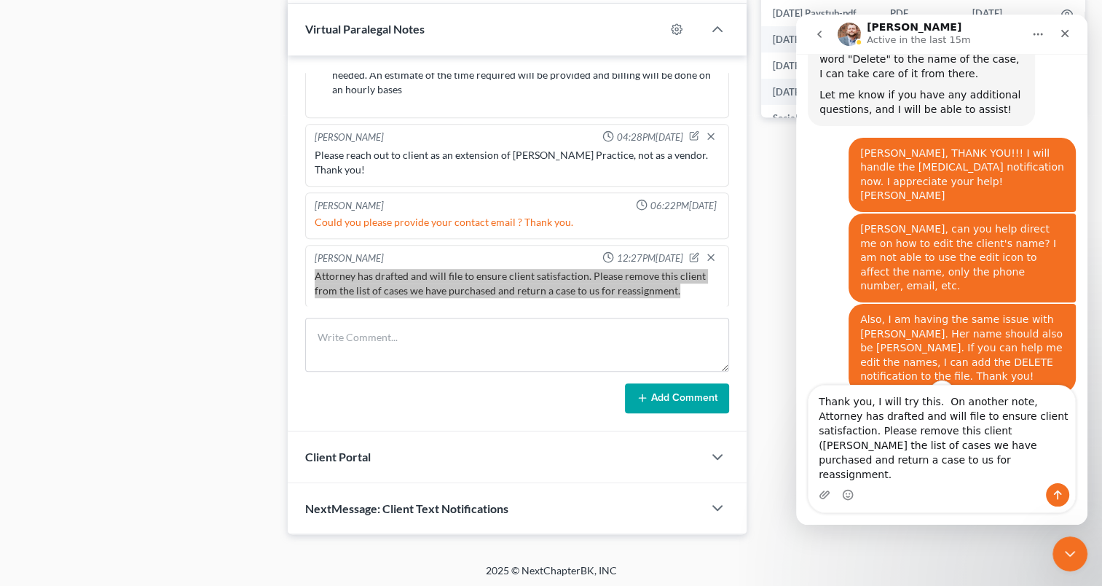
scroll to position [0, 0]
type textarea "Thank you, I will try this. On another note, Attorney has drafted and will file…"
click at [932, 419] on textarea "Thank you, I will try this. On another note, Attorney has drafted and will file…" at bounding box center [941, 434] width 267 height 98
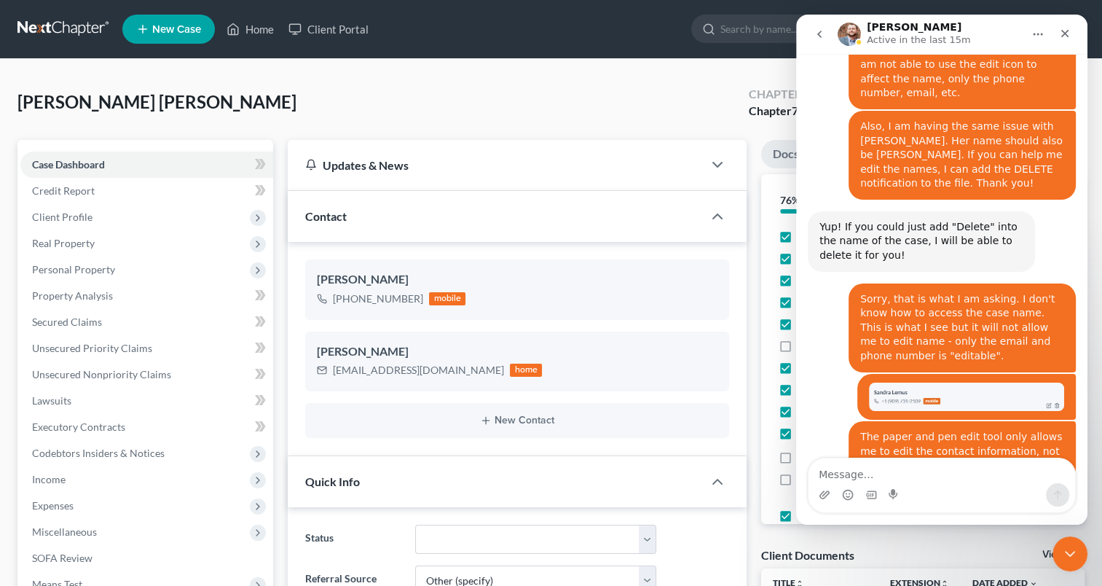
drag, startPoint x: 1106, startPoint y: 380, endPoint x: 180, endPoint y: 26, distance: 991.1
click at [200, 210] on span "Client Profile" at bounding box center [146, 217] width 253 height 26
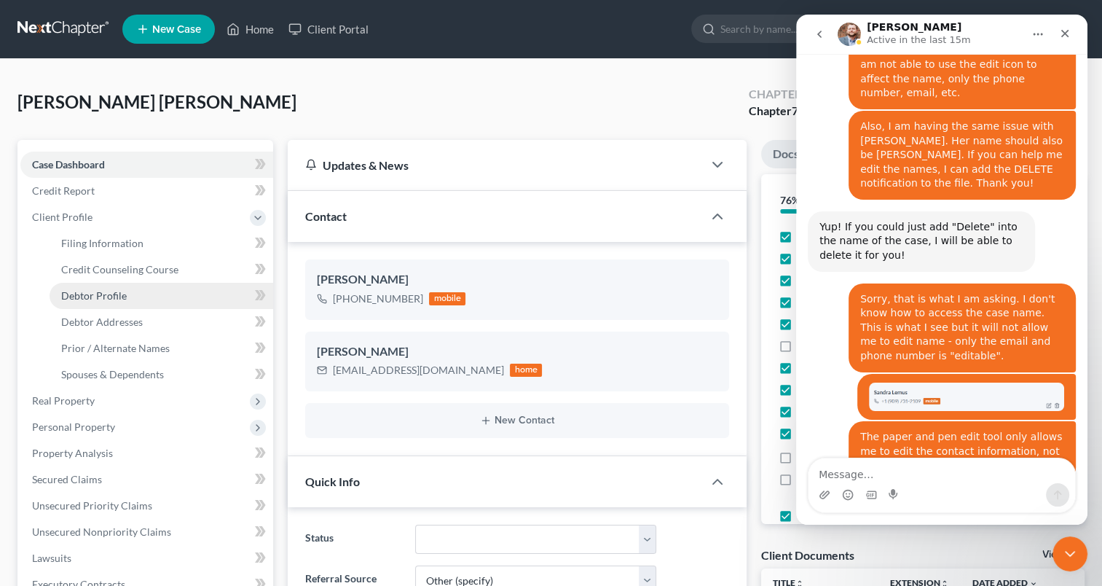
click at [140, 300] on link "Debtor Profile" at bounding box center [162, 296] width 224 height 26
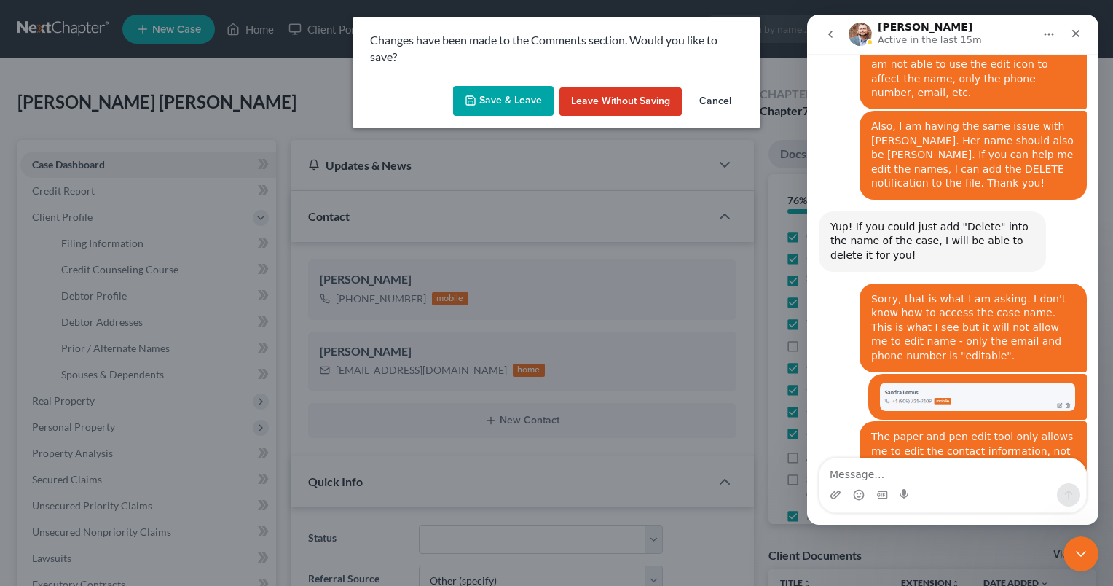
click at [535, 97] on button "Save & Leave" at bounding box center [503, 101] width 101 height 31
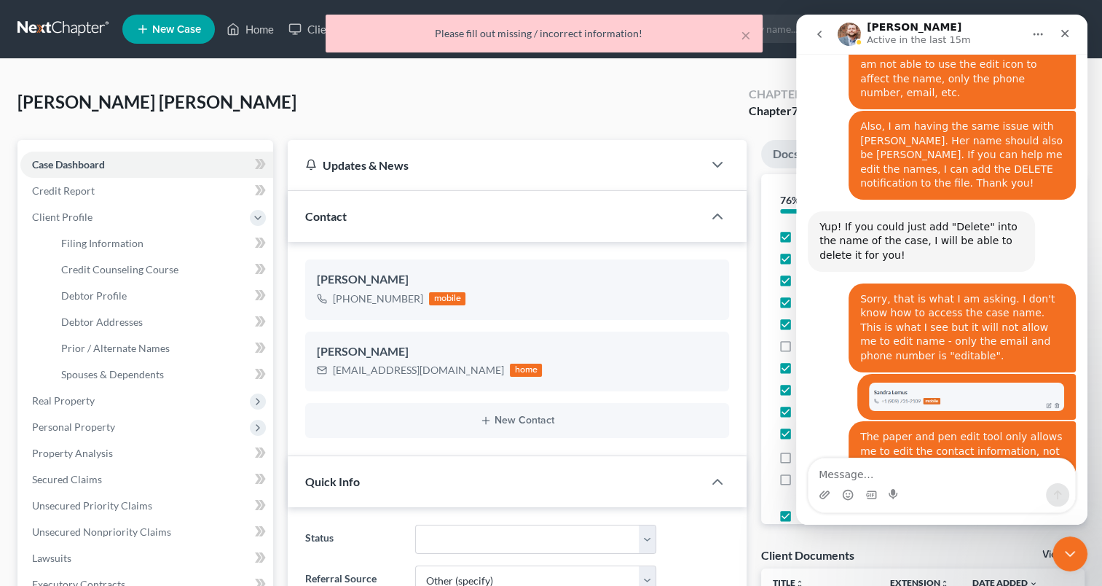
select select "3"
select select "0"
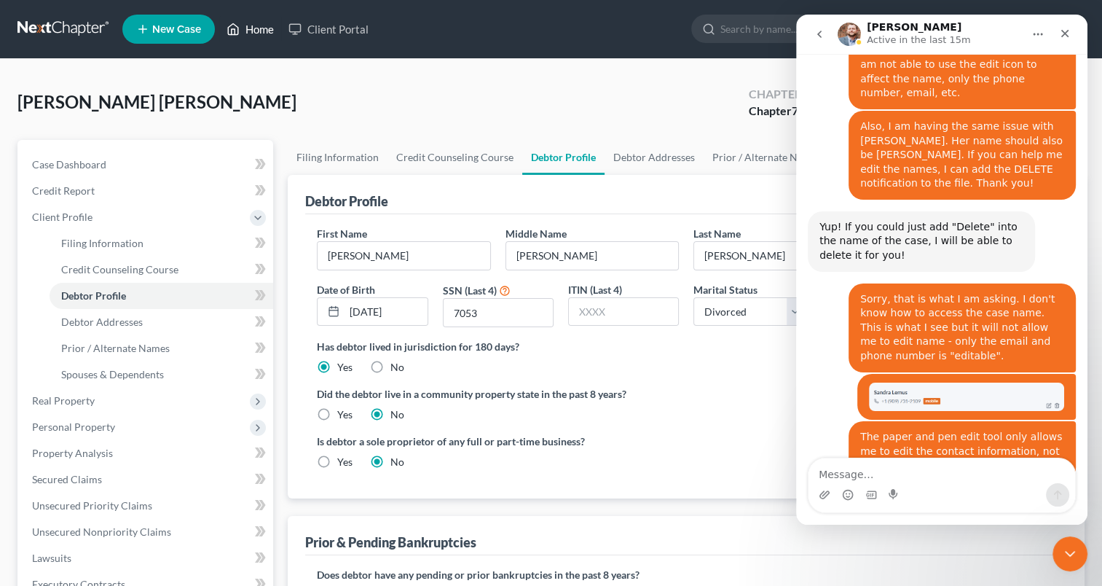
click at [258, 23] on link "Home" at bounding box center [250, 29] width 62 height 26
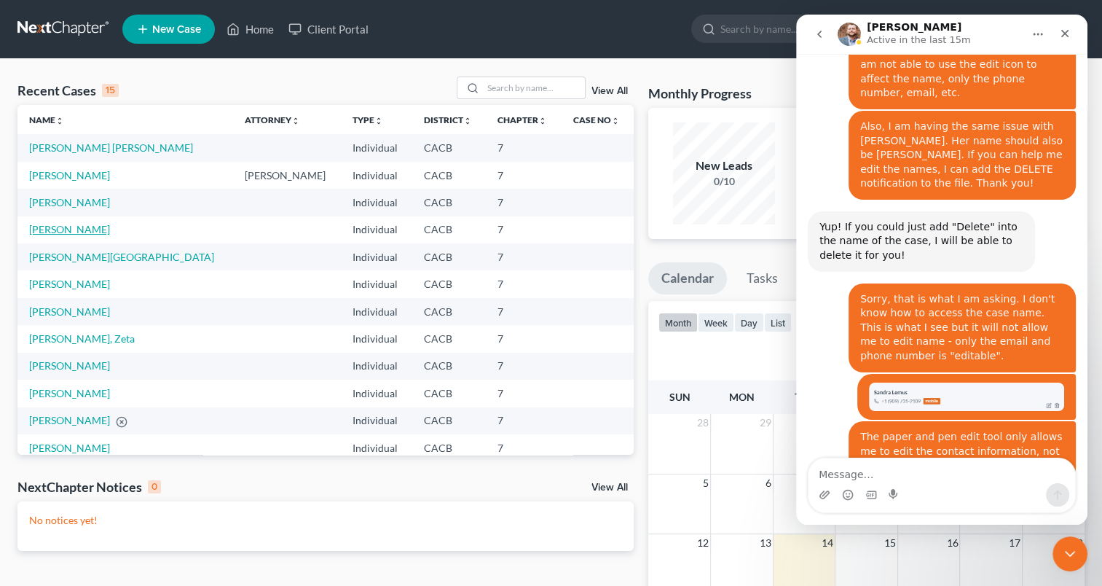
click at [63, 230] on link "[PERSON_NAME]" at bounding box center [69, 229] width 81 height 12
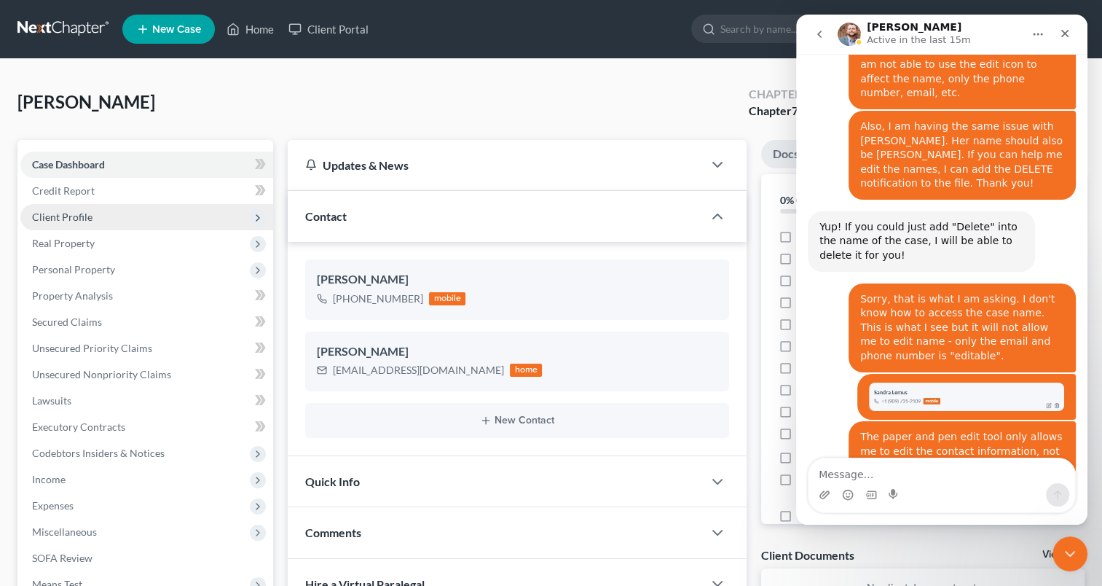
click at [95, 217] on span "Client Profile" at bounding box center [146, 217] width 253 height 26
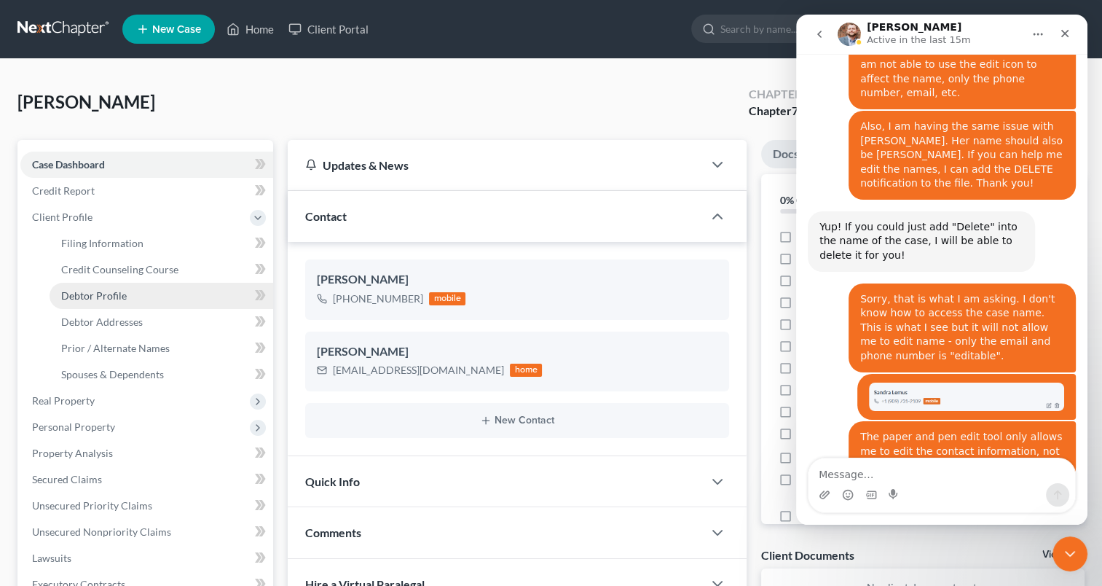
click at [126, 292] on link "Debtor Profile" at bounding box center [162, 296] width 224 height 26
select select "0"
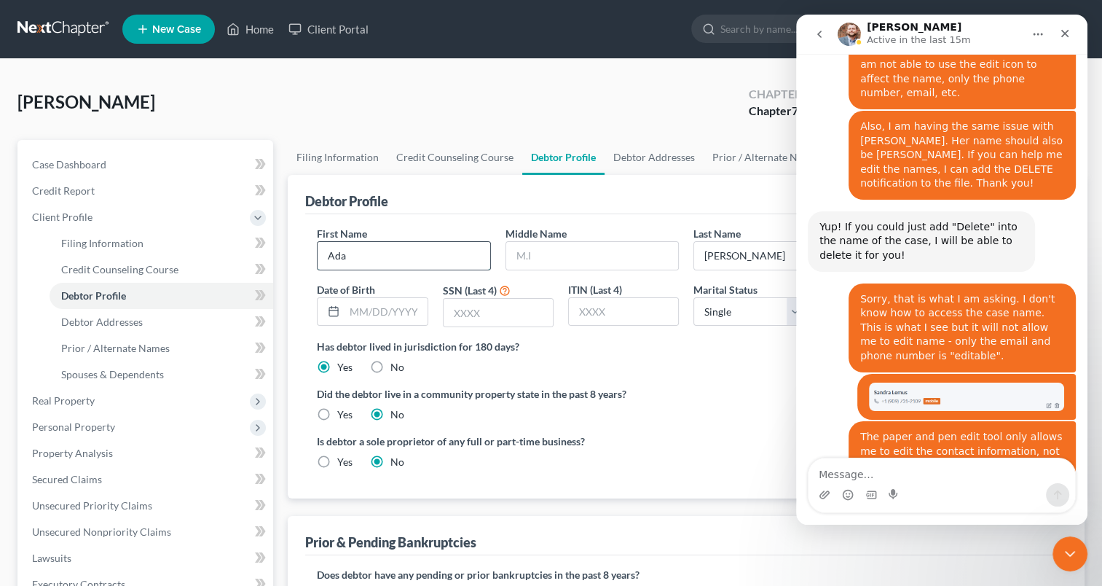
click at [326, 254] on input "Ada" at bounding box center [404, 256] width 172 height 28
type input "DELETE Ada"
click at [1060, 30] on icon "Close" at bounding box center [1065, 34] width 12 height 12
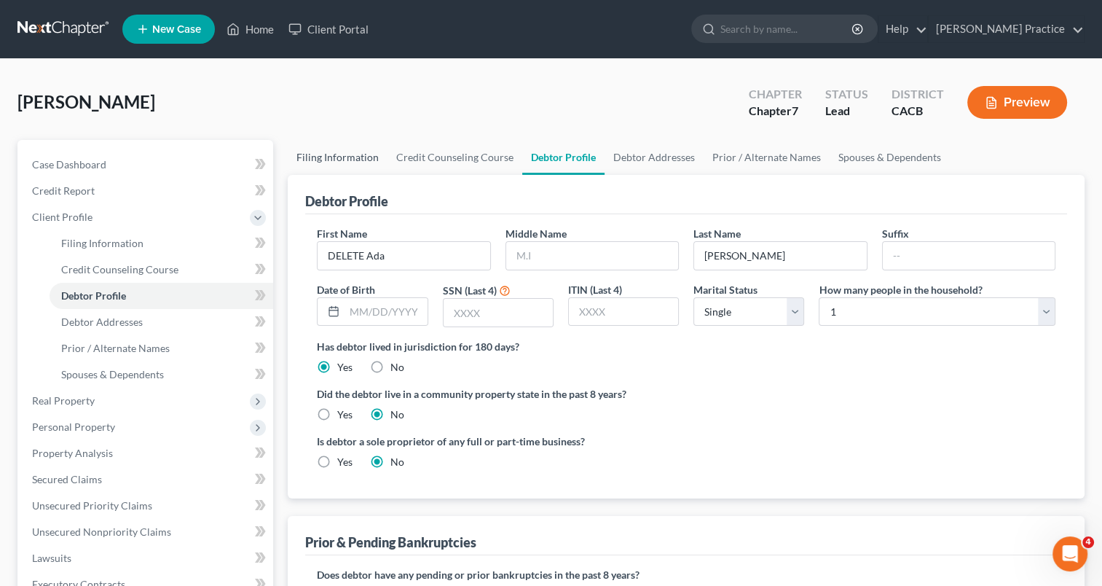
click at [310, 158] on link "Filing Information" at bounding box center [338, 157] width 100 height 35
select select "1"
select select "0"
select select "4"
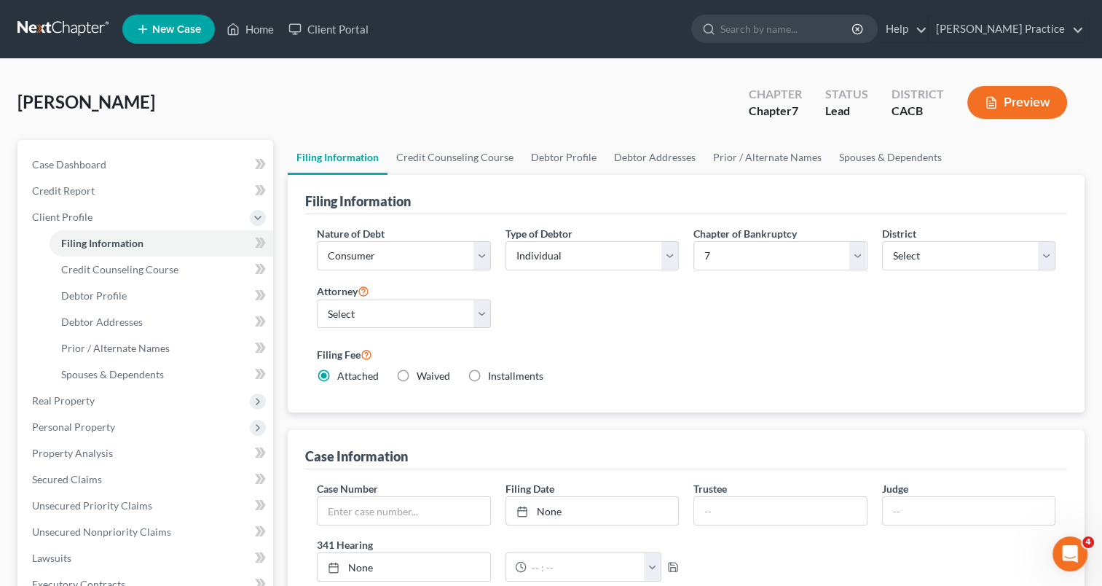
click at [355, 160] on link "Filing Information" at bounding box center [338, 157] width 100 height 35
click at [78, 169] on span "Case Dashboard" at bounding box center [69, 164] width 74 height 12
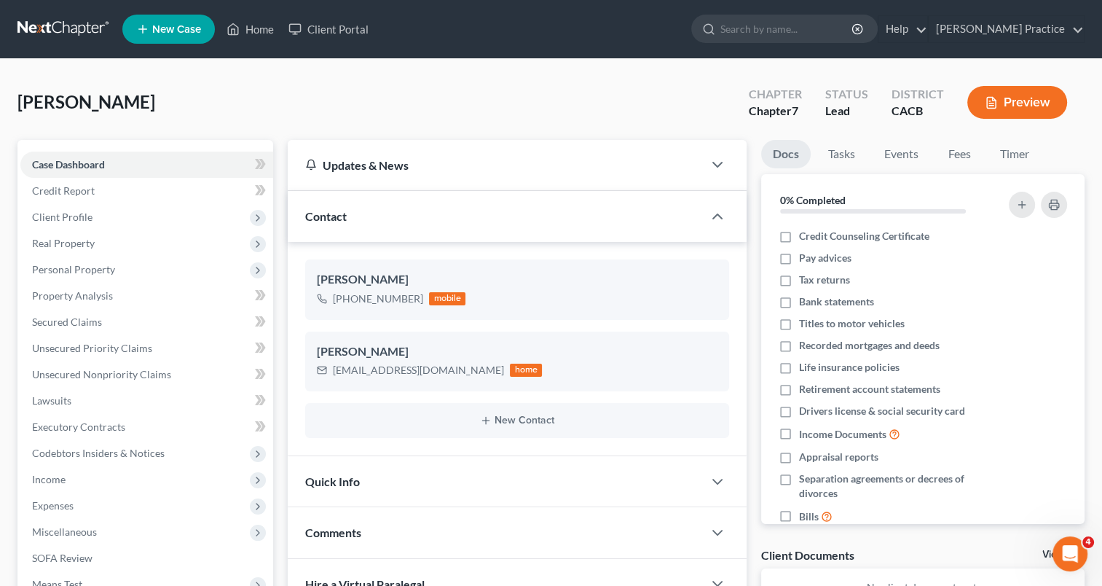
scroll to position [187, 0]
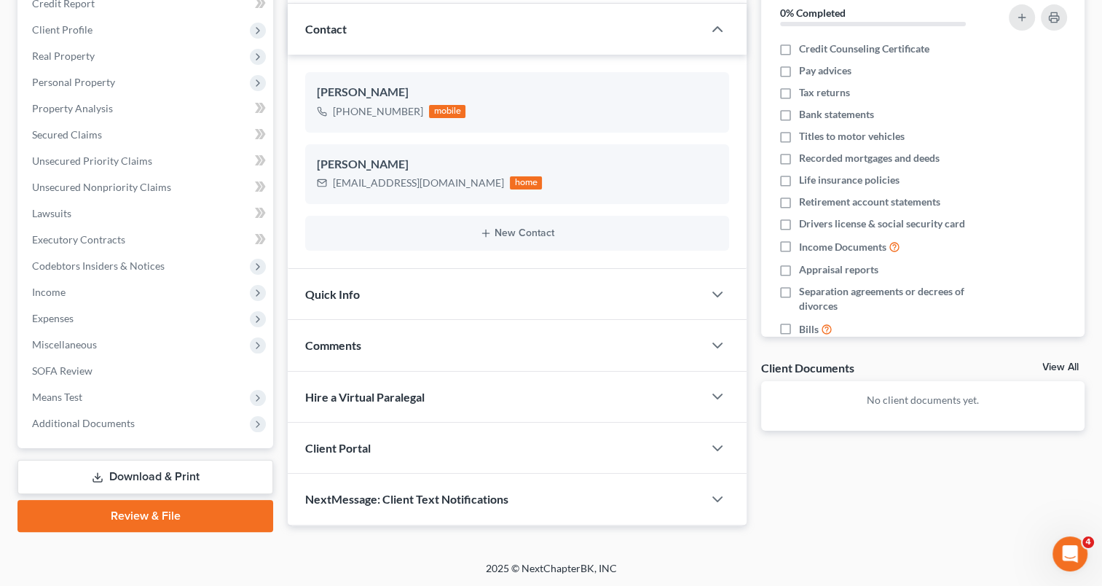
click at [478, 347] on div "Comments" at bounding box center [495, 345] width 415 height 50
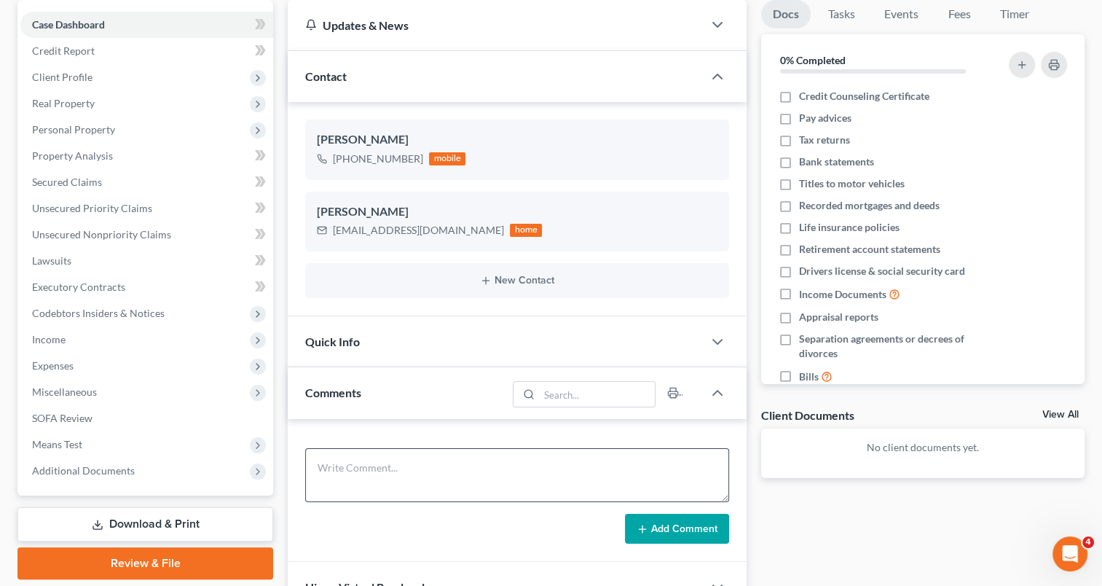
scroll to position [114, 0]
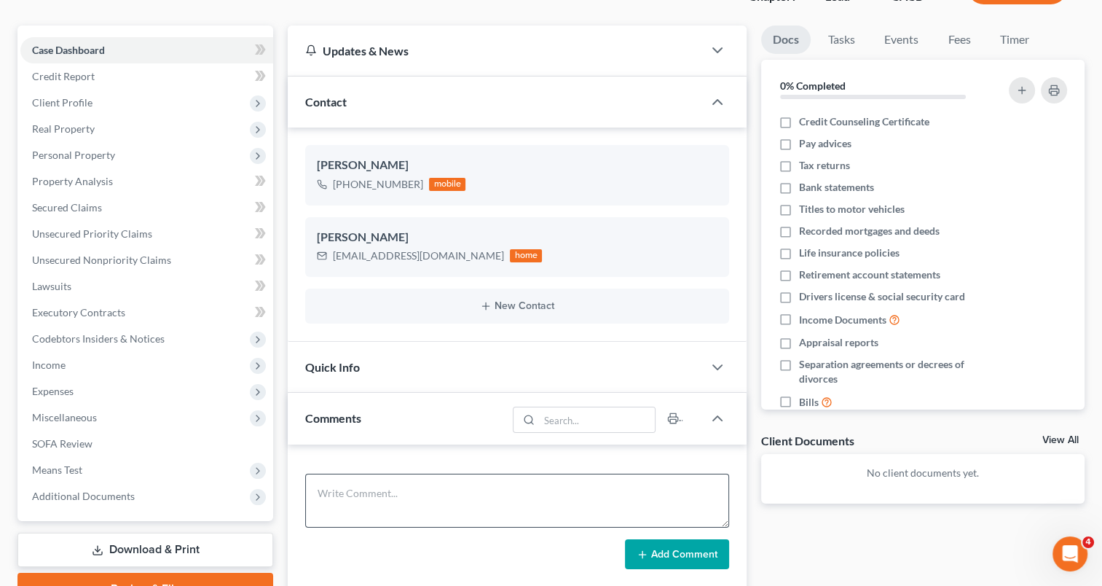
click at [429, 409] on div "Comments" at bounding box center [397, 418] width 219 height 50
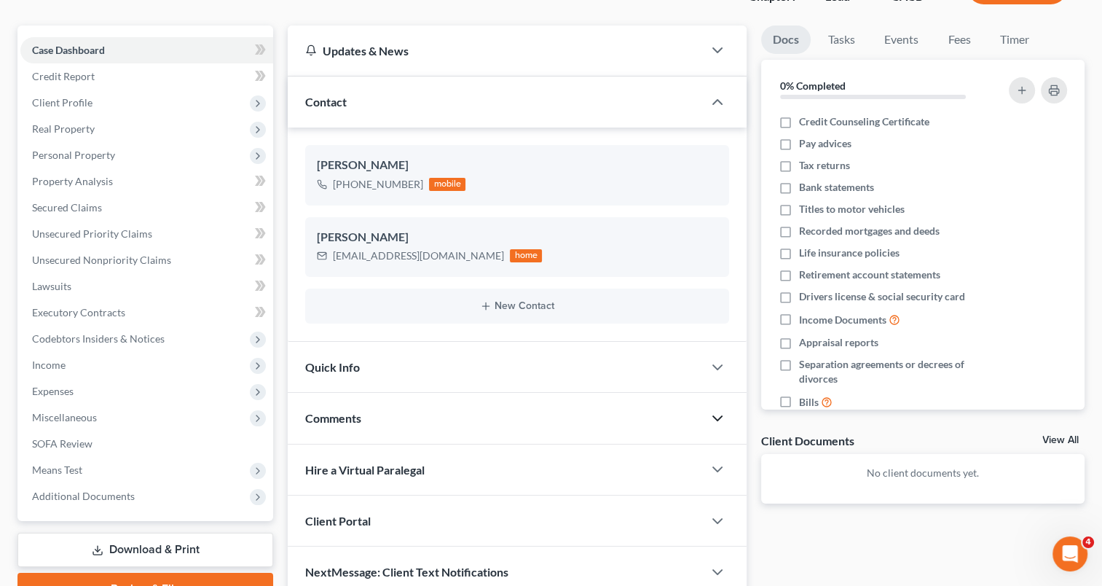
click at [720, 412] on icon "button" at bounding box center [717, 417] width 17 height 17
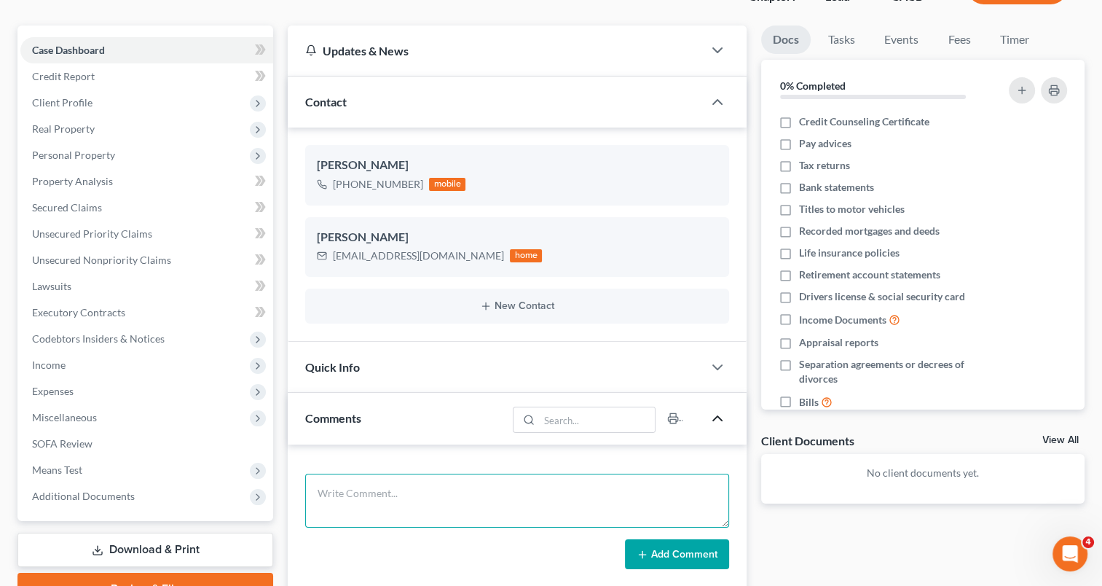
click at [361, 495] on textarea at bounding box center [517, 500] width 424 height 54
type textarea "p"
type textarea "Please delete - duplicate."
click at [690, 551] on button "Add Comment" at bounding box center [677, 554] width 104 height 31
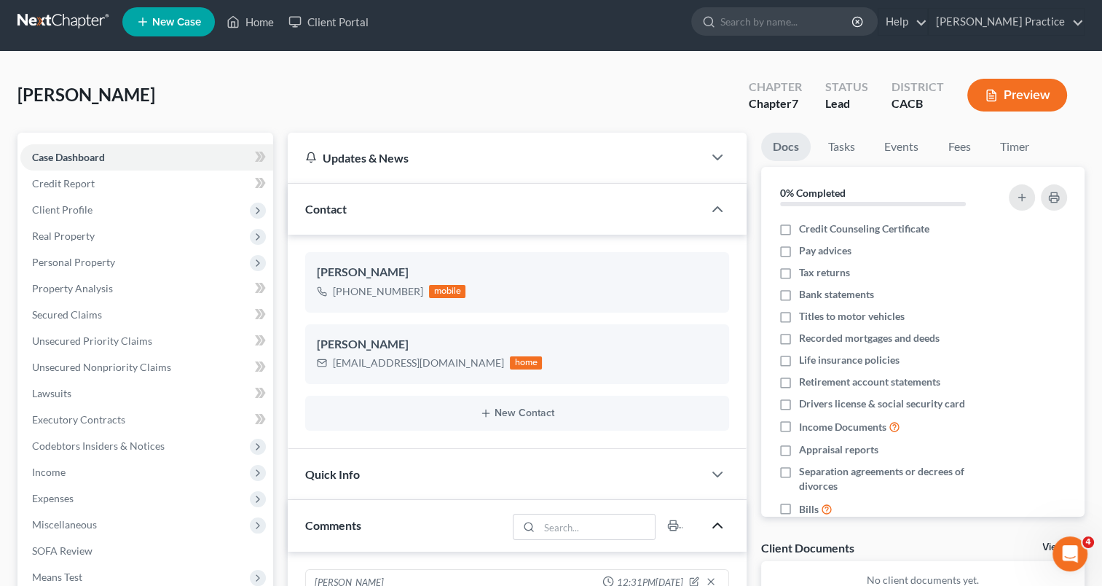
scroll to position [0, 0]
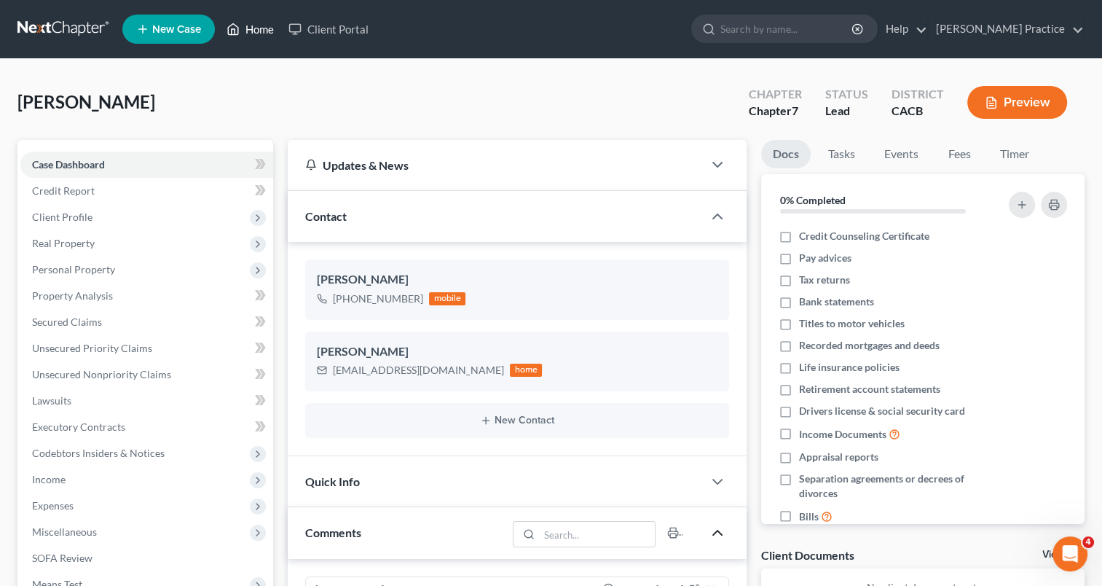
click at [258, 31] on link "Home" at bounding box center [250, 29] width 62 height 26
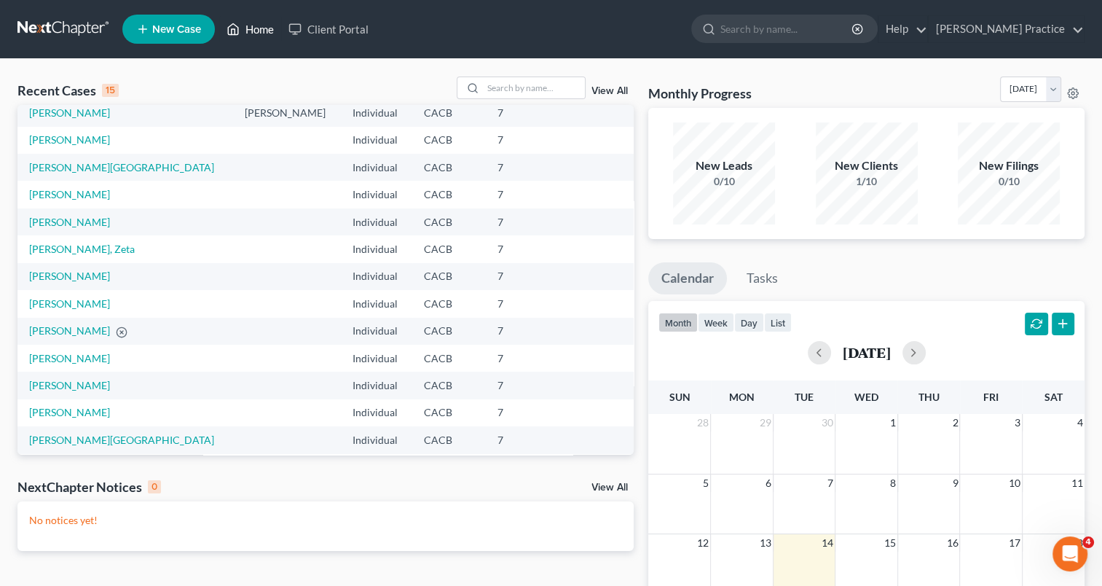
scroll to position [100, 0]
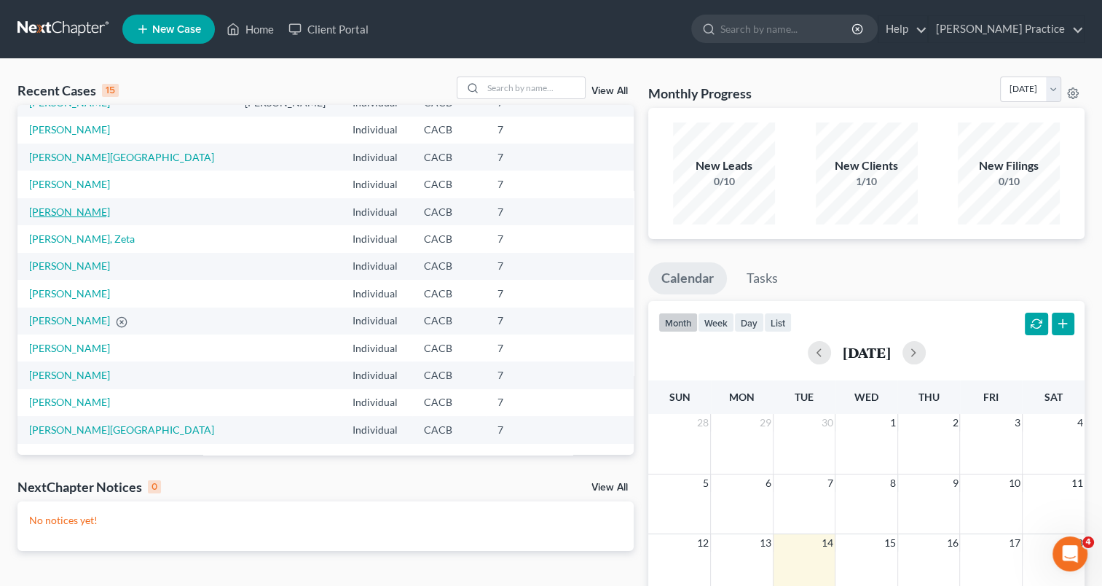
click at [35, 206] on link "[PERSON_NAME]" at bounding box center [69, 211] width 81 height 12
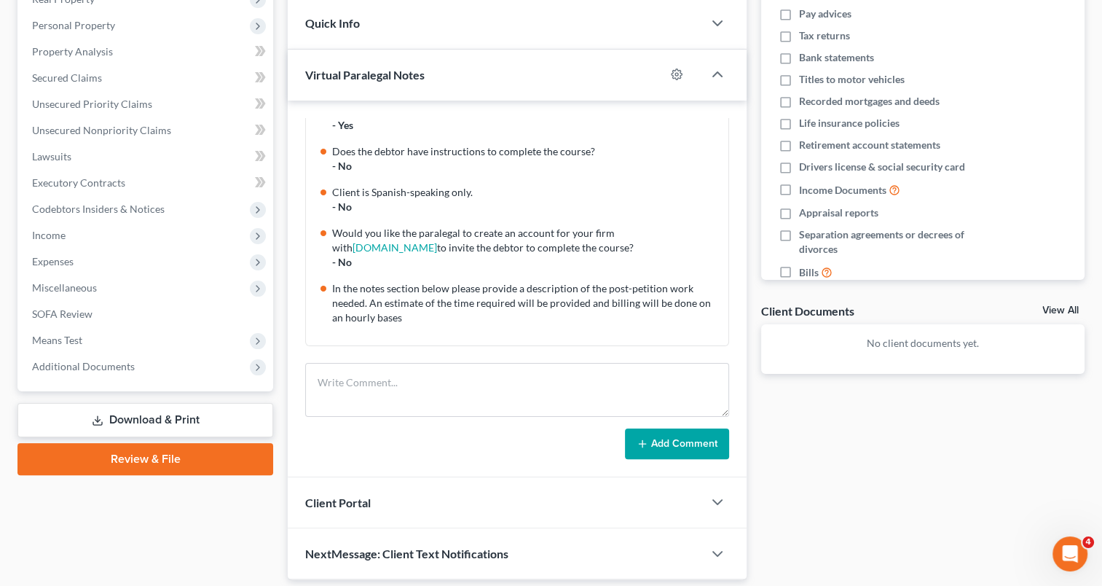
scroll to position [245, 0]
click at [1051, 304] on link "View All" at bounding box center [1060, 309] width 36 height 10
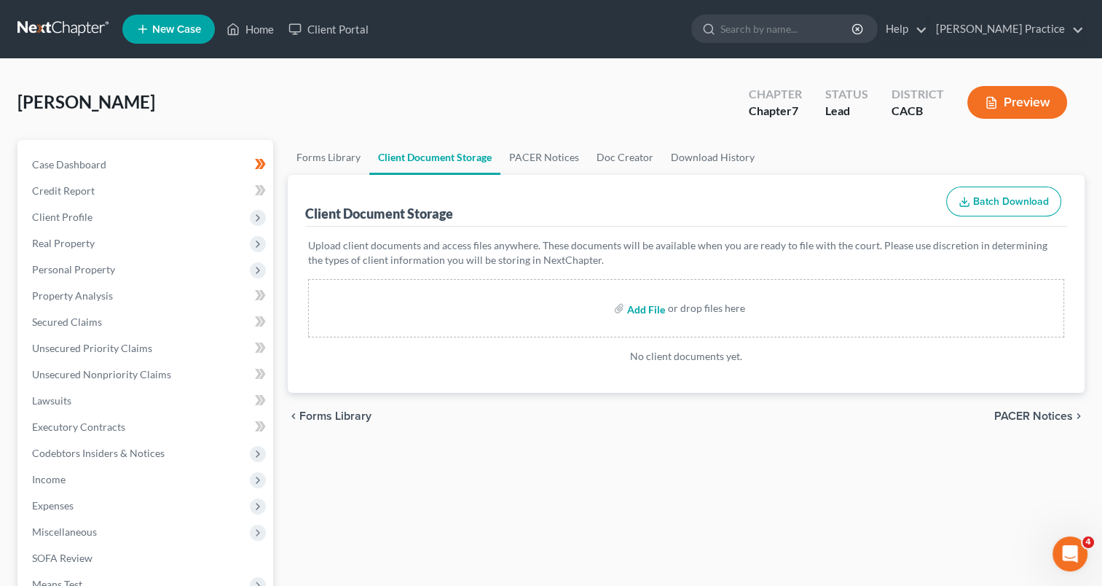
click at [642, 308] on input "file" at bounding box center [644, 308] width 35 height 26
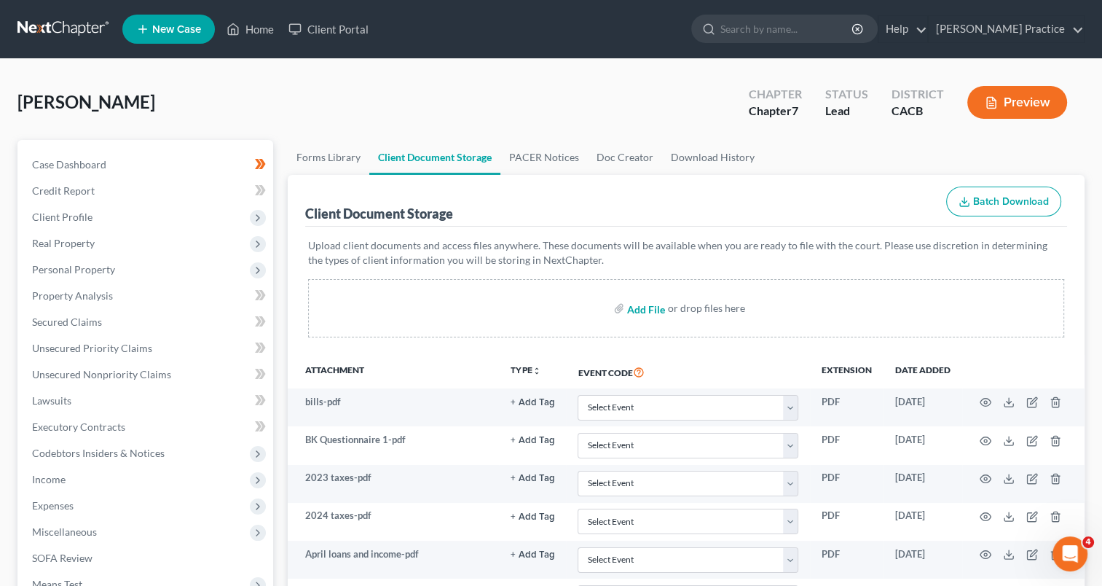
type input "C:\fakepath\June income and loan.pdf"
click at [638, 304] on input "file" at bounding box center [644, 308] width 35 height 26
click at [653, 301] on input "file" at bounding box center [644, 308] width 35 height 26
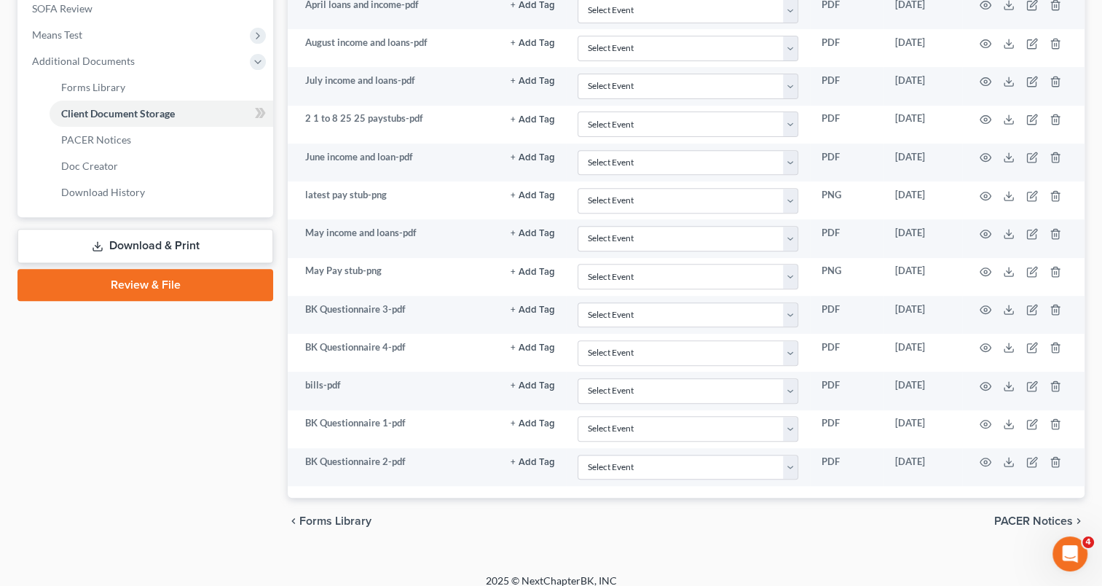
scroll to position [557, 0]
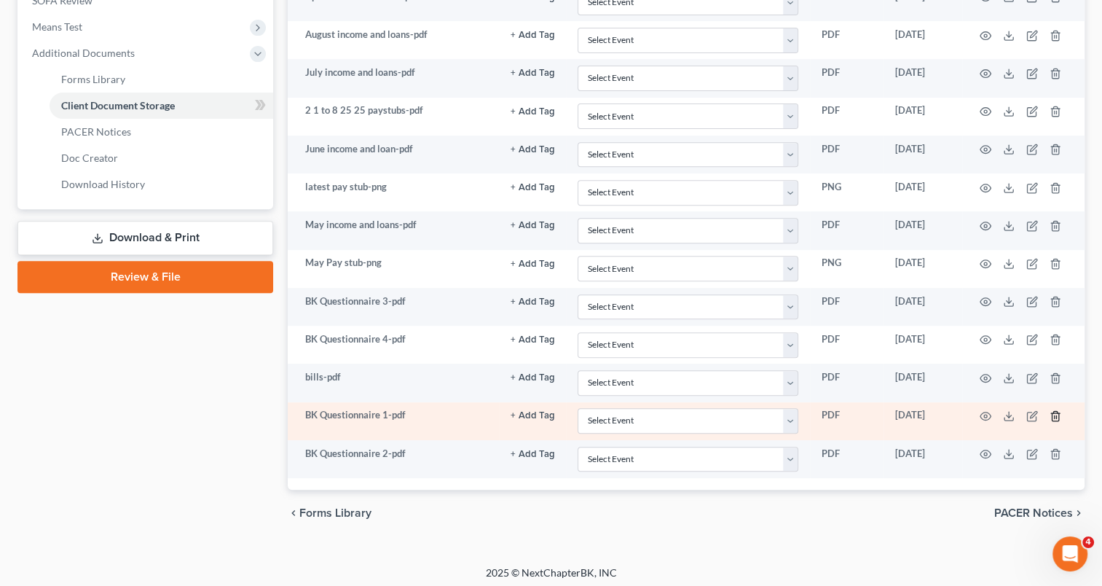
click at [1052, 411] on icon "button" at bounding box center [1055, 415] width 7 height 9
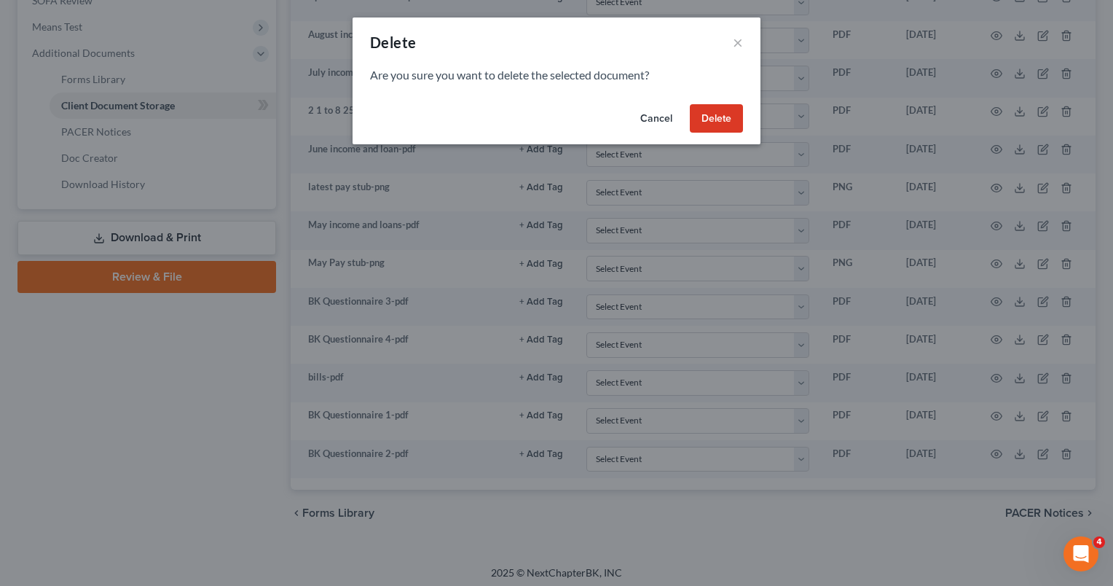
click at [717, 110] on button "Delete" at bounding box center [716, 118] width 53 height 29
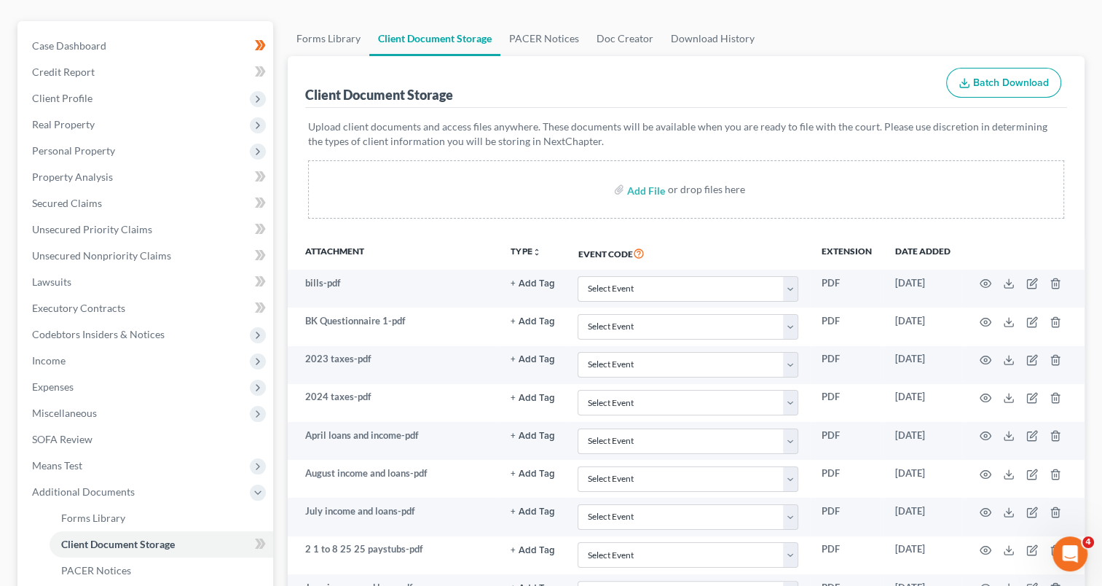
scroll to position [0, 0]
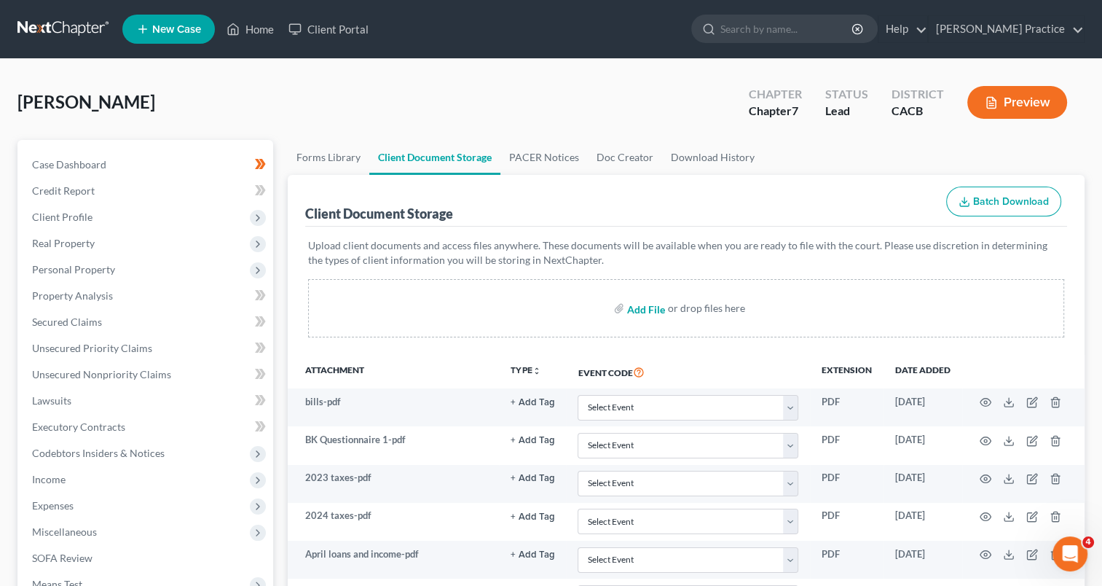
click at [647, 304] on input "file" at bounding box center [644, 308] width 35 height 26
click at [87, 215] on span "Client Profile" at bounding box center [62, 216] width 60 height 12
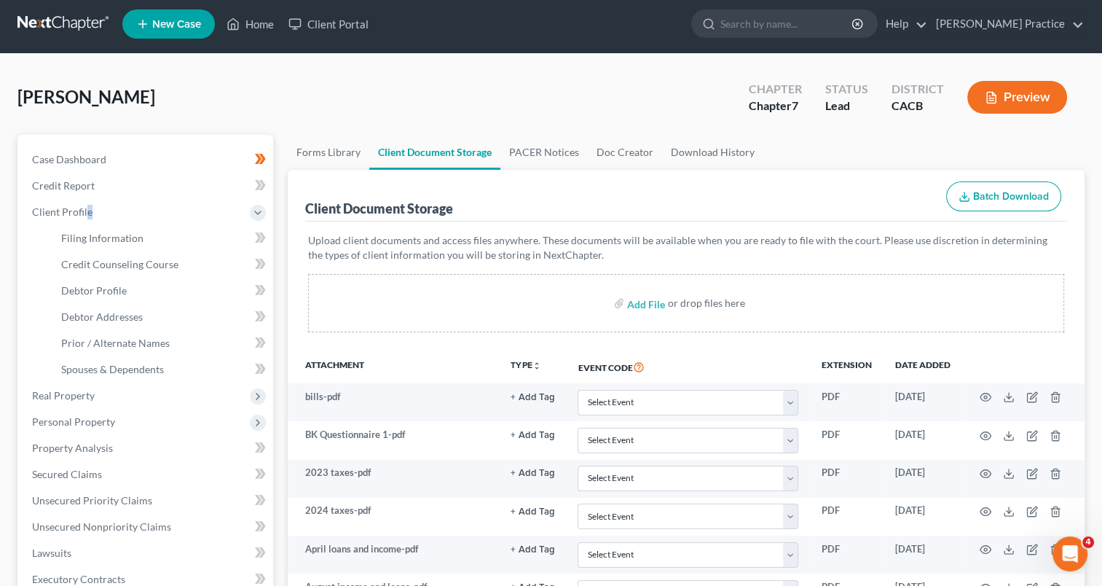
scroll to position [3, 0]
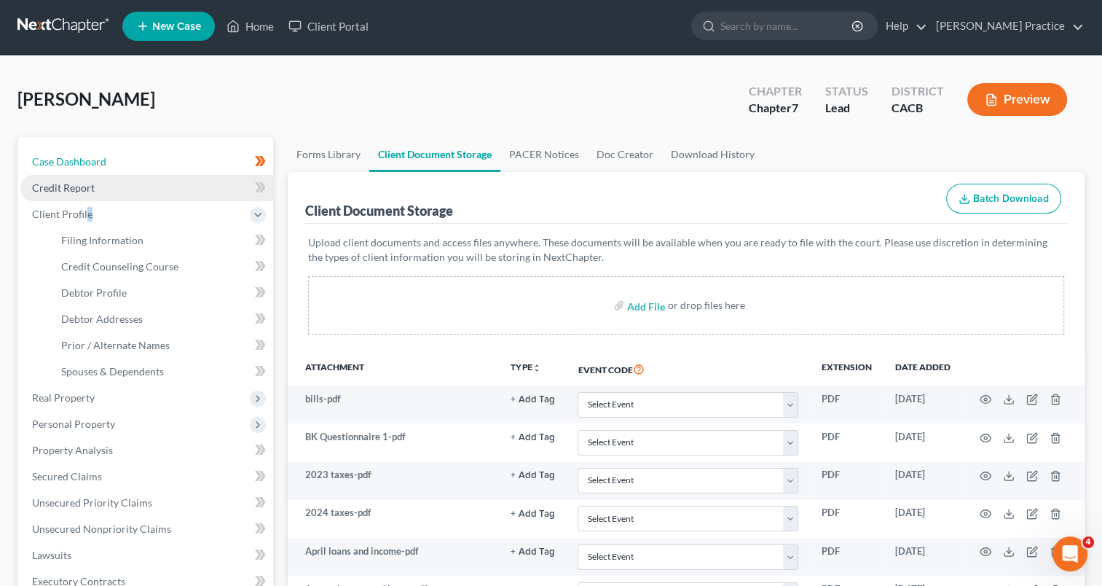
drag, startPoint x: 71, startPoint y: 154, endPoint x: 91, endPoint y: 186, distance: 37.6
click at [72, 155] on span "Case Dashboard" at bounding box center [69, 161] width 74 height 12
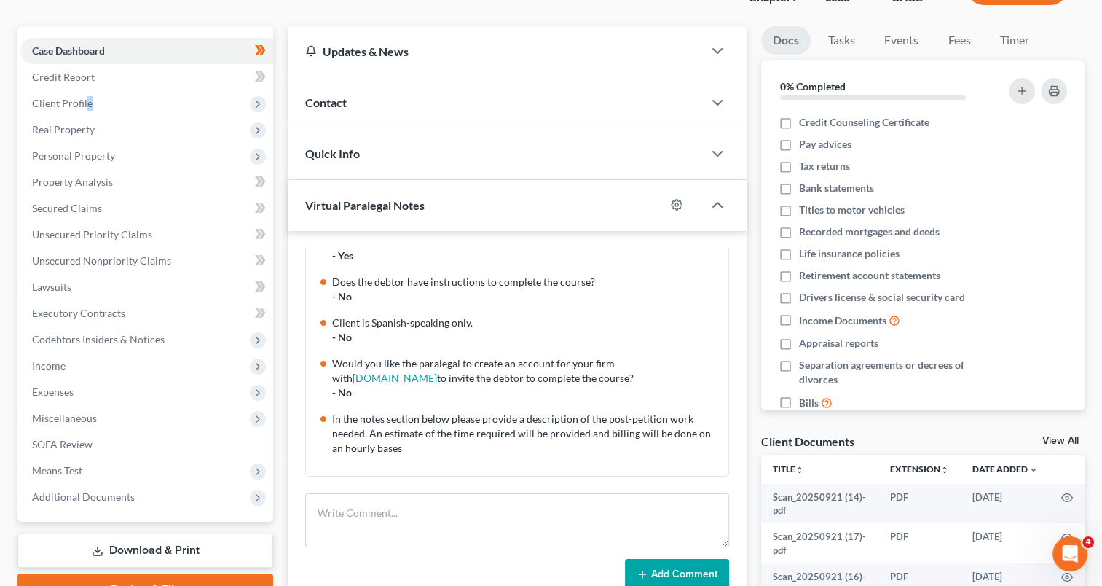
scroll to position [116, 0]
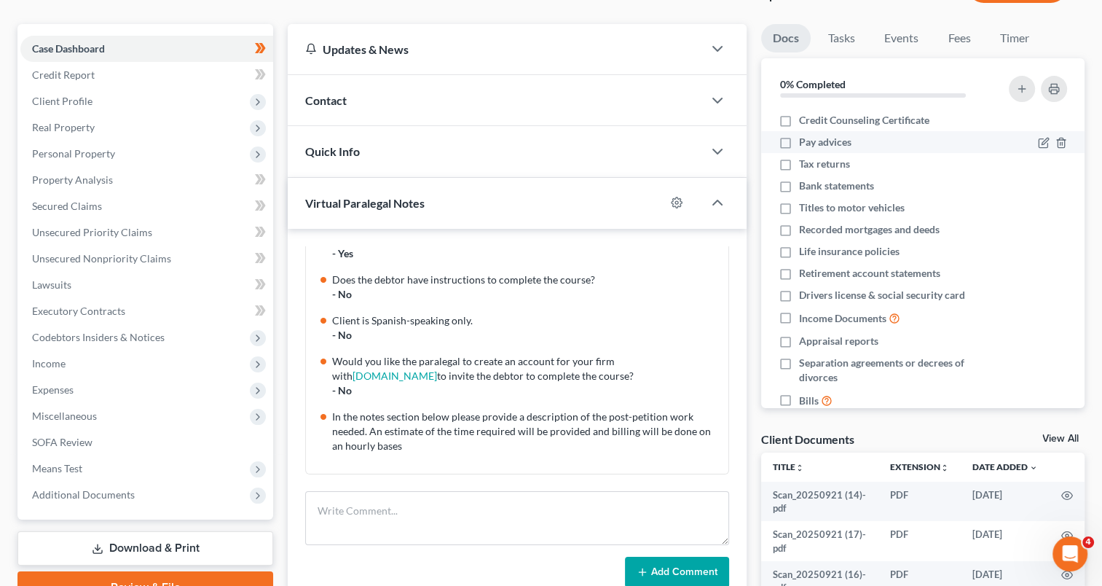
click at [799, 116] on label "Credit Counseling Certificate" at bounding box center [864, 120] width 130 height 15
click at [805, 116] on input "Credit Counseling Certificate" at bounding box center [809, 117] width 9 height 9
checkbox input "true"
click at [799, 143] on label "Pay advices" at bounding box center [825, 142] width 52 height 15
click at [805, 143] on input "Pay advices" at bounding box center [809, 139] width 9 height 9
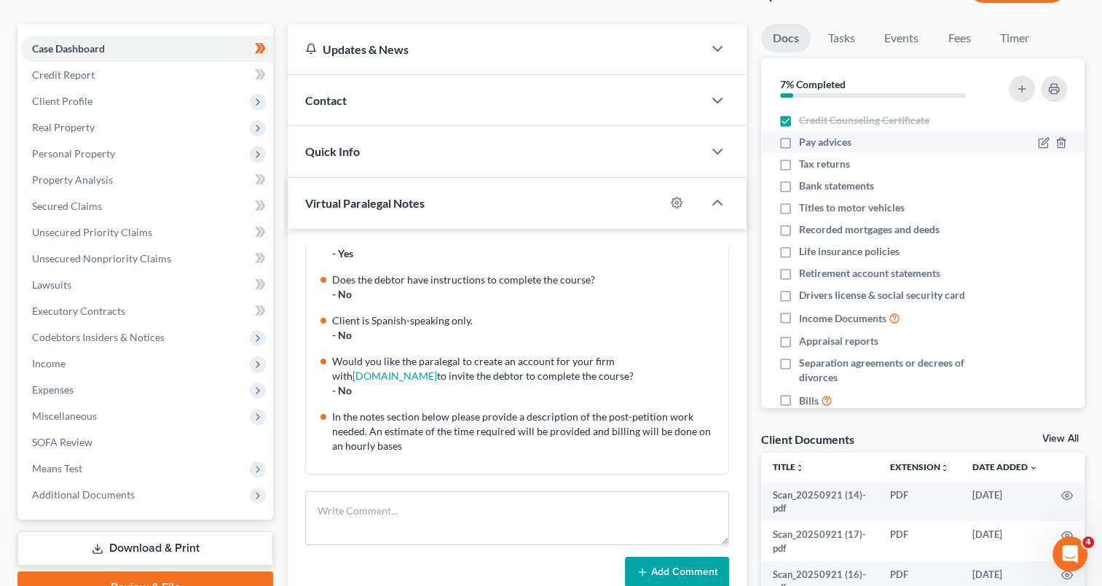
checkbox input "true"
click at [799, 163] on label "Tax returns" at bounding box center [824, 164] width 51 height 15
click at [805, 163] on input "Tax returns" at bounding box center [809, 161] width 9 height 9
checkbox input "true"
click at [799, 184] on label "Bank statements" at bounding box center [836, 185] width 75 height 15
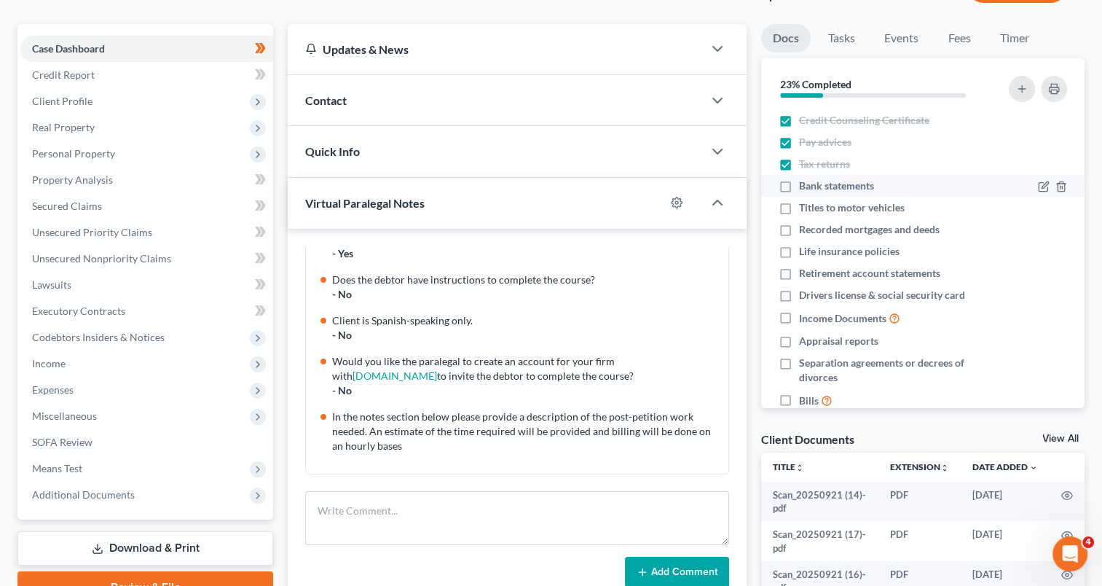
click at [805, 184] on input "Bank statements" at bounding box center [809, 182] width 9 height 9
checkbox input "true"
click at [799, 227] on label "Recorded mortgages and deeds" at bounding box center [869, 229] width 141 height 15
click at [805, 227] on input "Recorded mortgages and deeds" at bounding box center [809, 226] width 9 height 9
checkbox input "true"
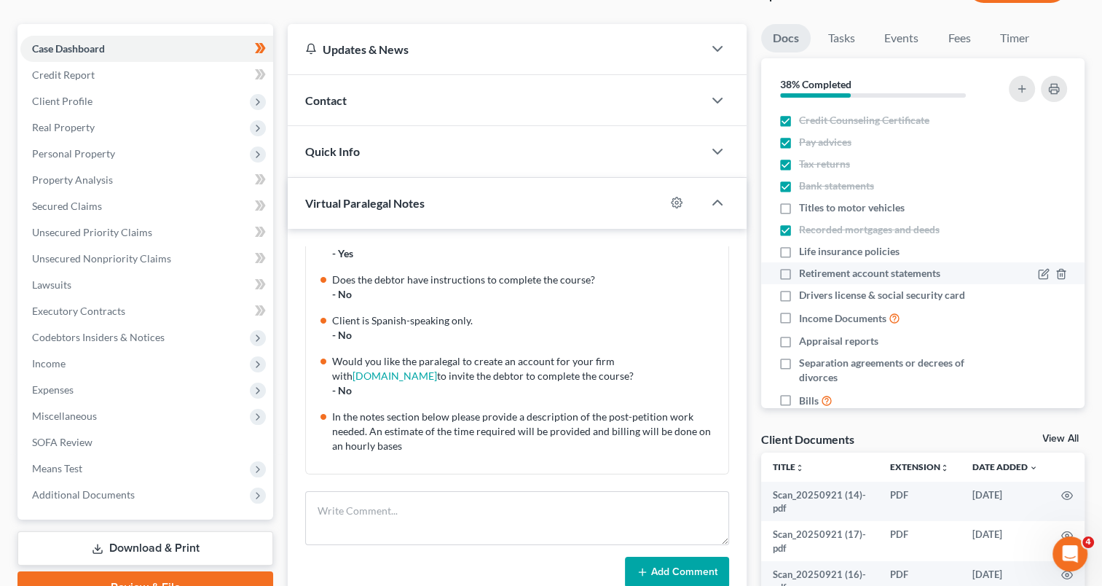
click at [799, 248] on label "Life insurance policies" at bounding box center [849, 251] width 101 height 15
click at [805, 248] on input "Life insurance policies" at bounding box center [809, 248] width 9 height 9
checkbox input "true"
click at [799, 269] on label "Retirement account statements" at bounding box center [869, 273] width 141 height 15
click at [805, 269] on input "Retirement account statements" at bounding box center [809, 270] width 9 height 9
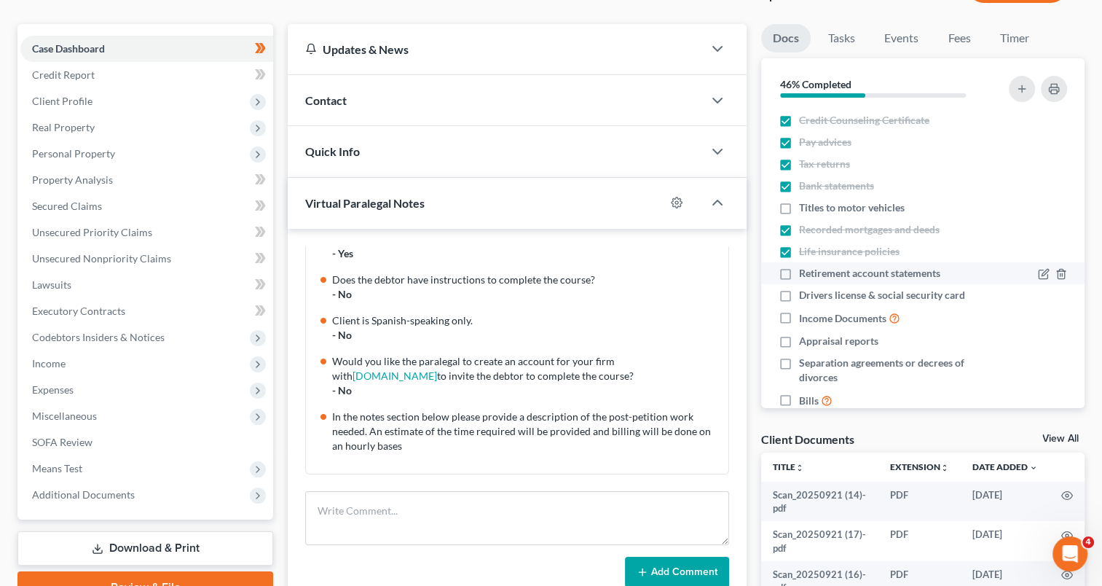
checkbox input "true"
click at [799, 292] on label "Drivers license & social security card" at bounding box center [882, 295] width 166 height 15
click at [805, 292] on input "Drivers license & social security card" at bounding box center [809, 292] width 9 height 9
checkbox input "true"
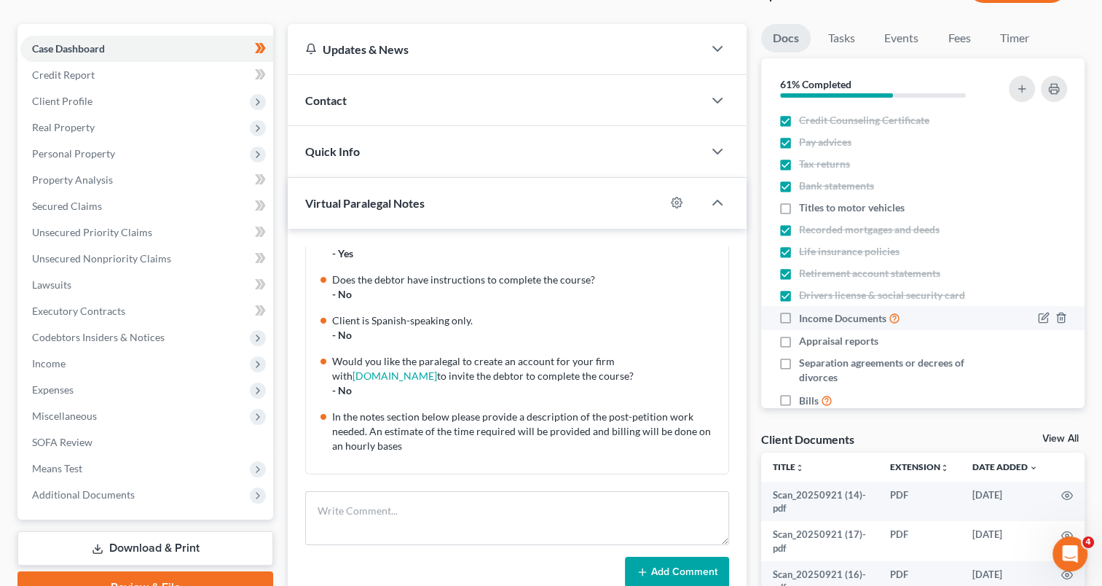
click at [799, 312] on label "Income Documents" at bounding box center [849, 318] width 101 height 17
click at [805, 312] on input "Income Documents" at bounding box center [809, 314] width 9 height 9
checkbox input "true"
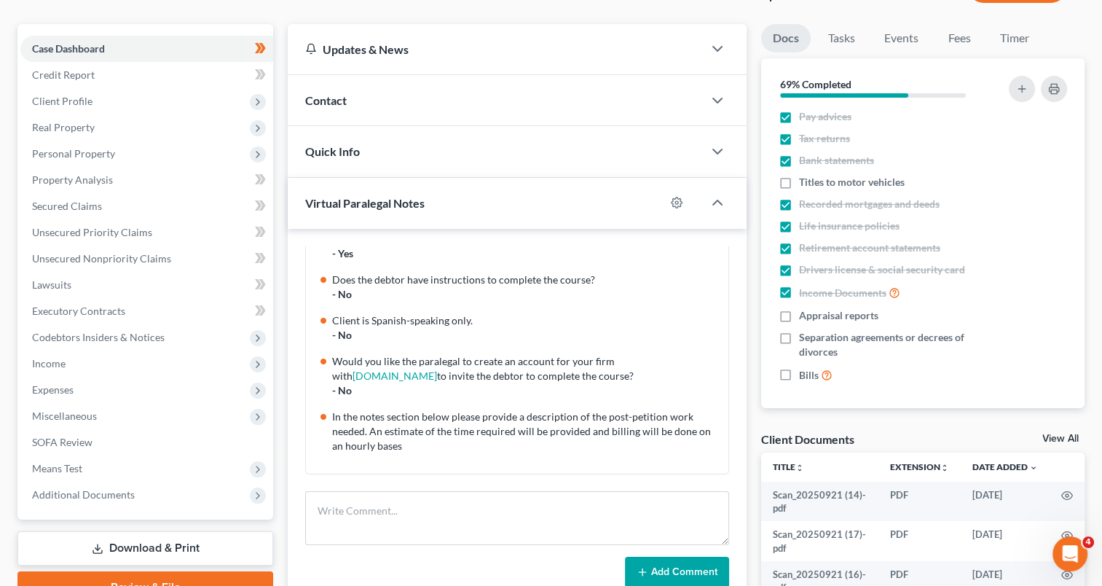
scroll to position [28, 0]
click at [799, 369] on label "Bills" at bounding box center [816, 372] width 34 height 17
click at [805, 369] on input "Bills" at bounding box center [809, 368] width 9 height 9
checkbox input "true"
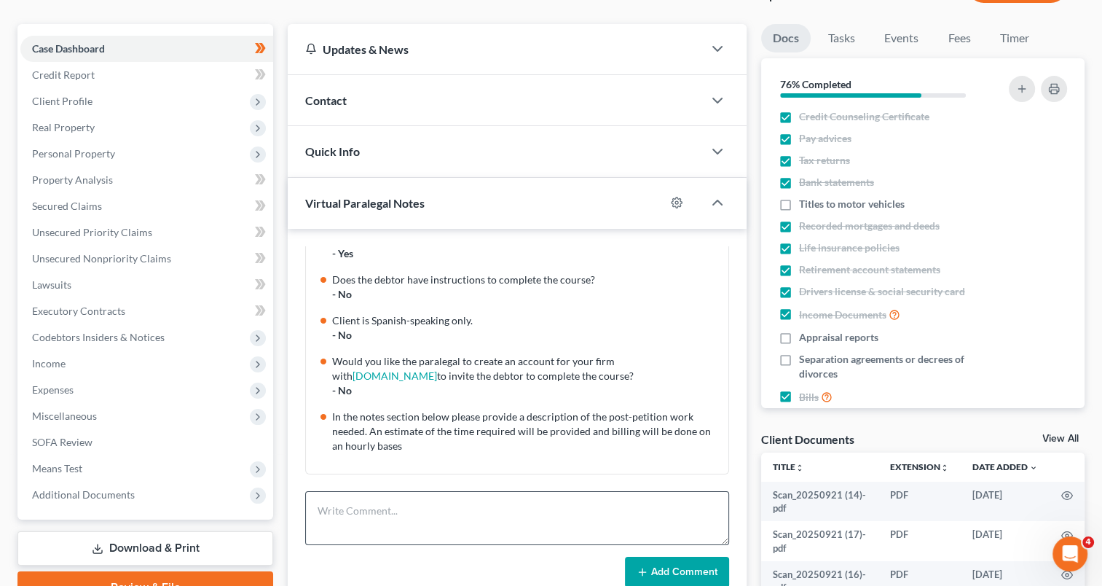
scroll to position [0, 0]
click at [367, 525] on textarea at bounding box center [517, 518] width 424 height 54
type textarea "Any update on draft timeline?"
click at [686, 564] on button "Add Comment" at bounding box center [677, 571] width 104 height 31
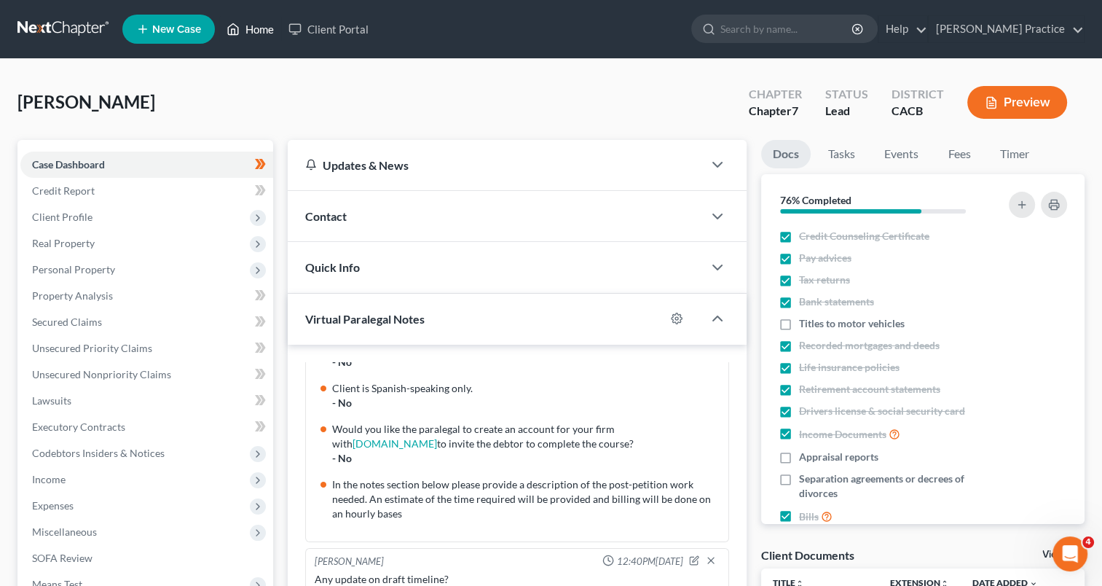
click at [244, 33] on link "Home" at bounding box center [250, 29] width 62 height 26
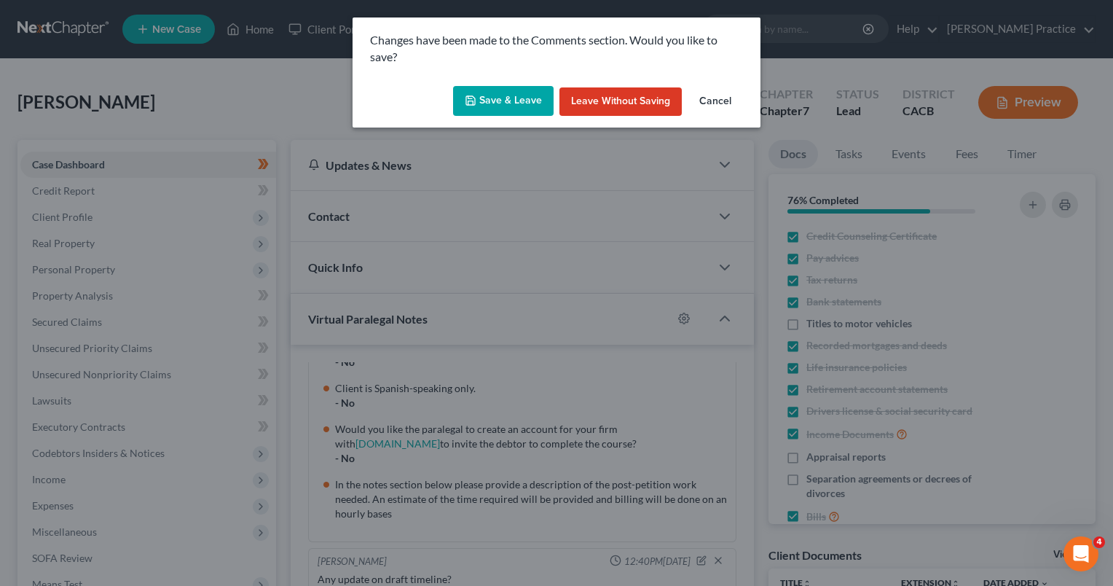
click at [498, 101] on button "Save & Leave" at bounding box center [503, 101] width 101 height 31
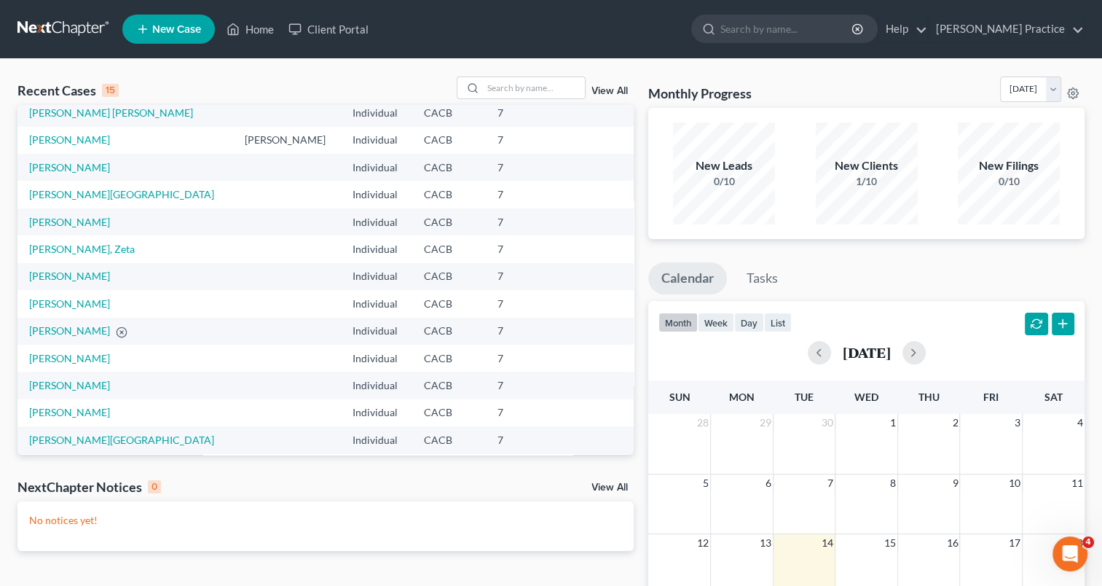
scroll to position [100, 0]
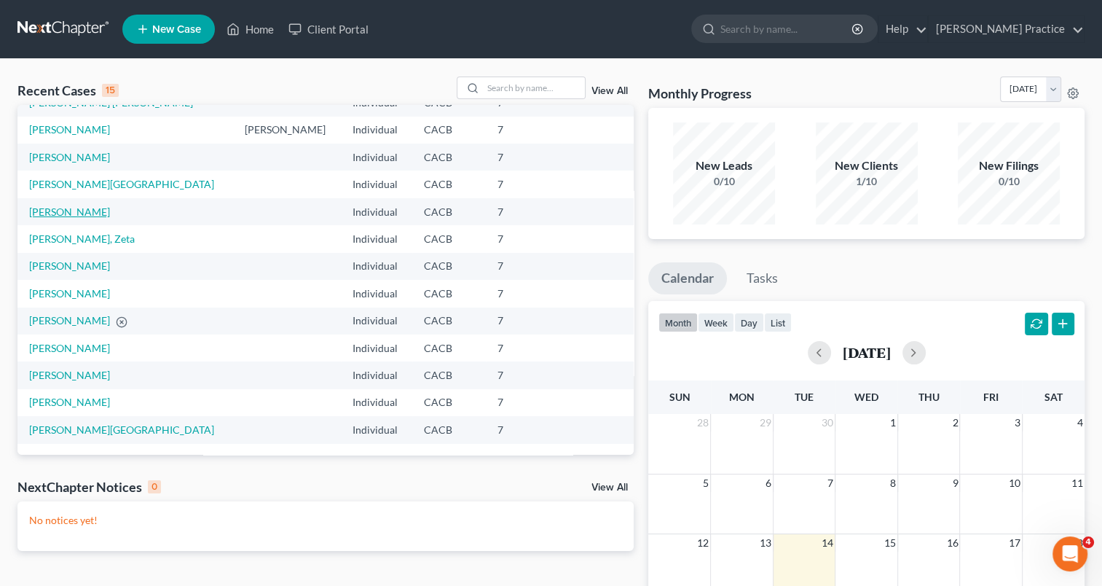
click at [64, 208] on link "[PERSON_NAME]" at bounding box center [69, 211] width 81 height 12
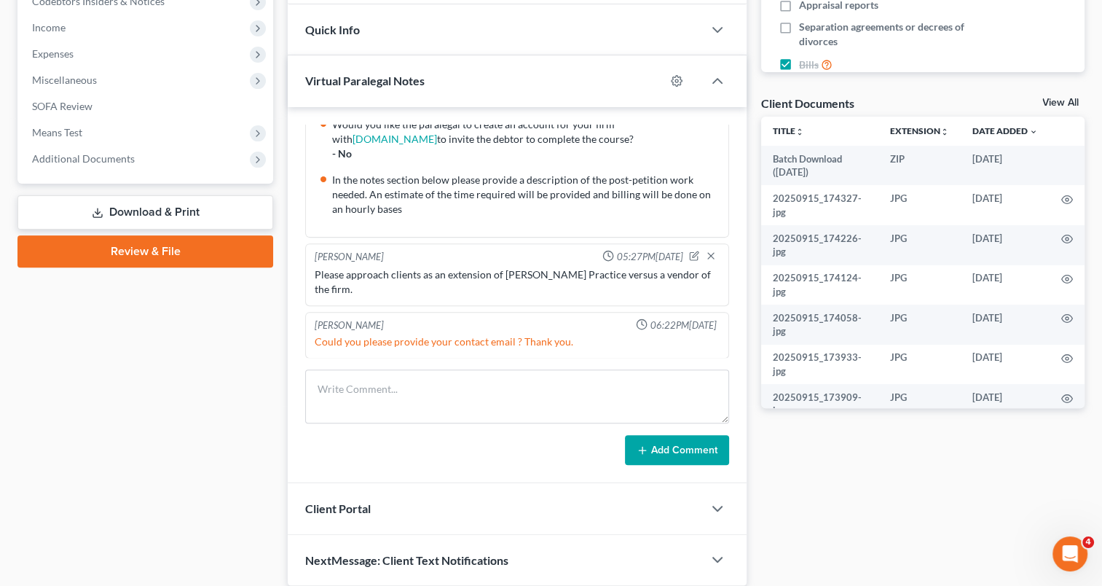
scroll to position [323, 0]
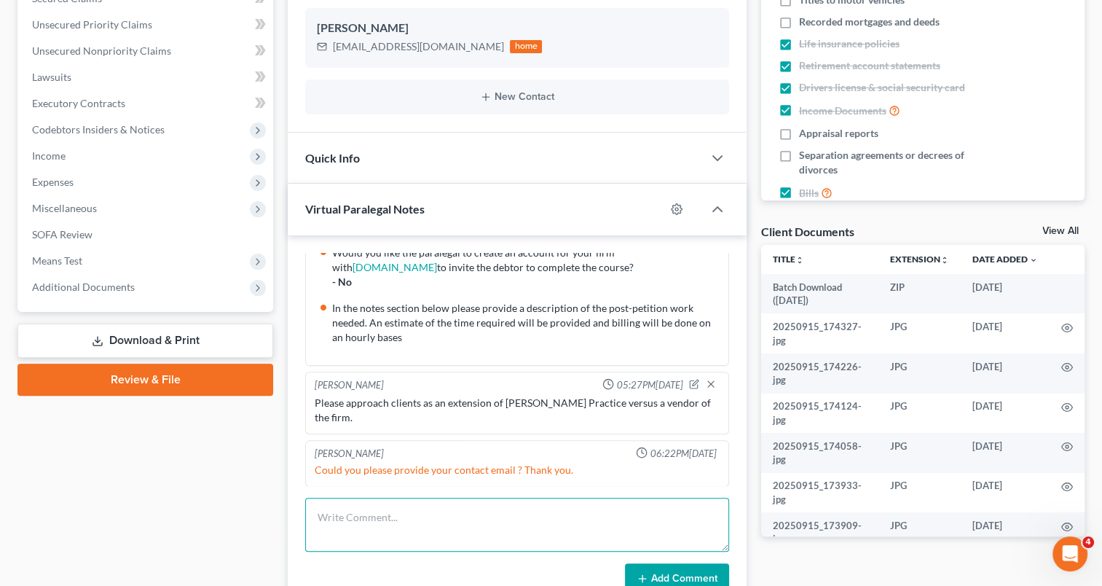
click at [414, 516] on textarea at bounding box center [517, 524] width 424 height 54
type textarea "Any update on draft timeline?"
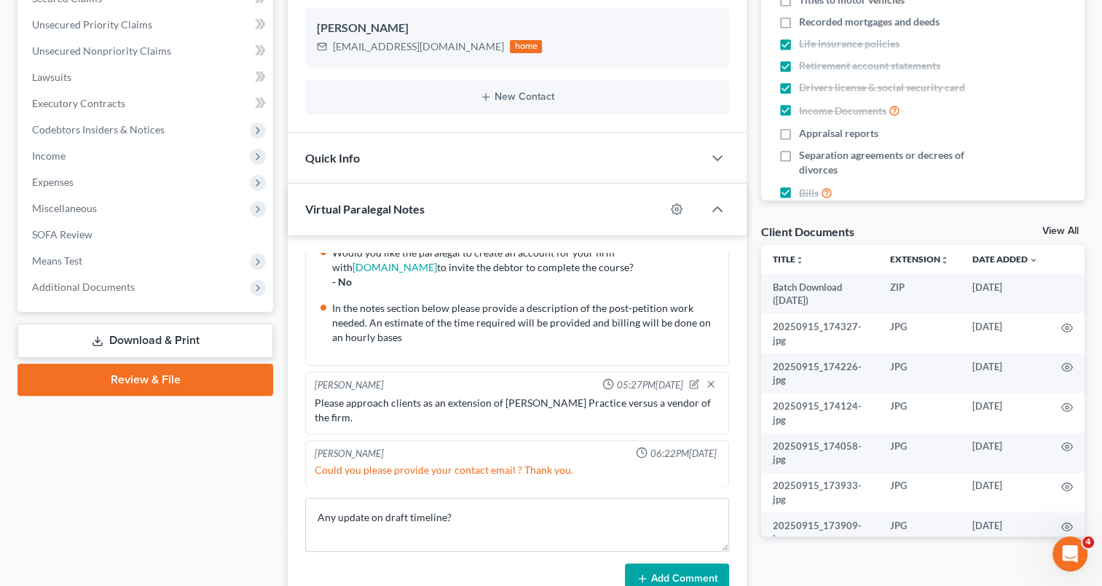
click at [662, 570] on button "Add Comment" at bounding box center [677, 578] width 104 height 31
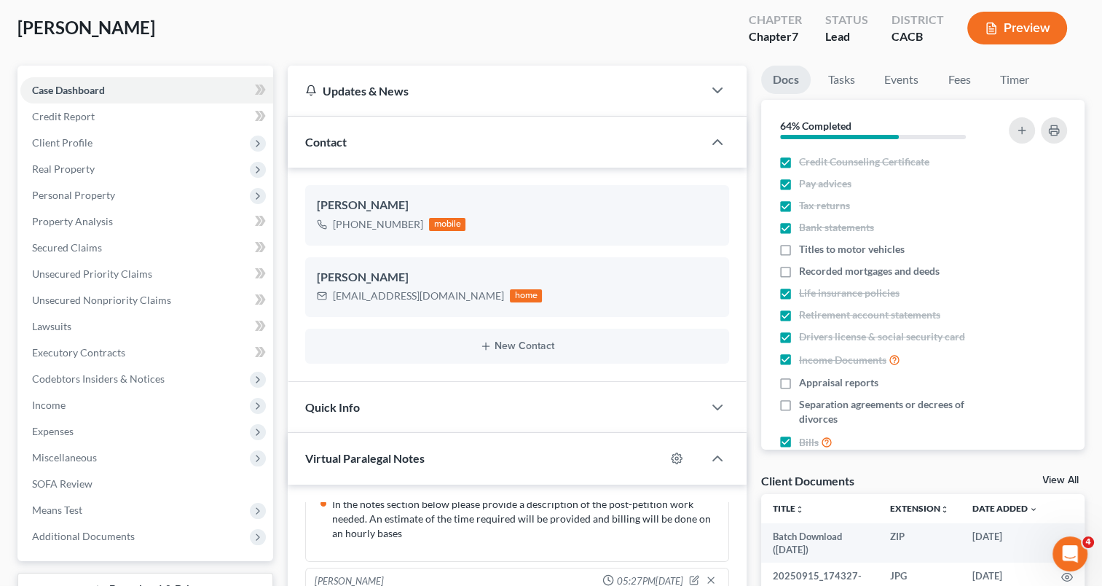
scroll to position [0, 0]
